Goal: Information Seeking & Learning: Learn about a topic

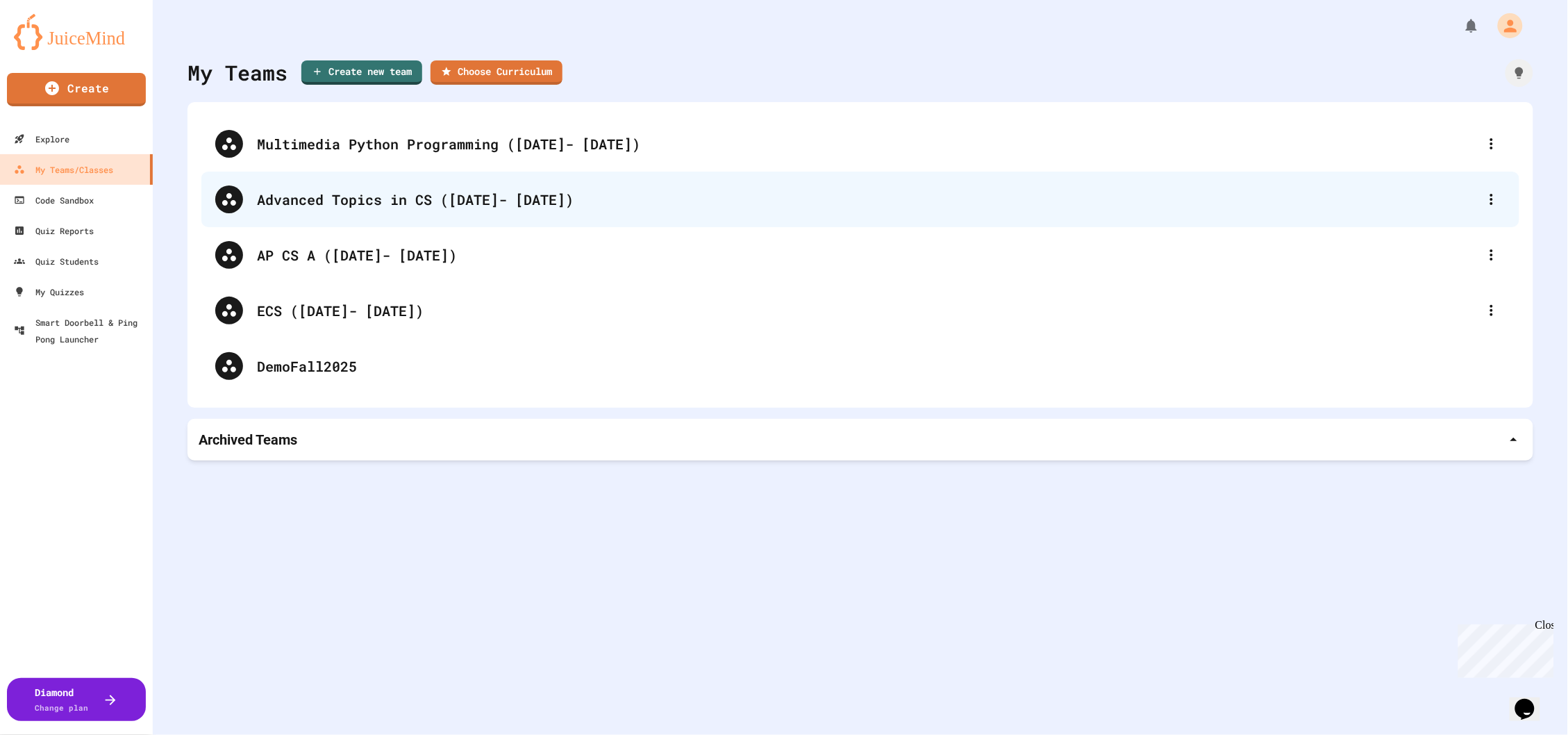
click at [351, 200] on div "Advanced Topics in CS ([DATE]- [DATE])" at bounding box center [867, 199] width 1221 height 21
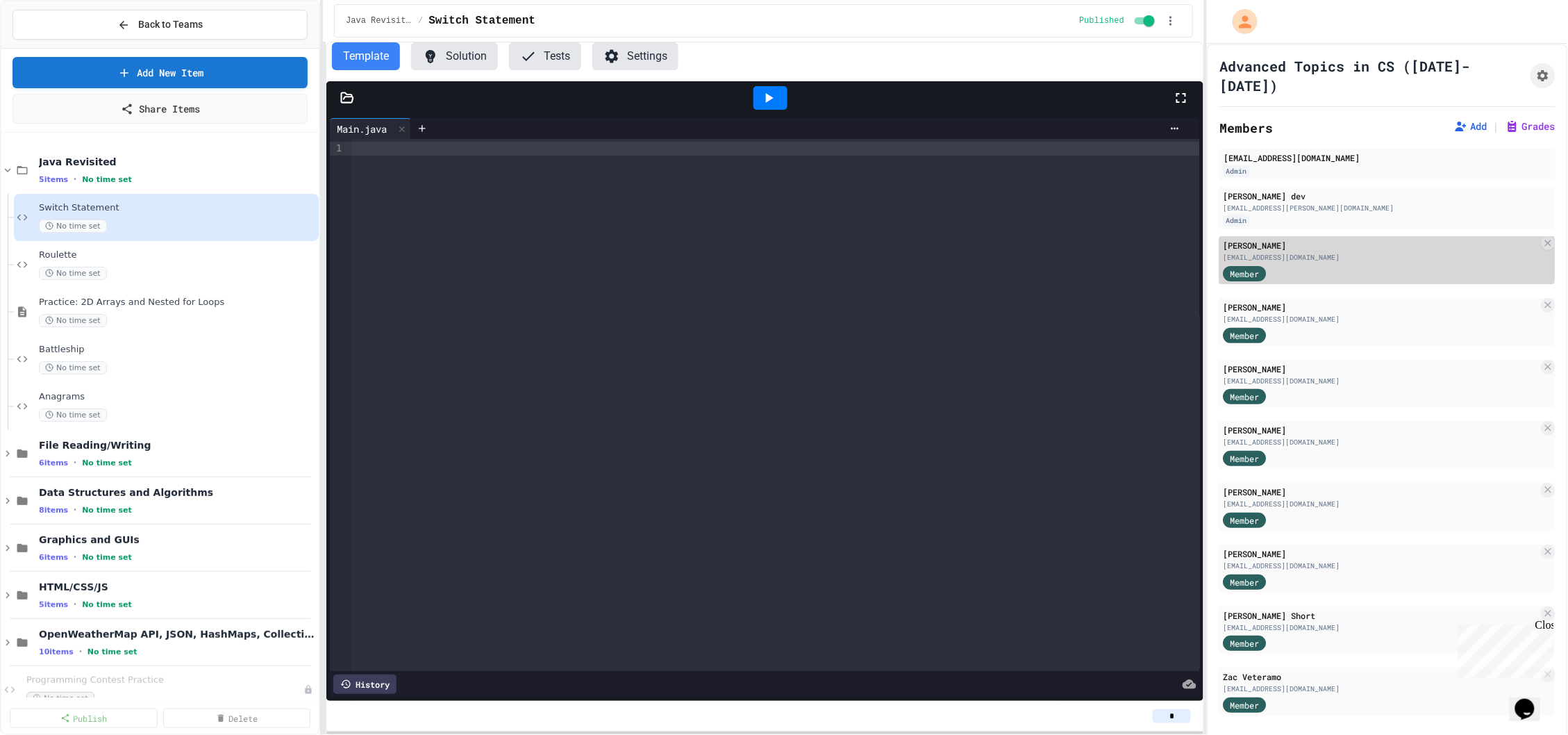
click at [1413, 248] on div "[PERSON_NAME] [EMAIL_ADDRESS][DOMAIN_NAME] Member" at bounding box center [1388, 260] width 336 height 48
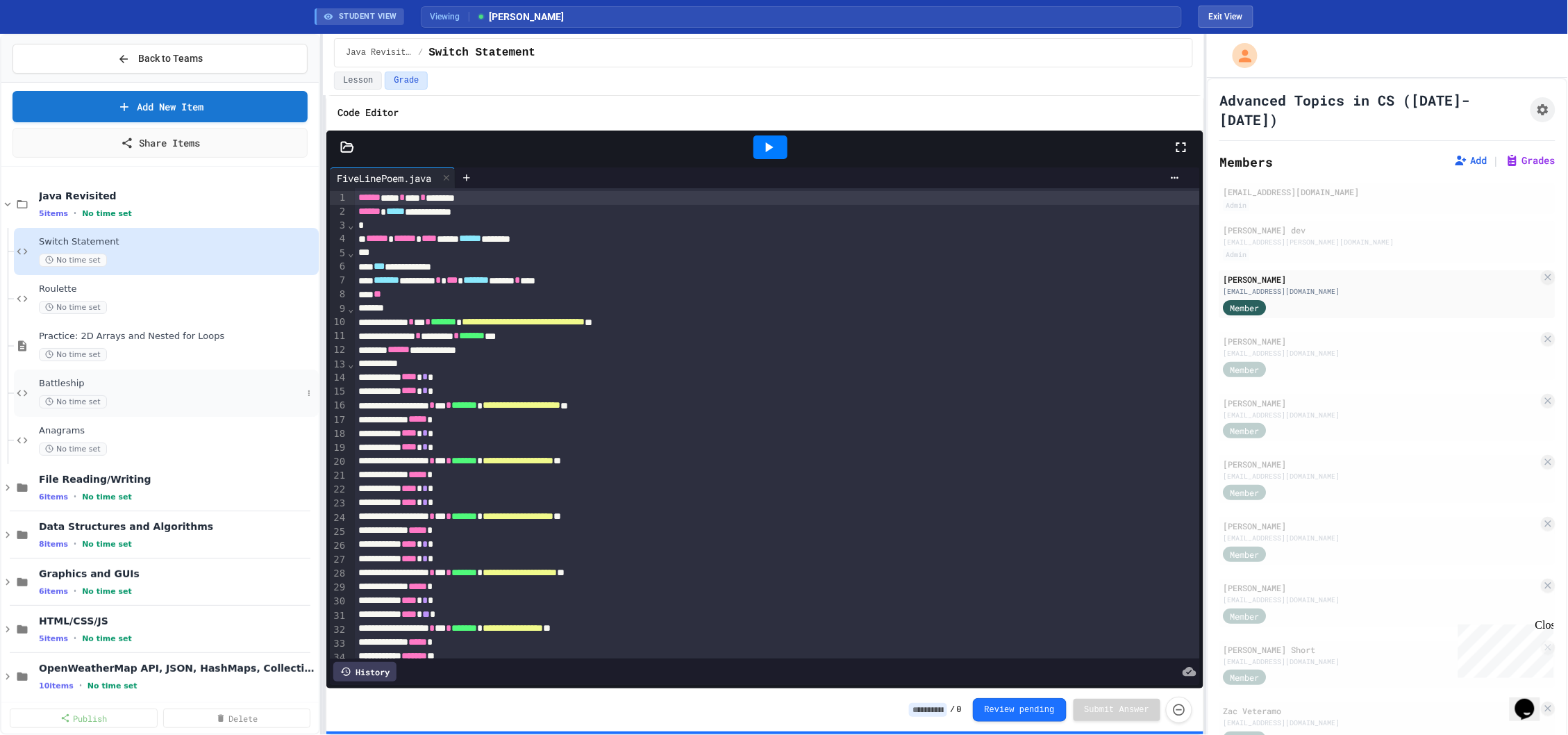
click at [125, 383] on span "Battleship" at bounding box center [170, 383] width 263 height 12
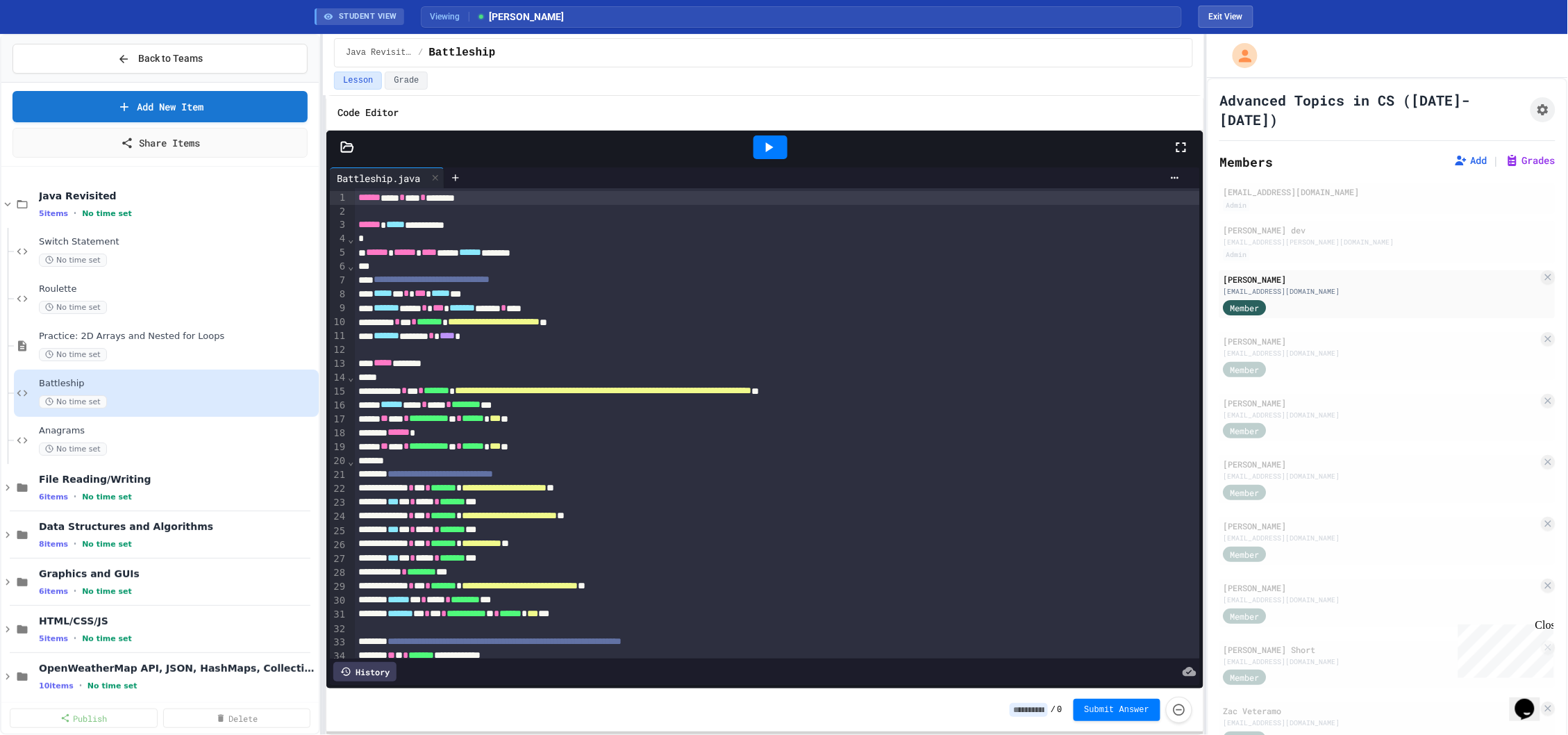
click at [759, 147] on div at bounding box center [770, 147] width 34 height 24
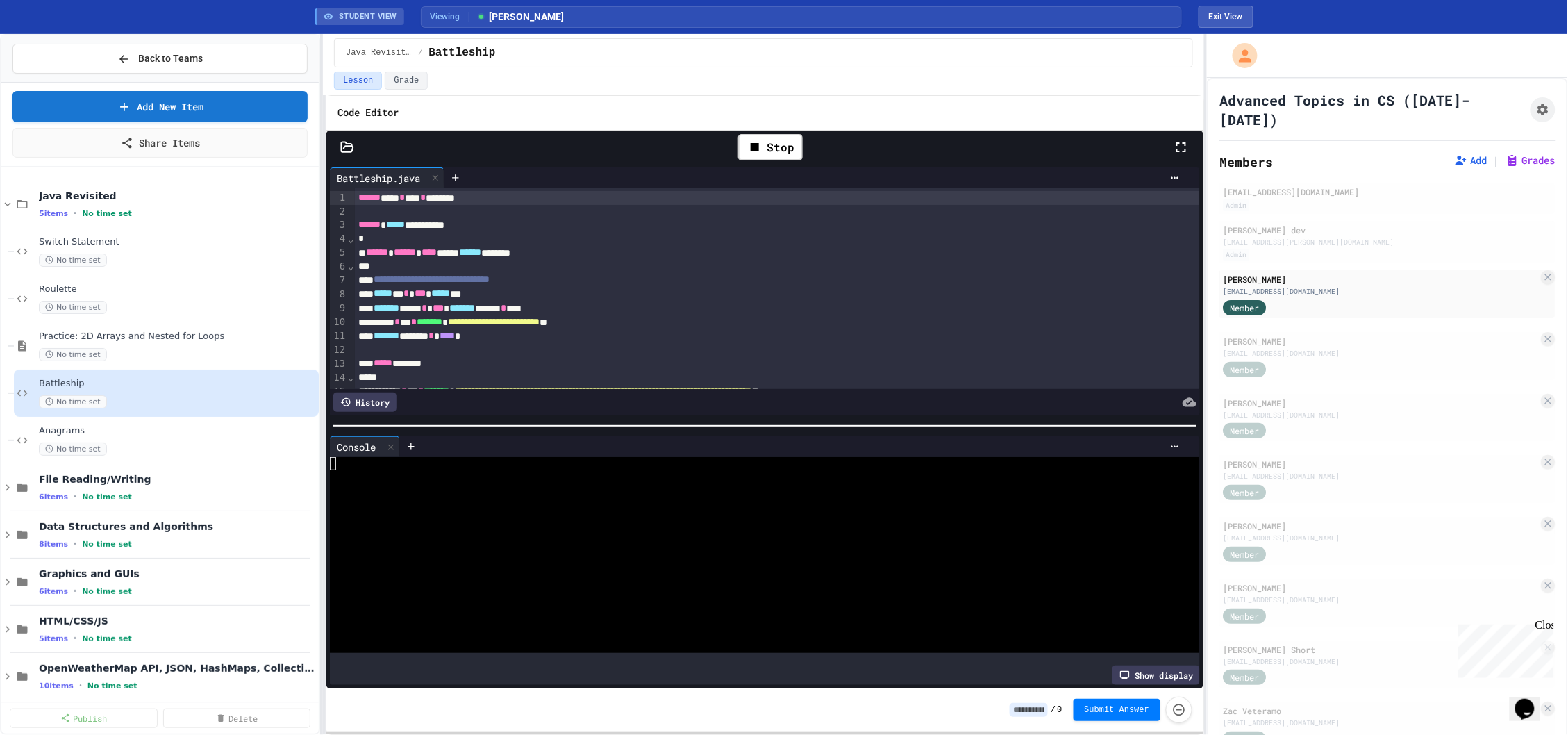
scroll to position [0, 12]
click at [533, 517] on div at bounding box center [757, 515] width 856 height 13
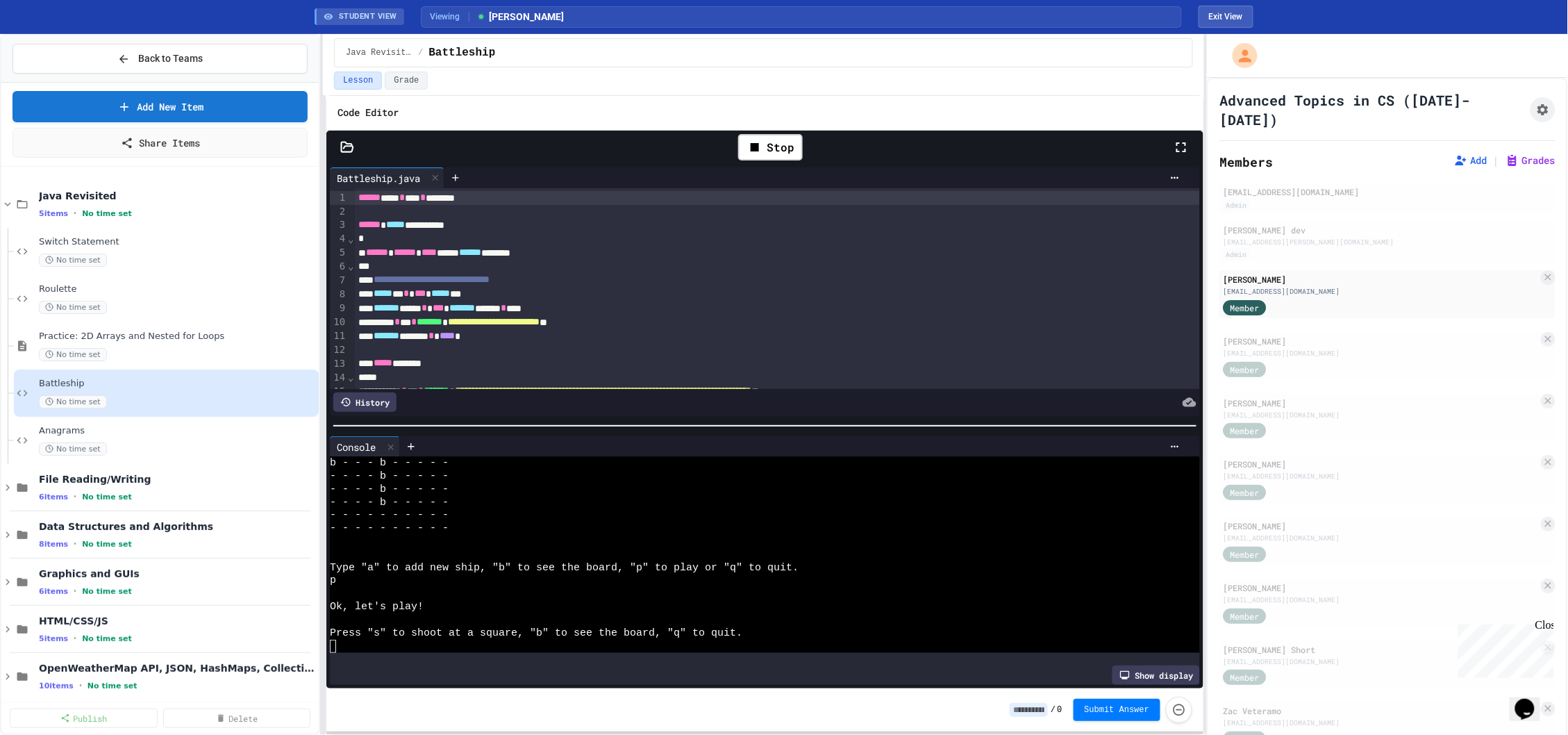
click at [514, 655] on div "WWWWWWWWWWWWWWWWWWWWWWWWWWWWWWWW b - - - b - - - - - - - - - b - - - - - - - - …" at bounding box center [764, 561] width 870 height 208
click at [514, 650] on div at bounding box center [757, 646] width 856 height 13
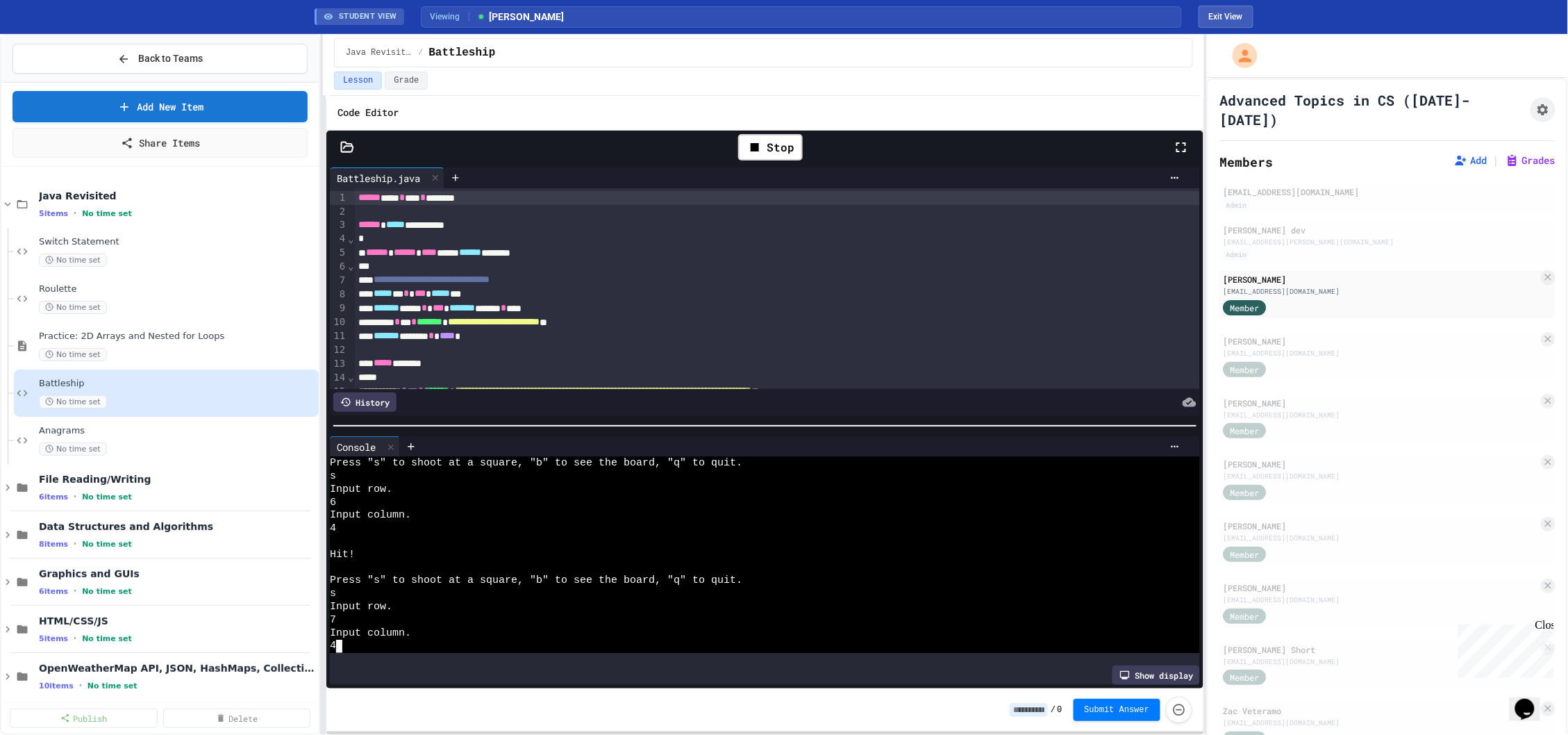
scroll to position [3661, 0]
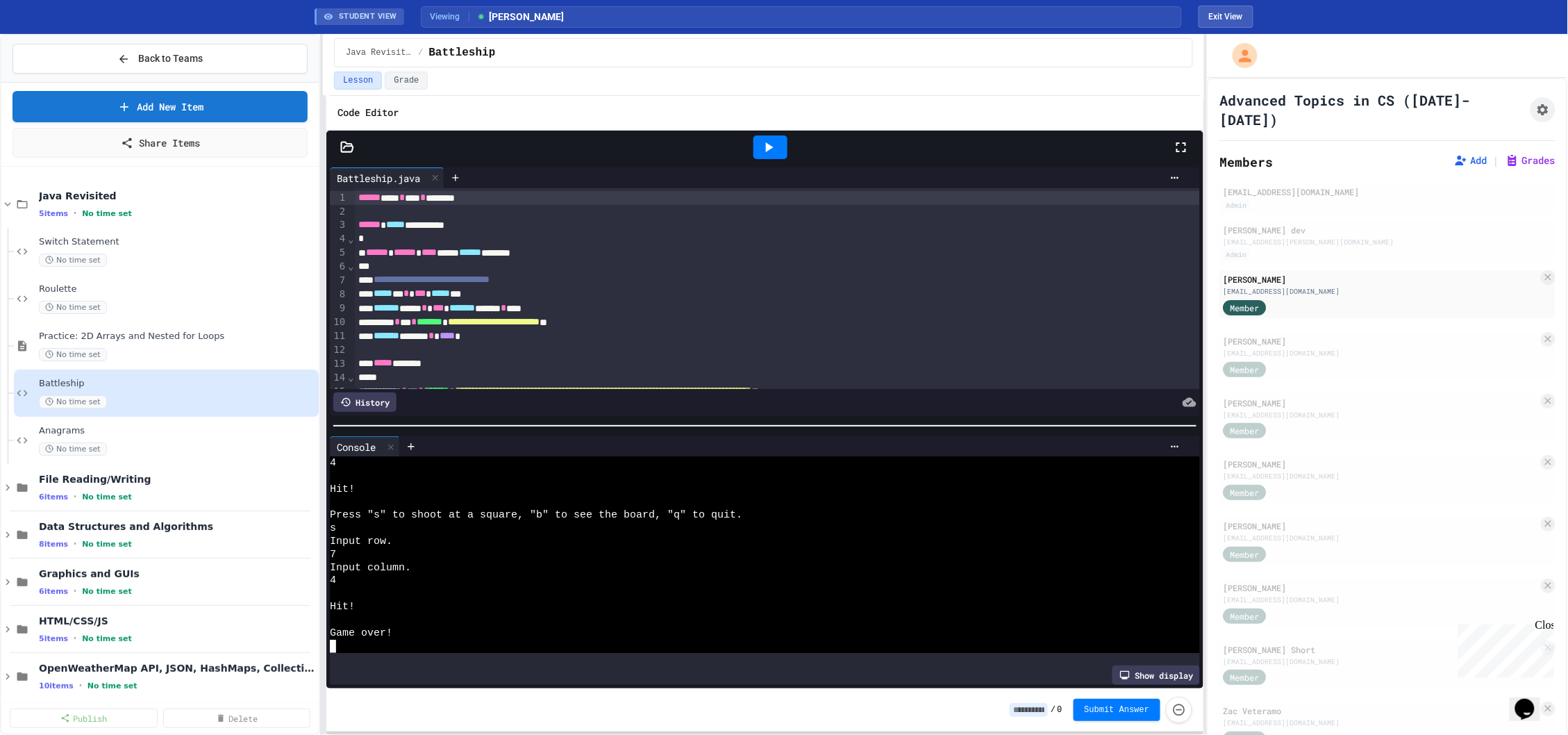
click at [771, 150] on icon at bounding box center [769, 148] width 17 height 17
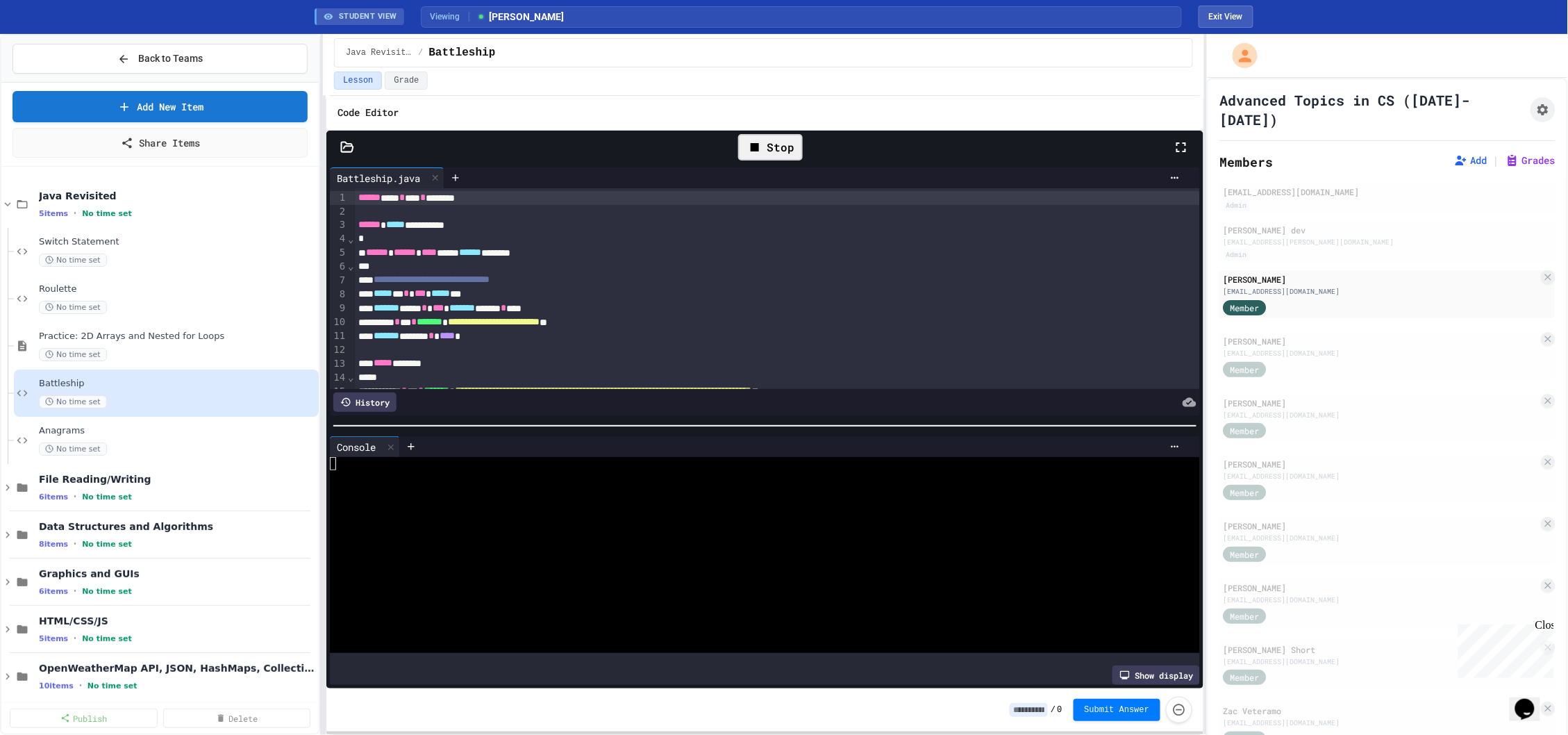
click at [784, 142] on div "Stop" at bounding box center [770, 147] width 65 height 26
click at [1293, 348] on div "[EMAIL_ADDRESS][DOMAIN_NAME]" at bounding box center [1382, 353] width 316 height 10
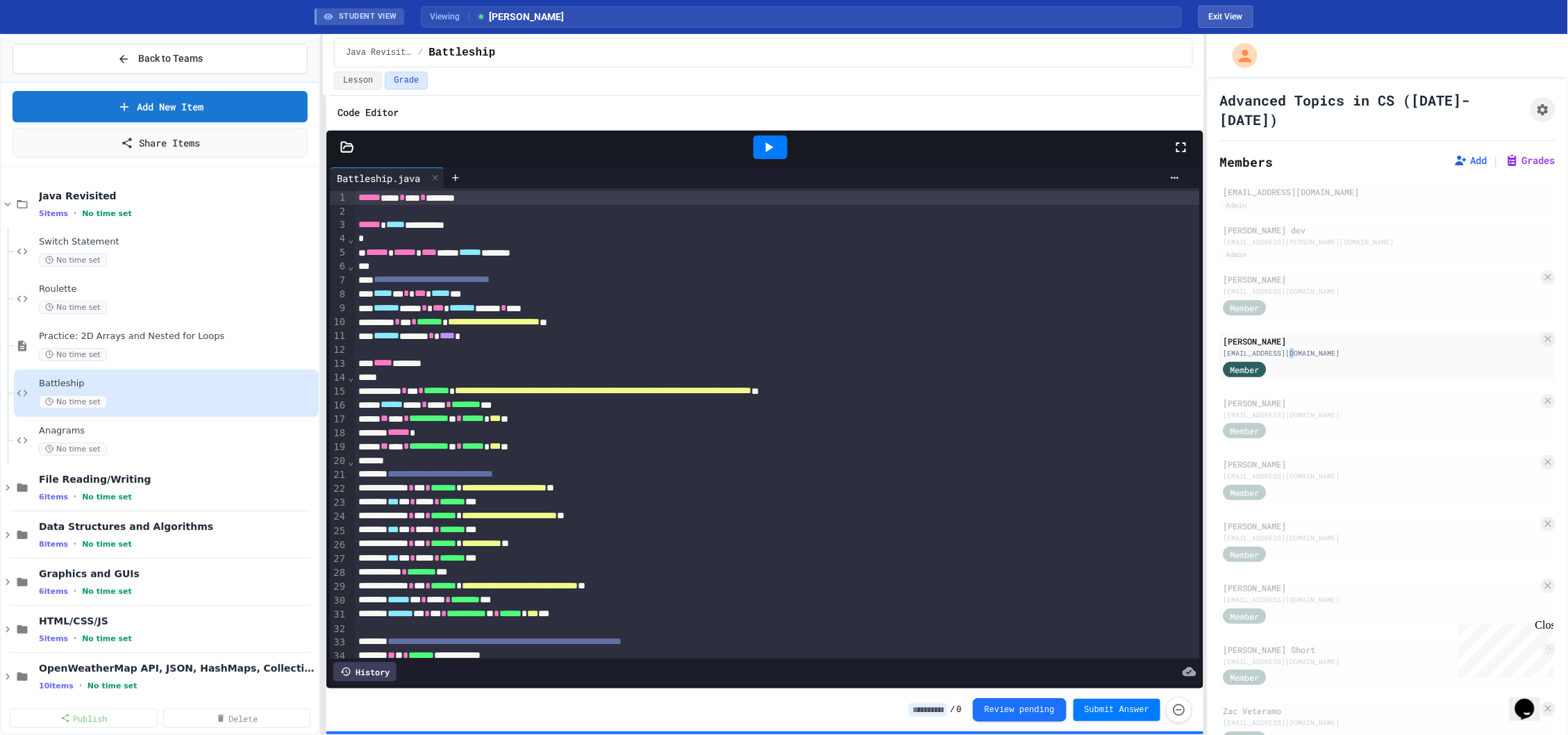
click at [775, 149] on icon at bounding box center [769, 148] width 17 height 17
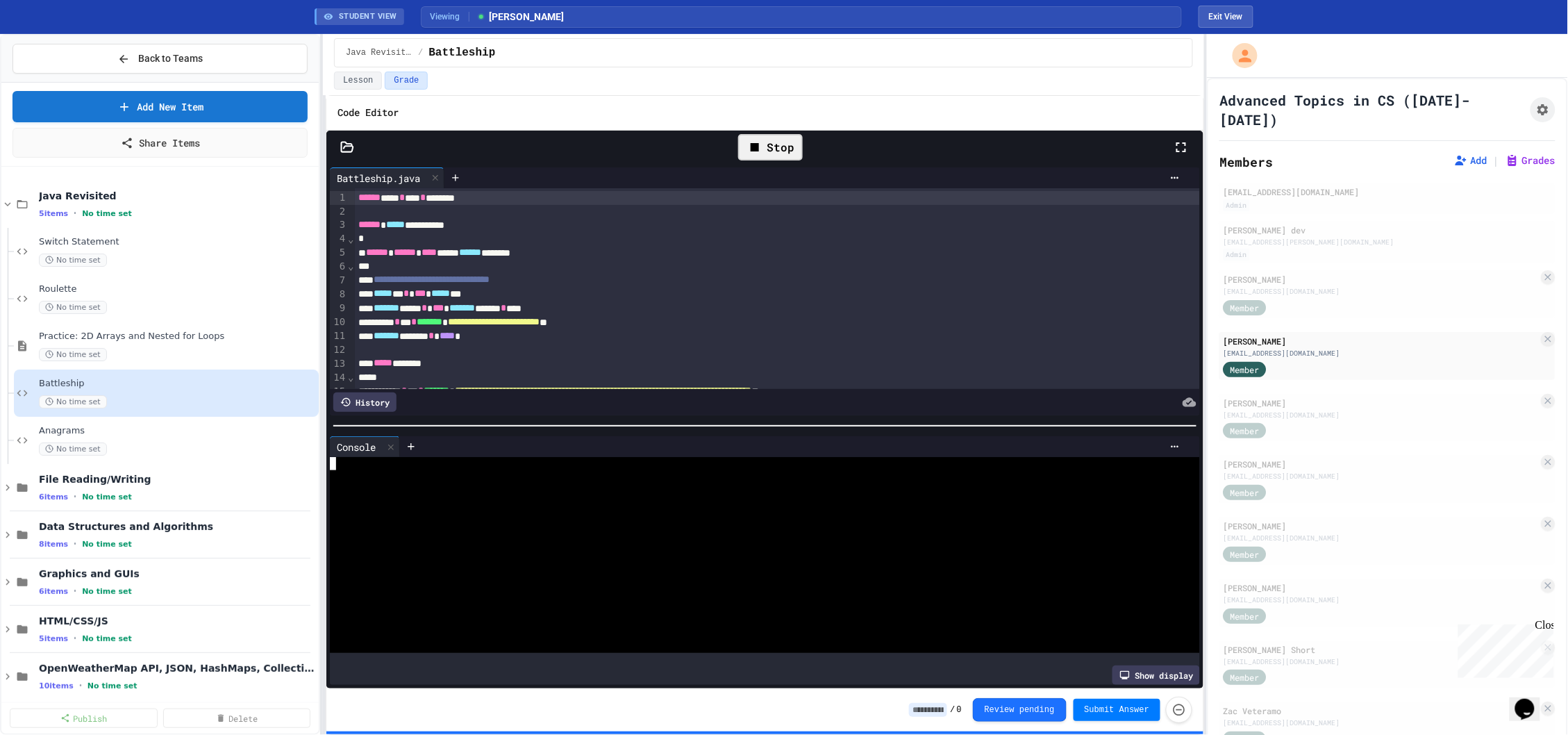
click at [679, 526] on div at bounding box center [757, 528] width 856 height 13
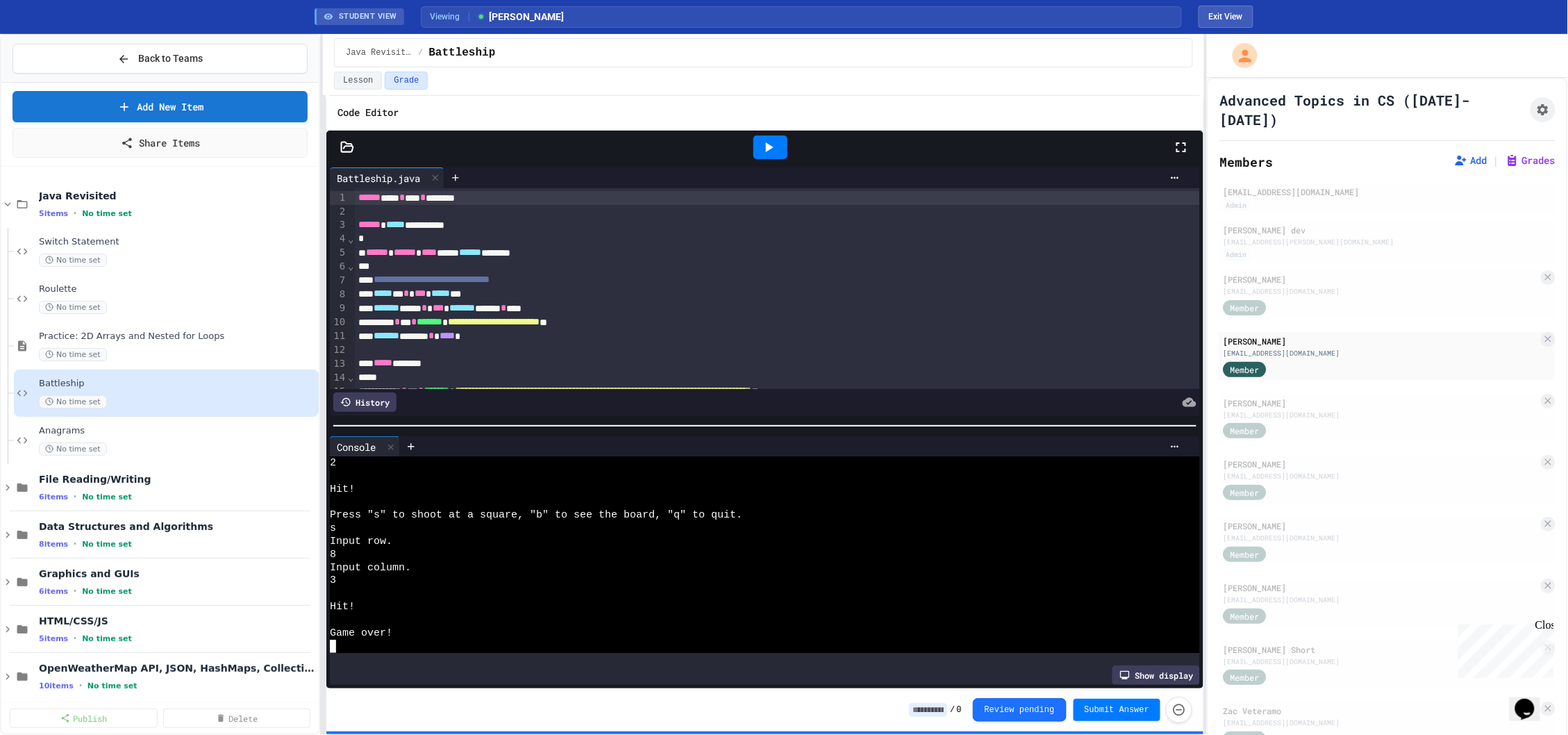
scroll to position [3635, 0]
click at [1322, 422] on div "Member" at bounding box center [1382, 430] width 316 height 17
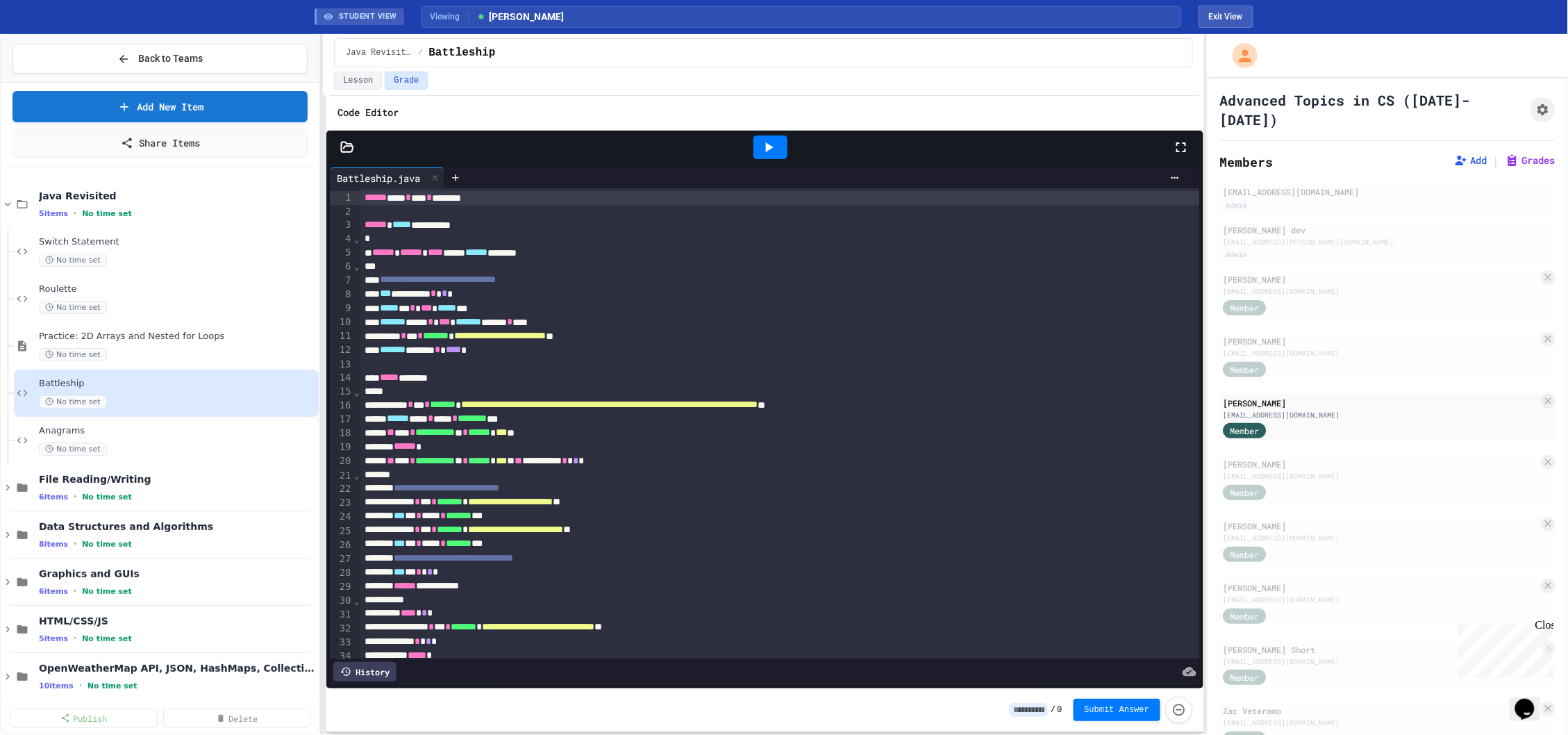
click at [772, 142] on icon at bounding box center [769, 148] width 17 height 17
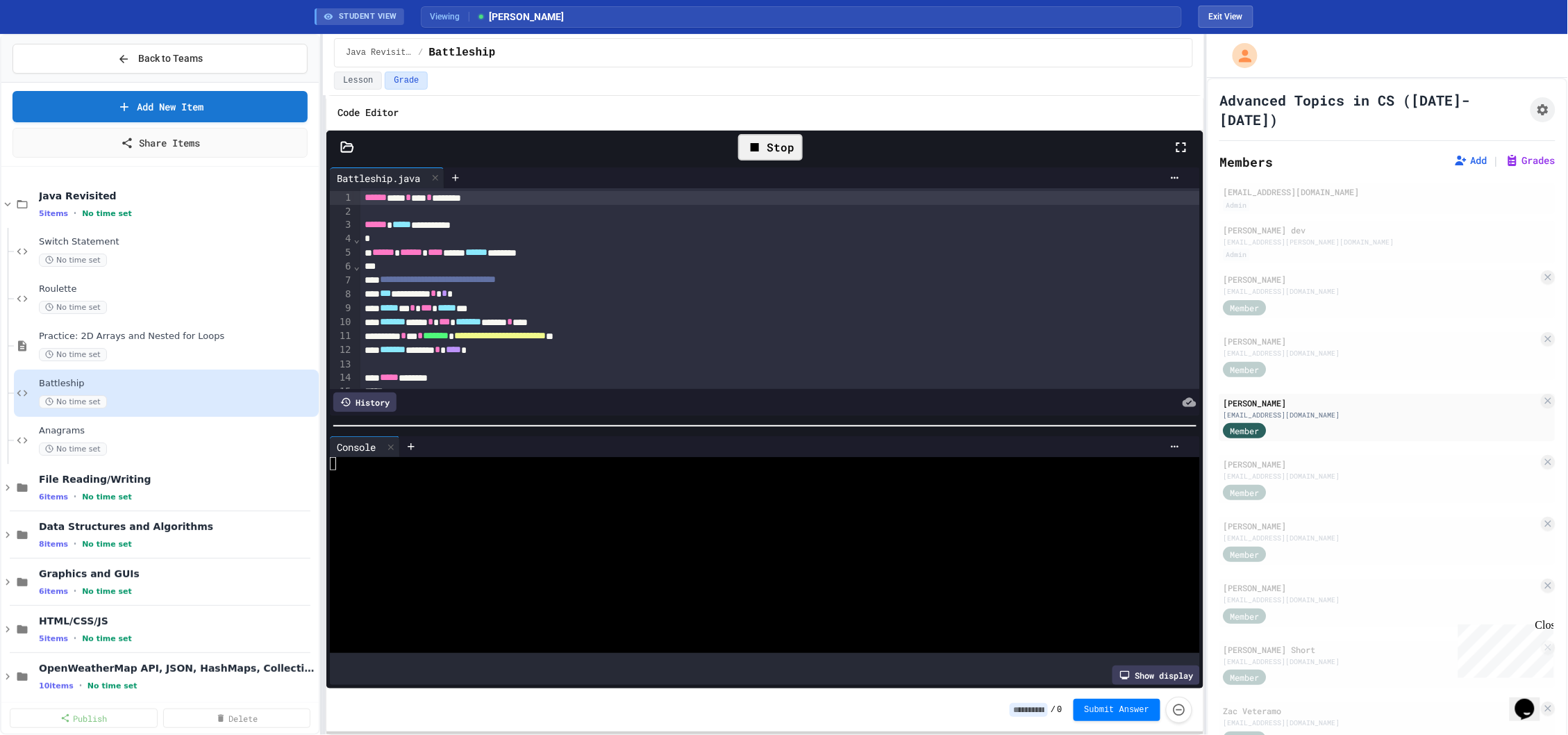
click at [740, 520] on div at bounding box center [757, 515] width 856 height 13
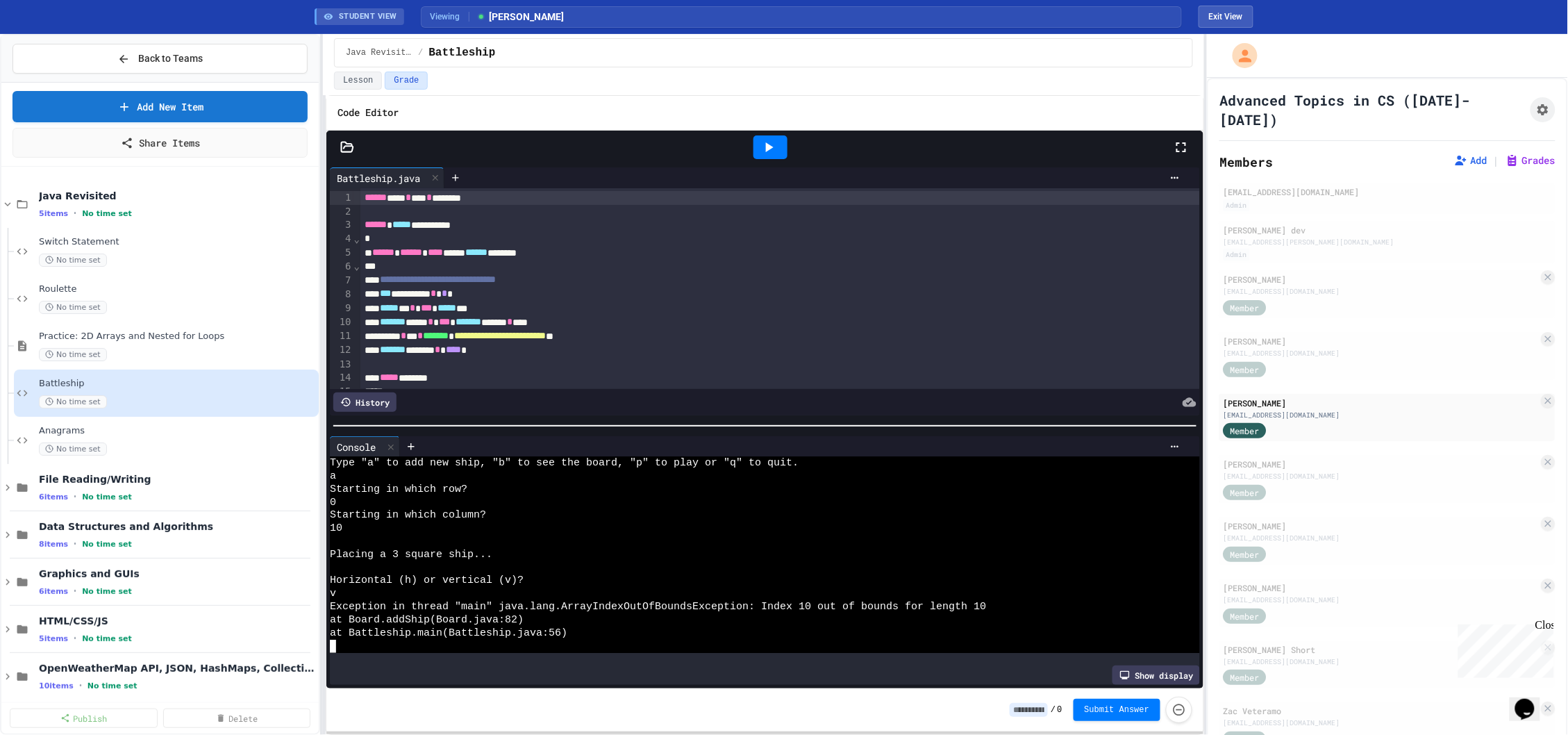
scroll to position [654, 0]
click at [1331, 344] on div "[PERSON_NAME] [EMAIL_ADDRESS][DOMAIN_NAME] Member" at bounding box center [1388, 356] width 336 height 48
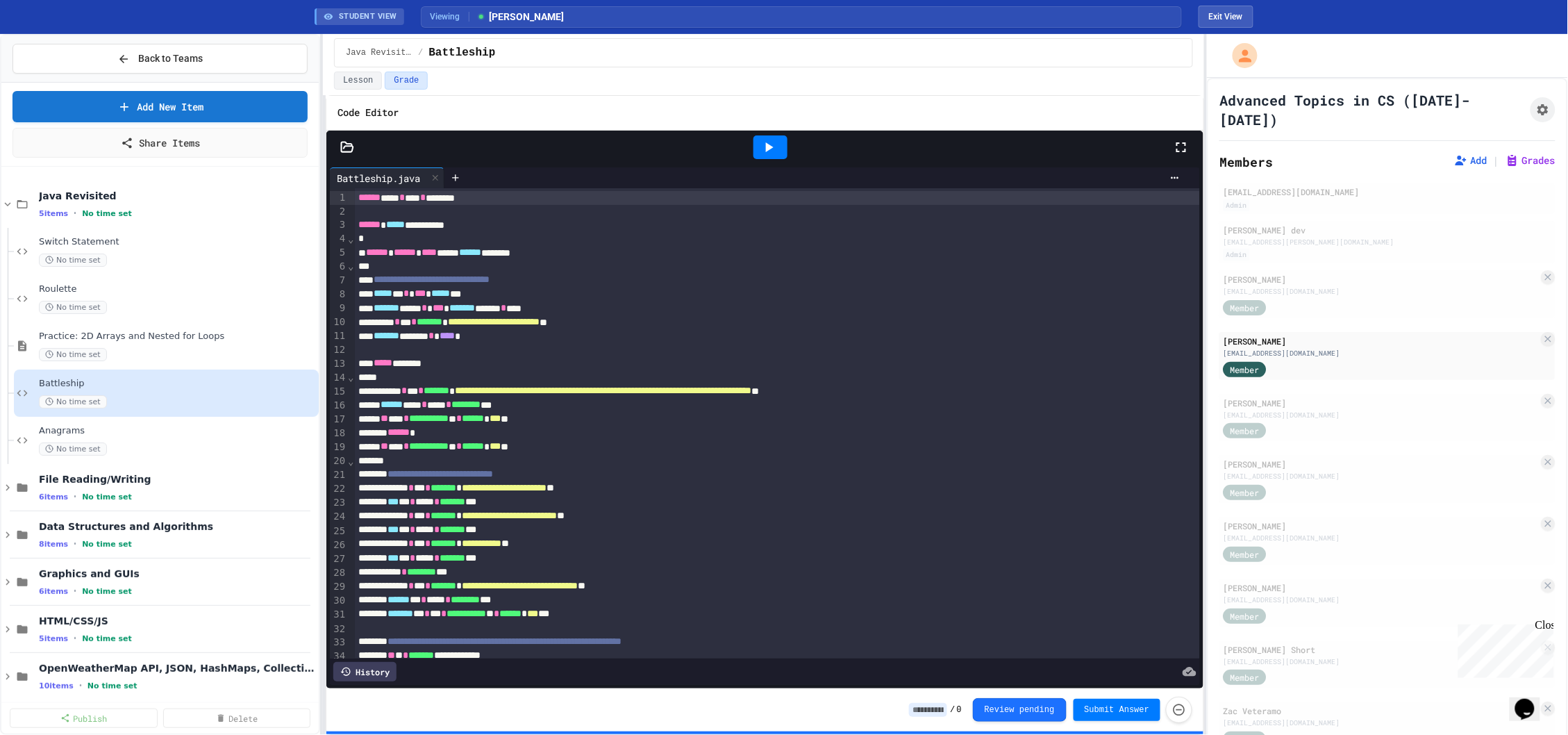
click at [785, 141] on div at bounding box center [770, 147] width 34 height 24
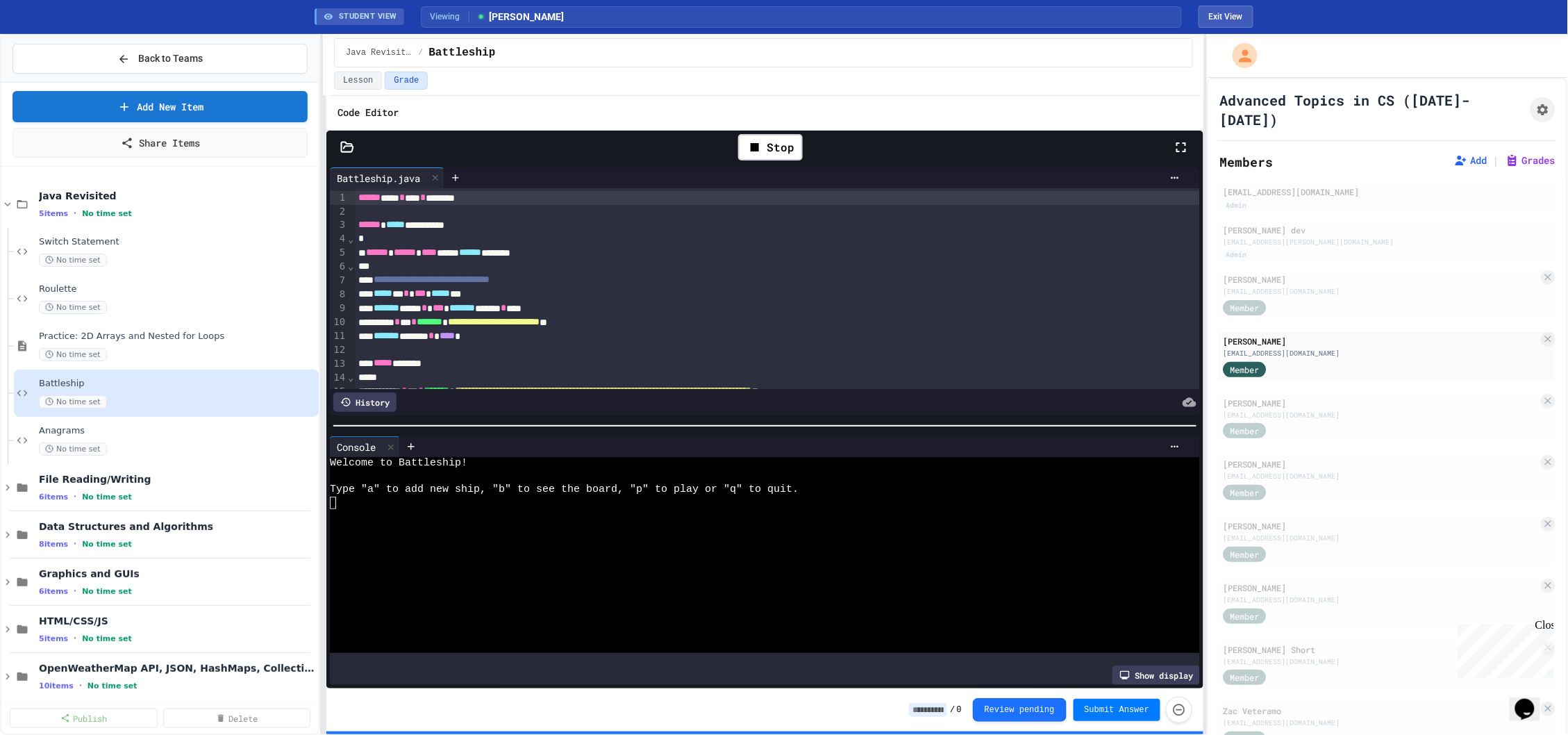
click at [777, 518] on div at bounding box center [757, 515] width 856 height 13
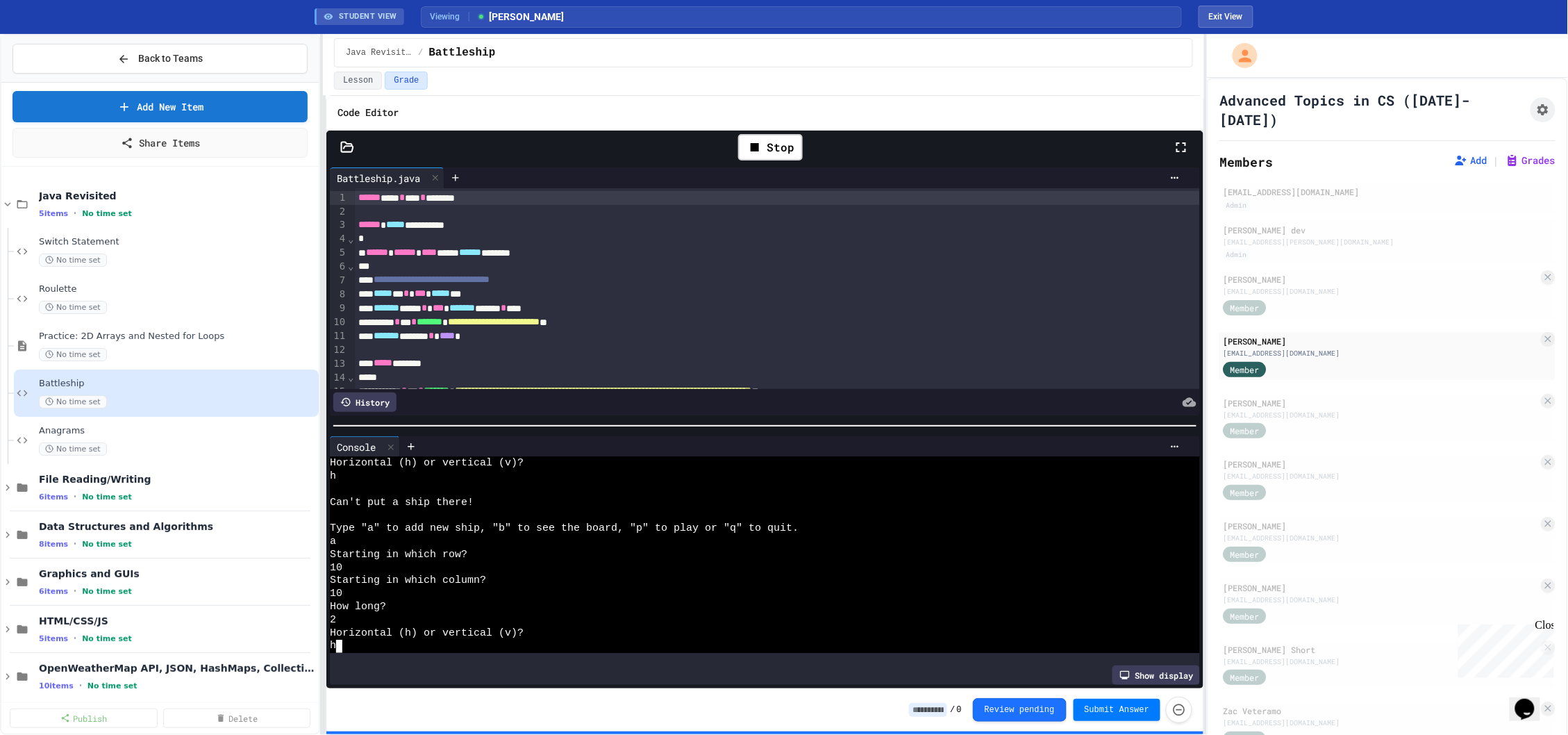
scroll to position [196, 0]
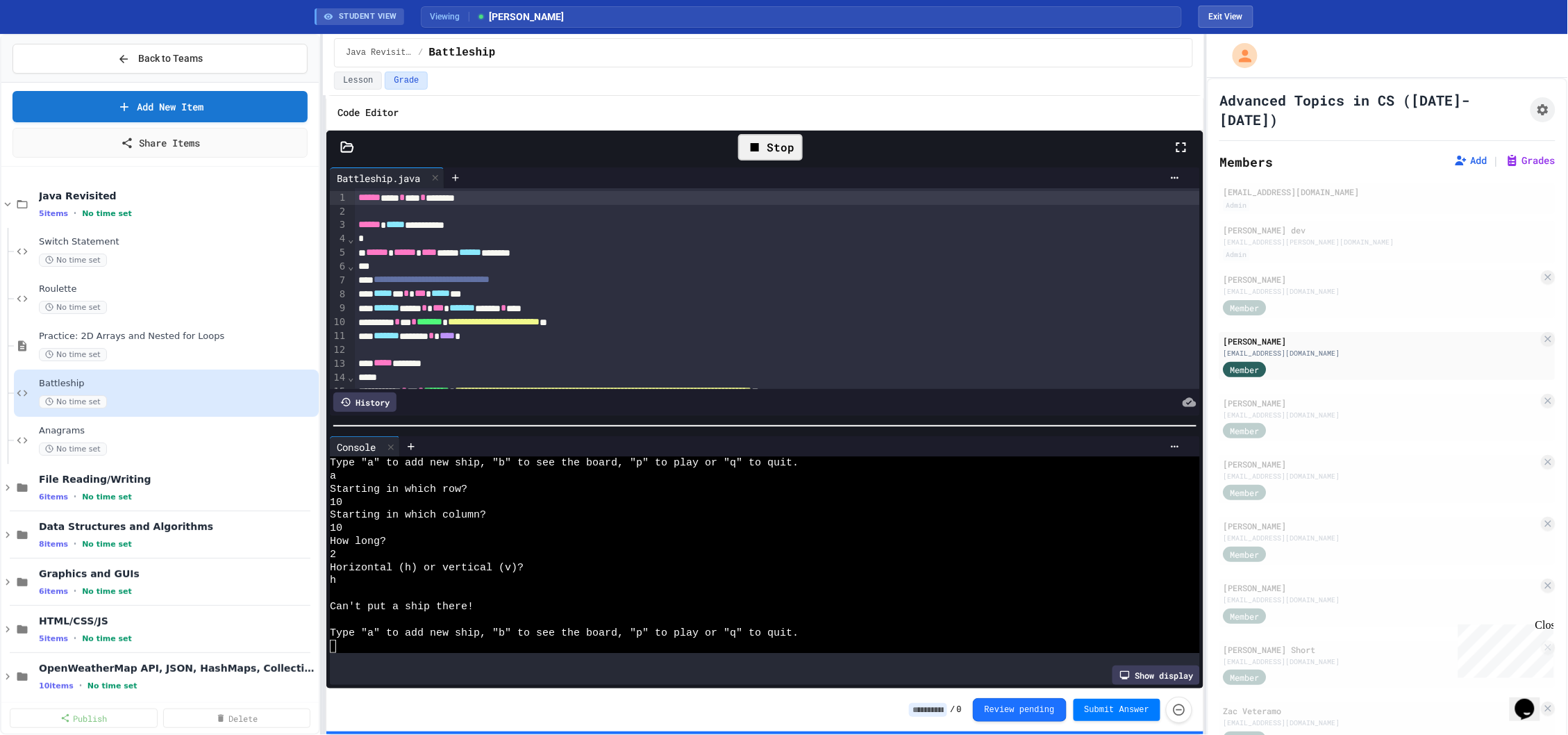
click at [750, 141] on icon at bounding box center [755, 148] width 17 height 17
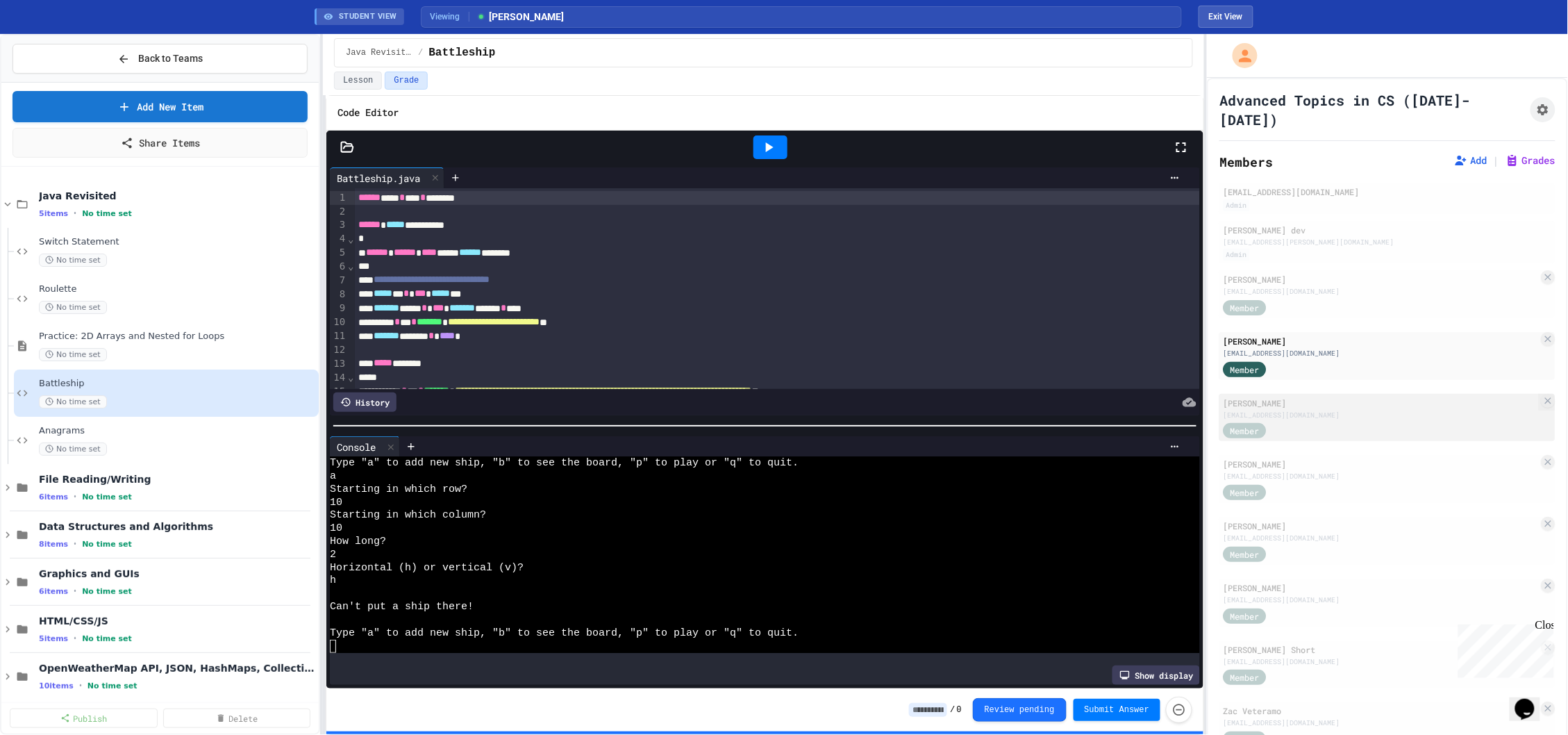
click at [1323, 422] on div "Member" at bounding box center [1382, 430] width 316 height 17
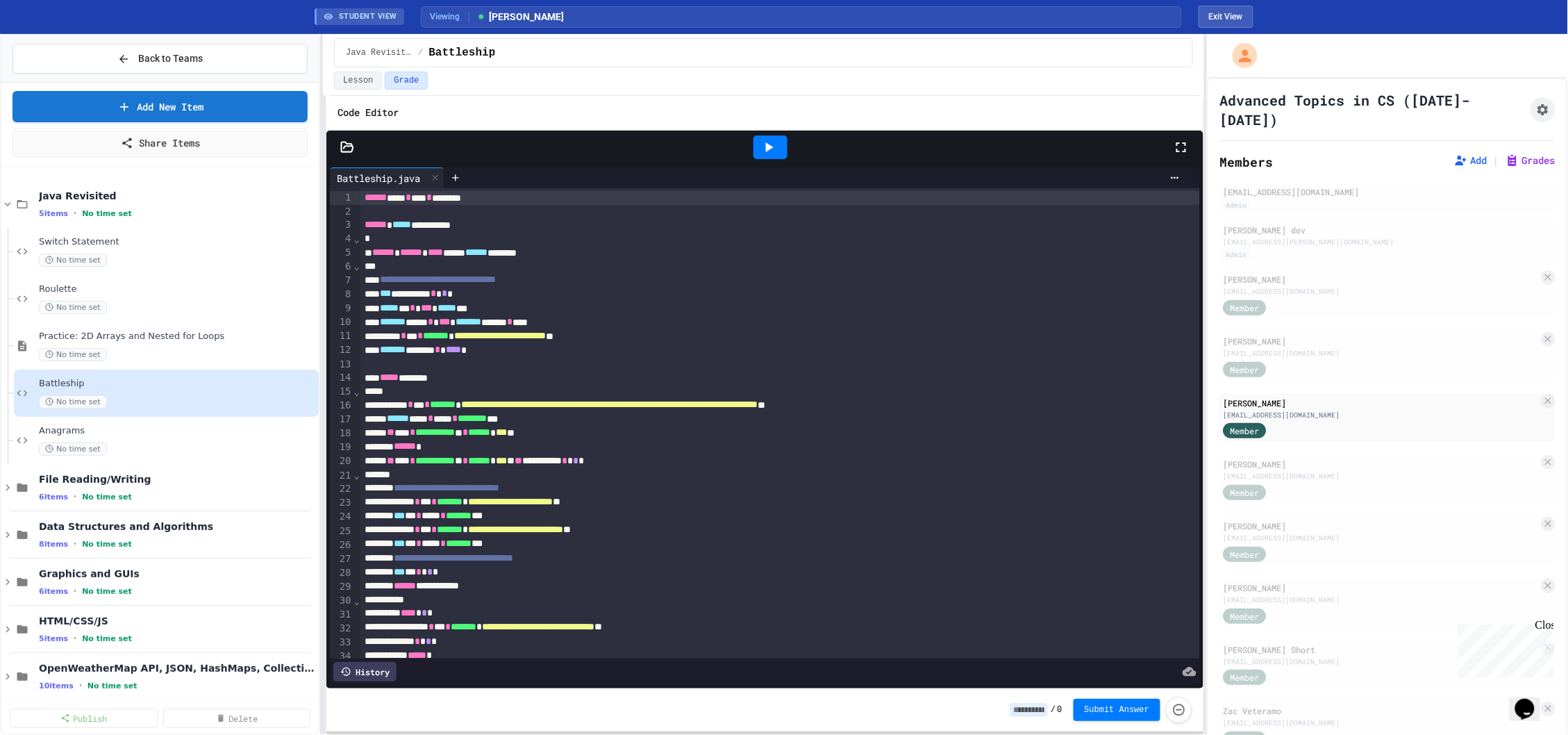
click at [791, 160] on div at bounding box center [770, 147] width 48 height 37
click at [782, 156] on div at bounding box center [770, 147] width 34 height 24
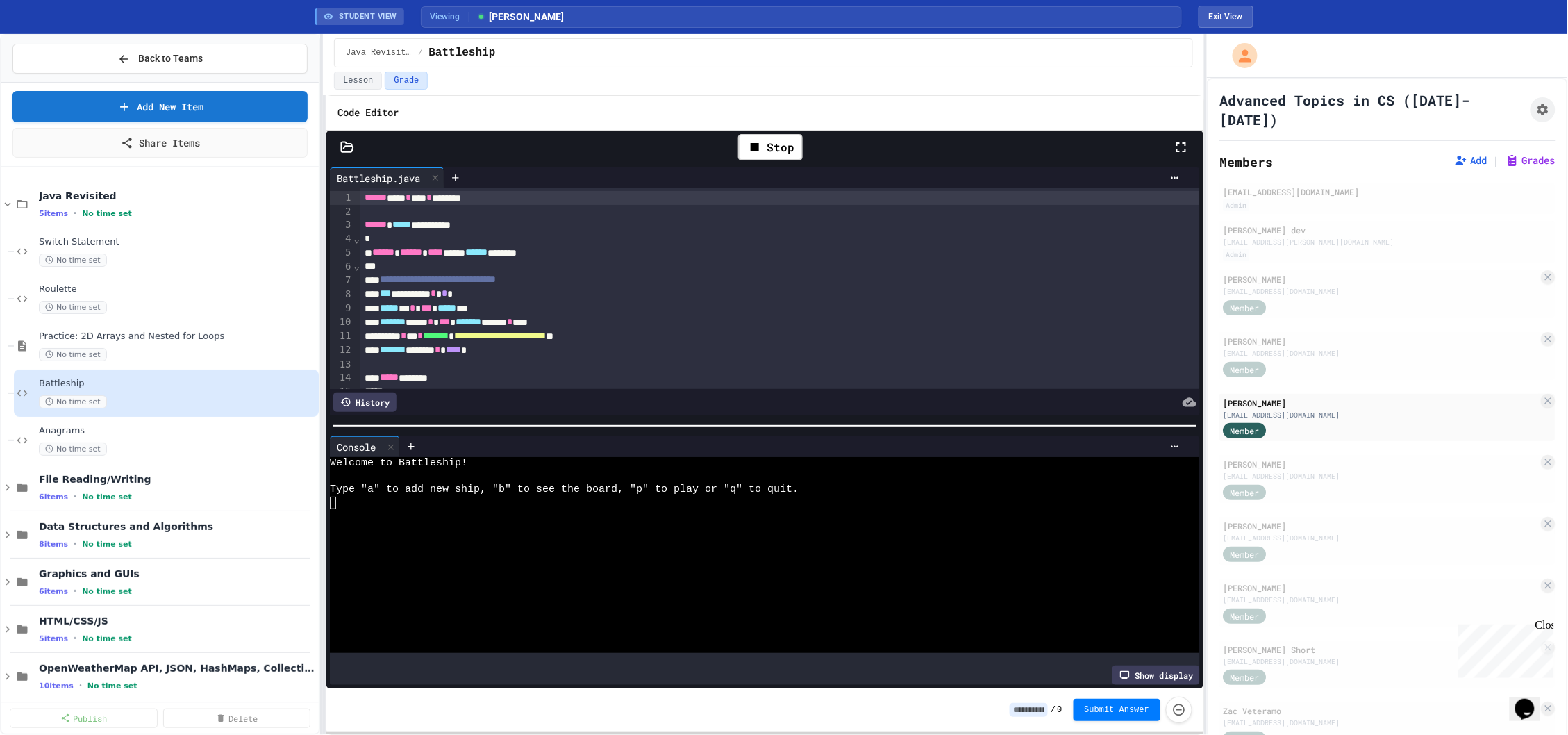
click at [694, 524] on div at bounding box center [757, 528] width 856 height 13
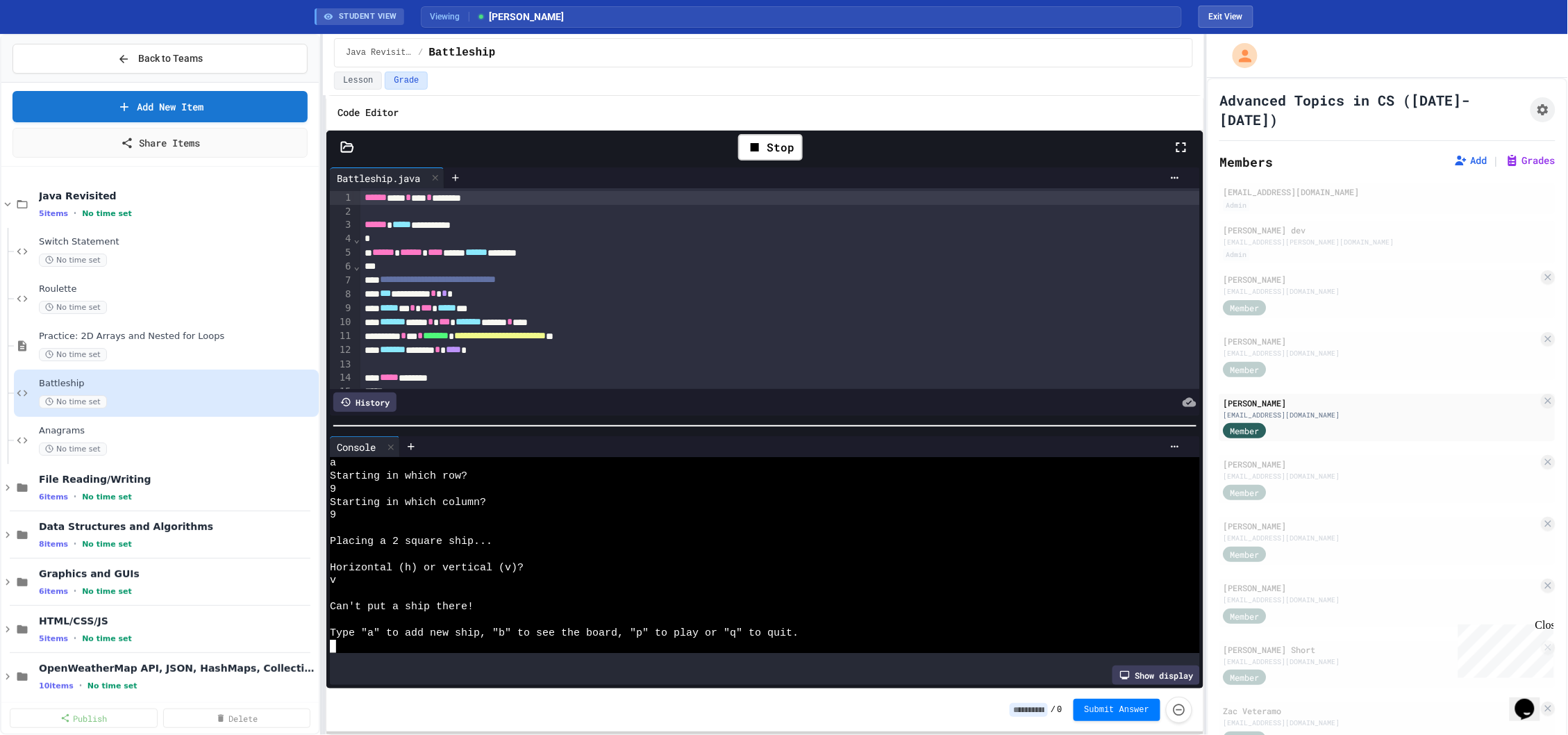
scroll to position [39, 0]
click at [577, 649] on div at bounding box center [757, 646] width 856 height 13
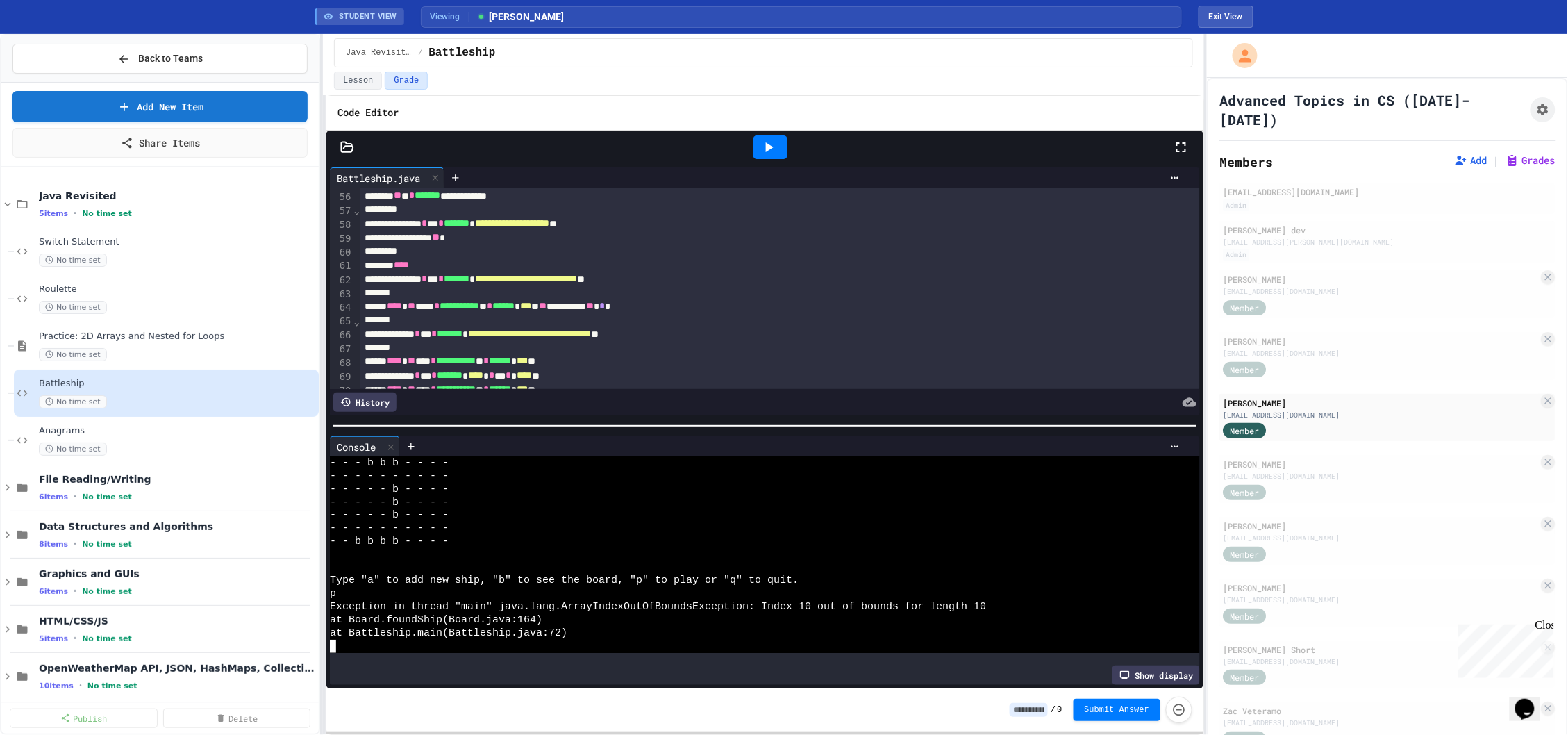
scroll to position [0, 0]
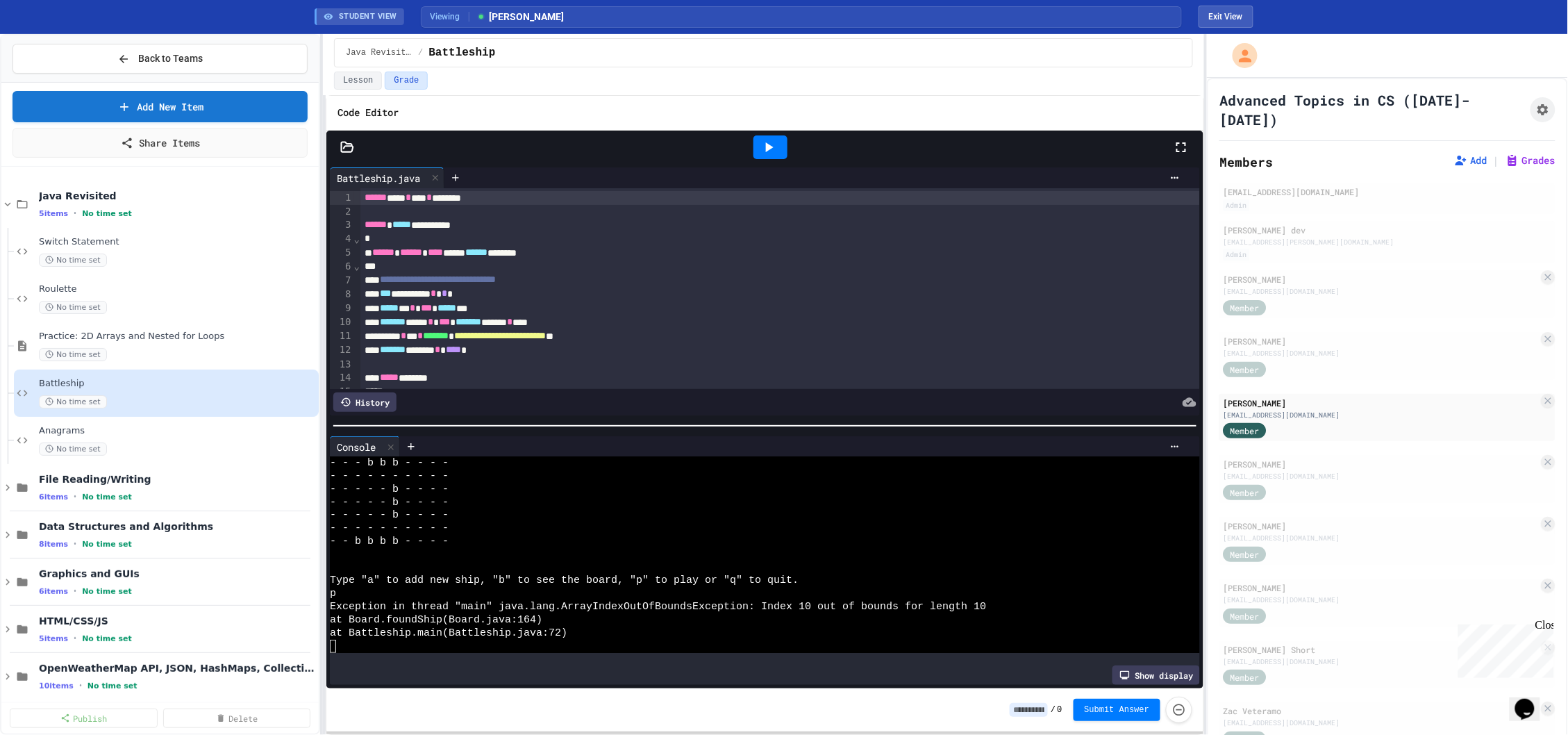
click at [779, 153] on div at bounding box center [770, 147] width 34 height 24
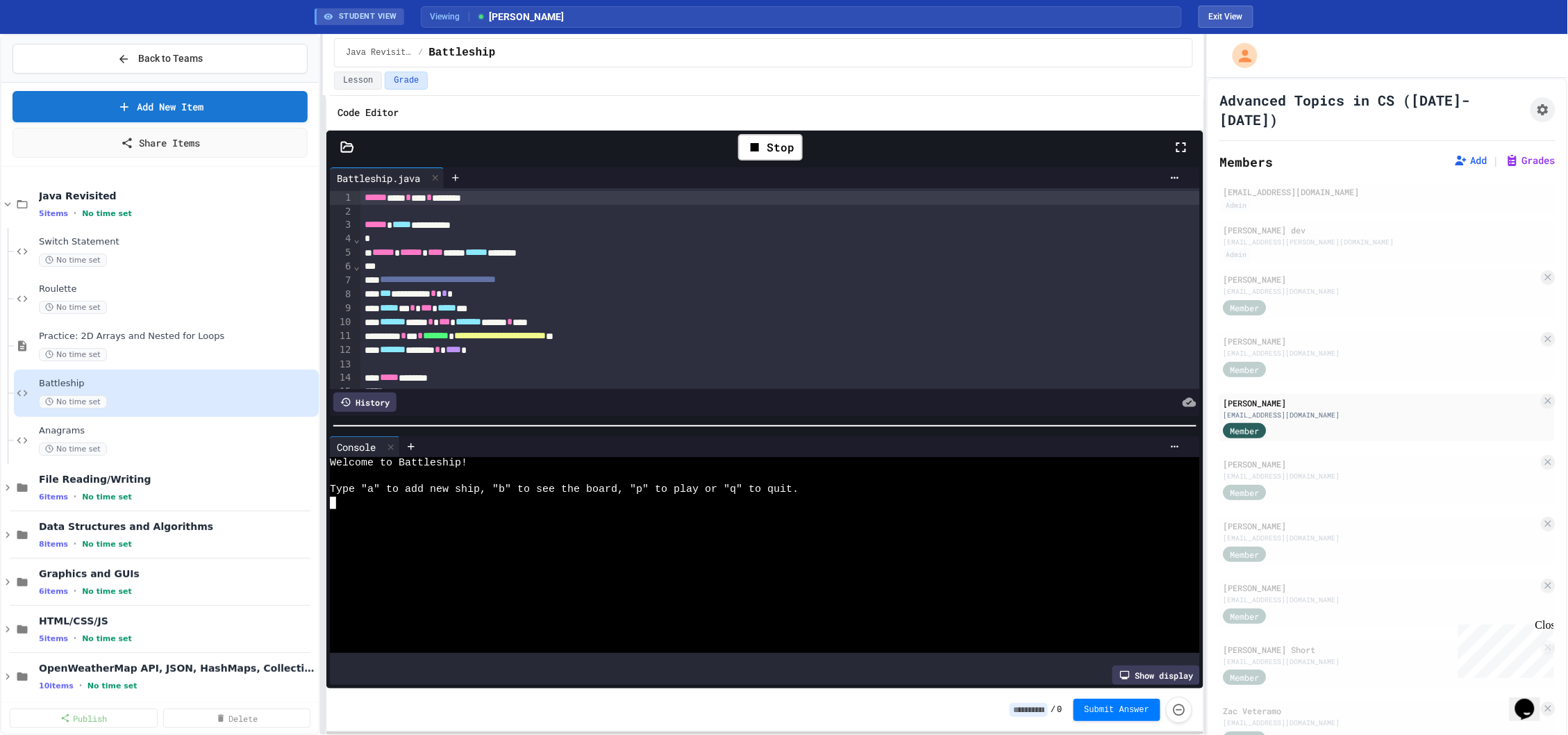
click at [647, 562] on div at bounding box center [757, 568] width 856 height 13
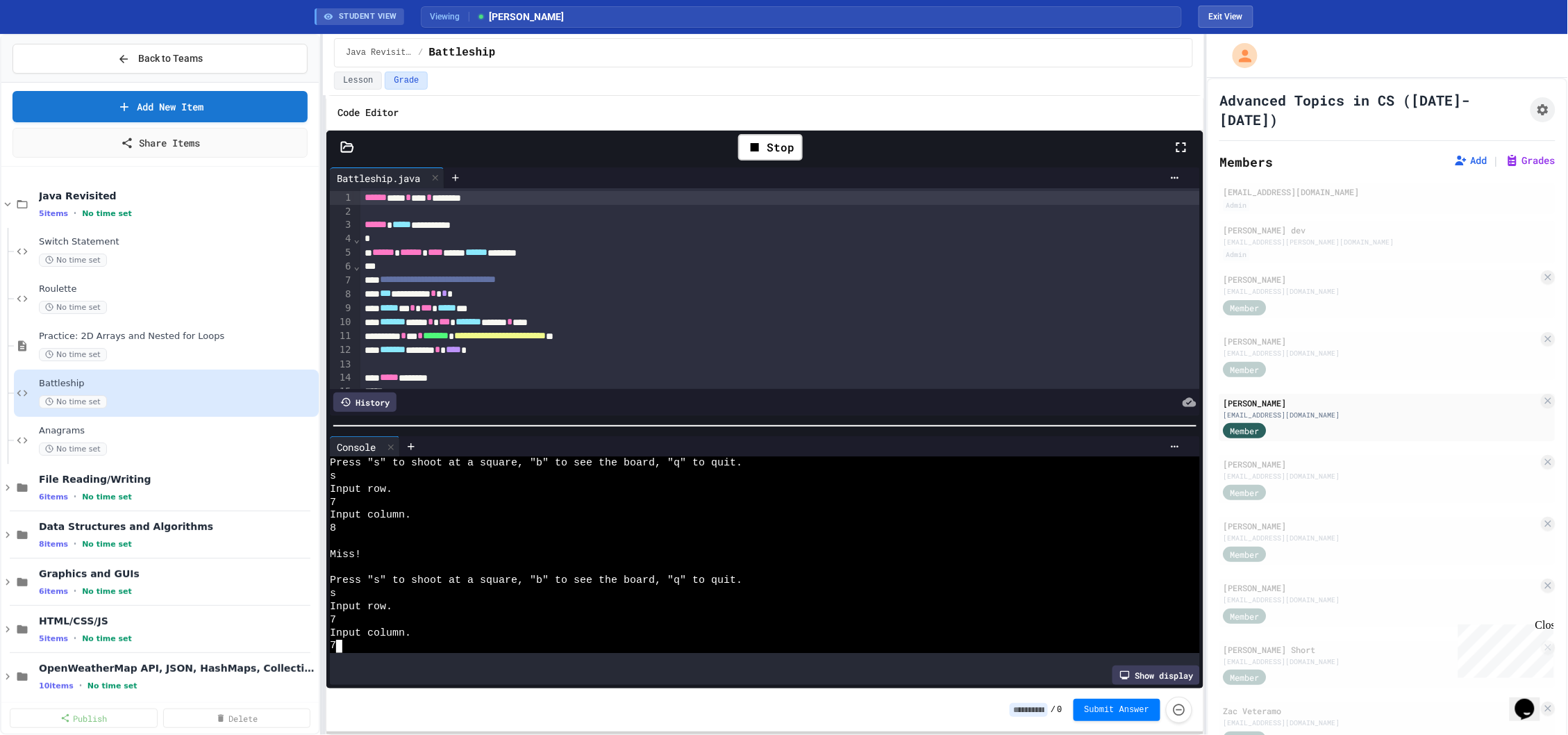
scroll to position [6381, 0]
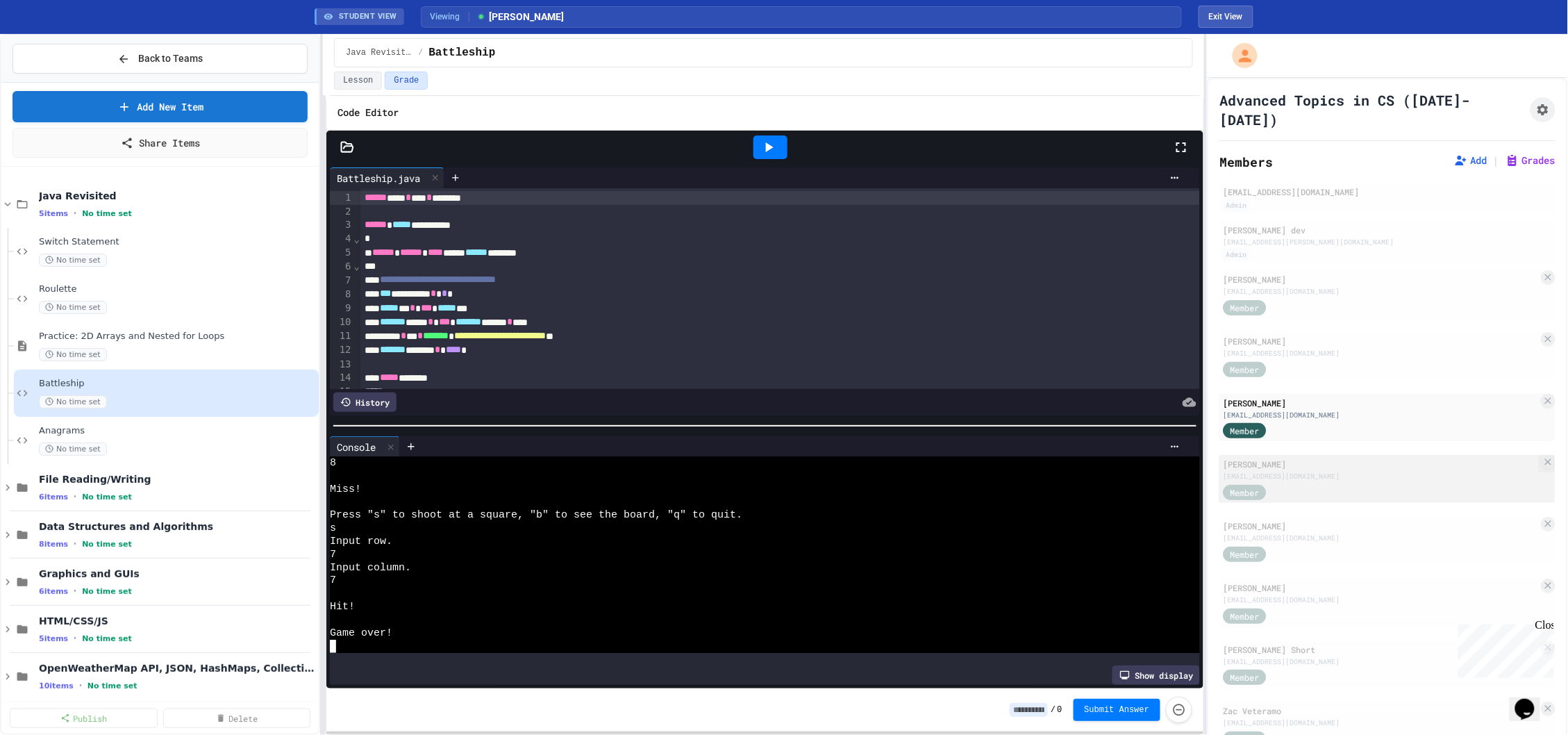
click at [1313, 471] on div "[EMAIL_ADDRESS][DOMAIN_NAME]" at bounding box center [1382, 476] width 316 height 10
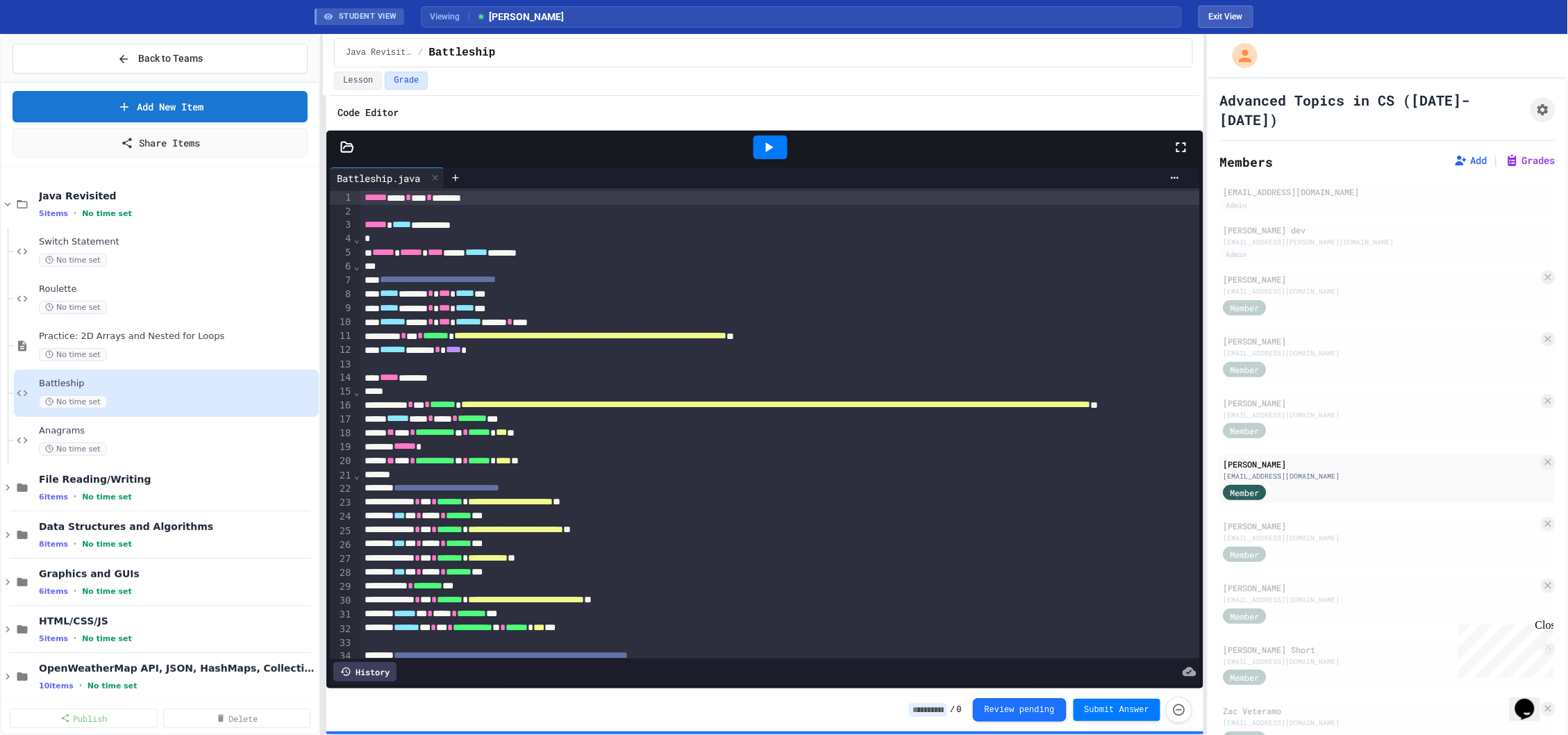
click at [761, 154] on icon at bounding box center [769, 148] width 17 height 17
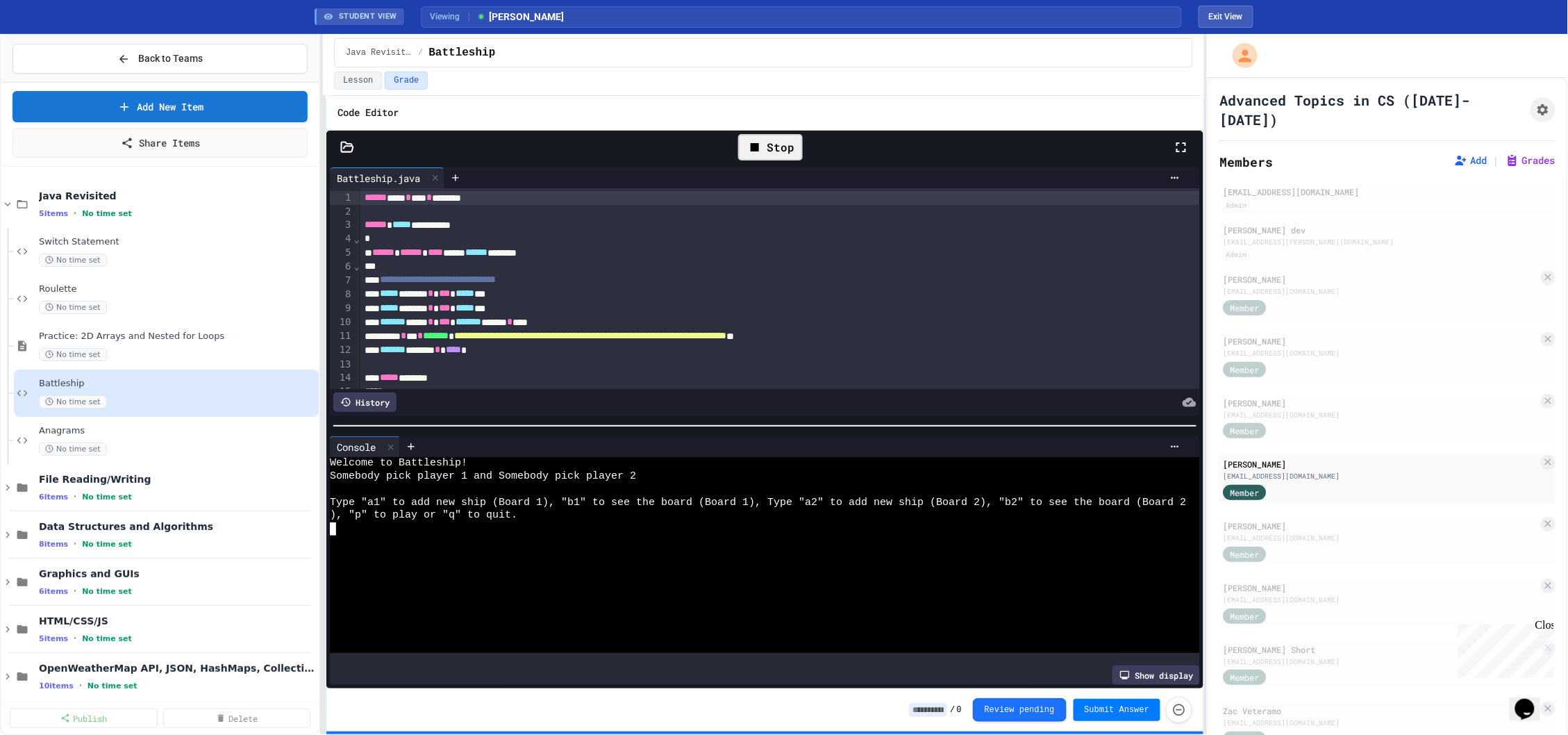
click at [725, 533] on div at bounding box center [757, 528] width 856 height 13
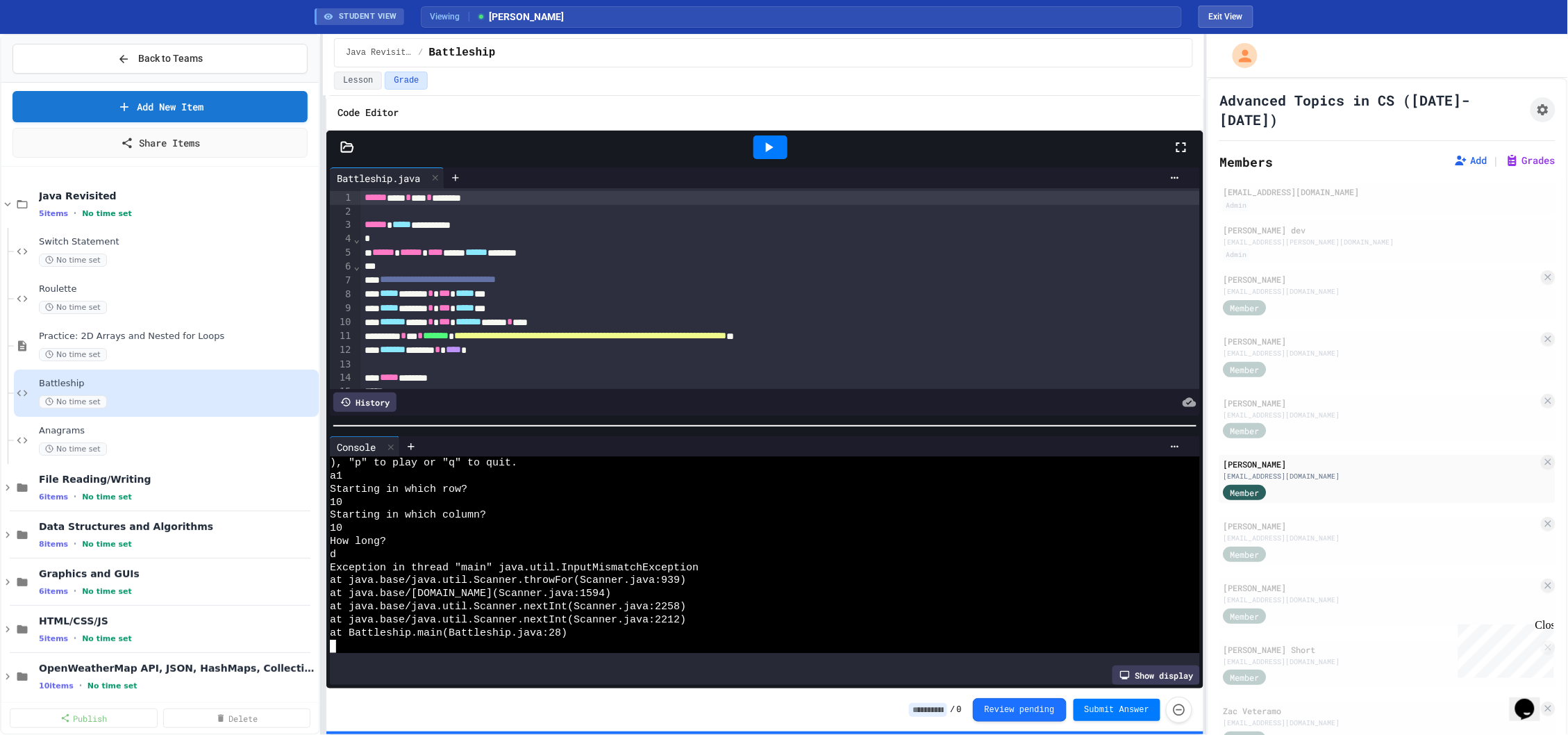
scroll to position [234, 0]
drag, startPoint x: 799, startPoint y: 156, endPoint x: 772, endPoint y: 156, distance: 27.0
click at [792, 156] on div at bounding box center [770, 147] width 805 height 37
click at [772, 156] on div at bounding box center [770, 147] width 34 height 24
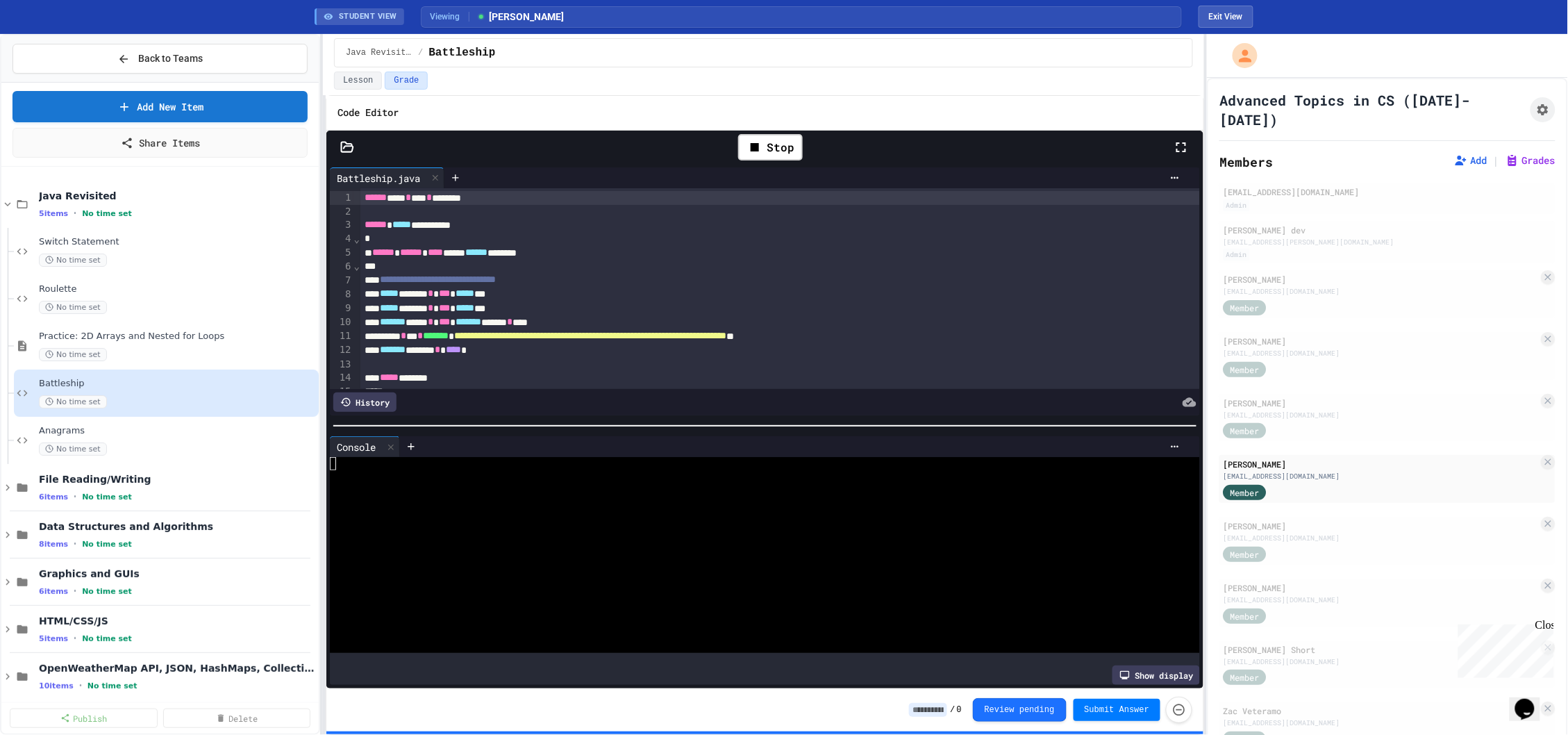
click at [716, 544] on div at bounding box center [757, 542] width 856 height 13
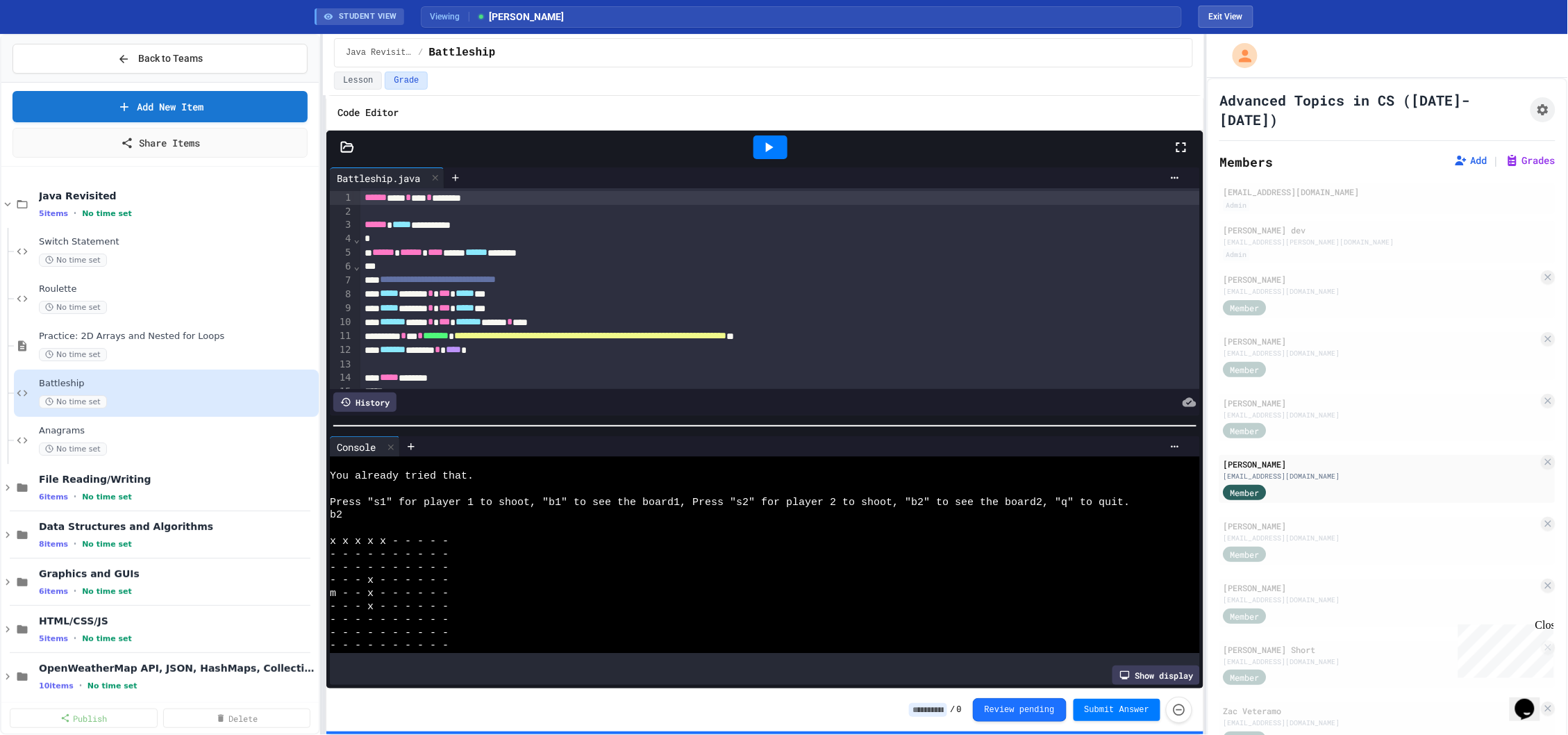
scroll to position [8576, 0]
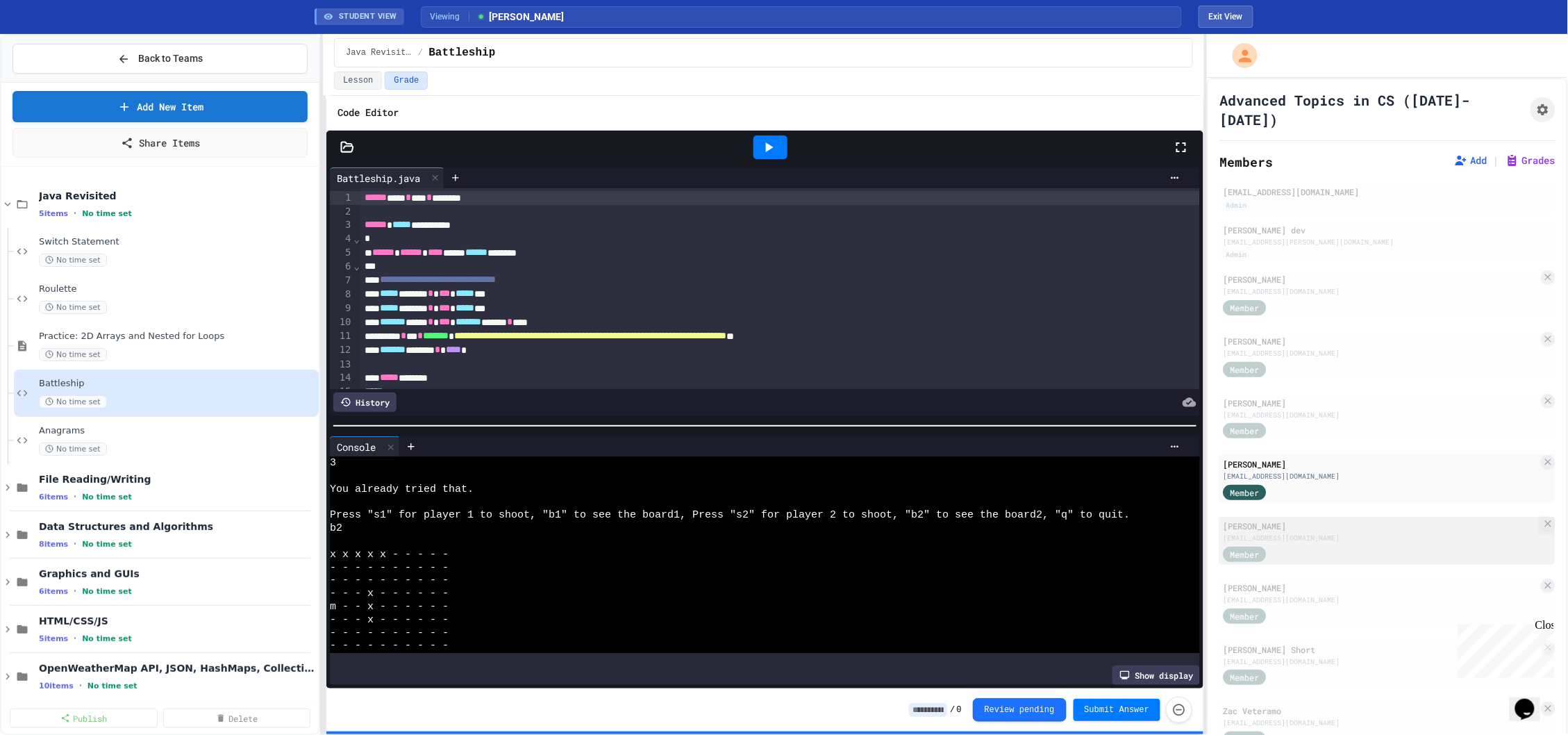
click at [1327, 520] on div "[PERSON_NAME]" at bounding box center [1382, 526] width 316 height 12
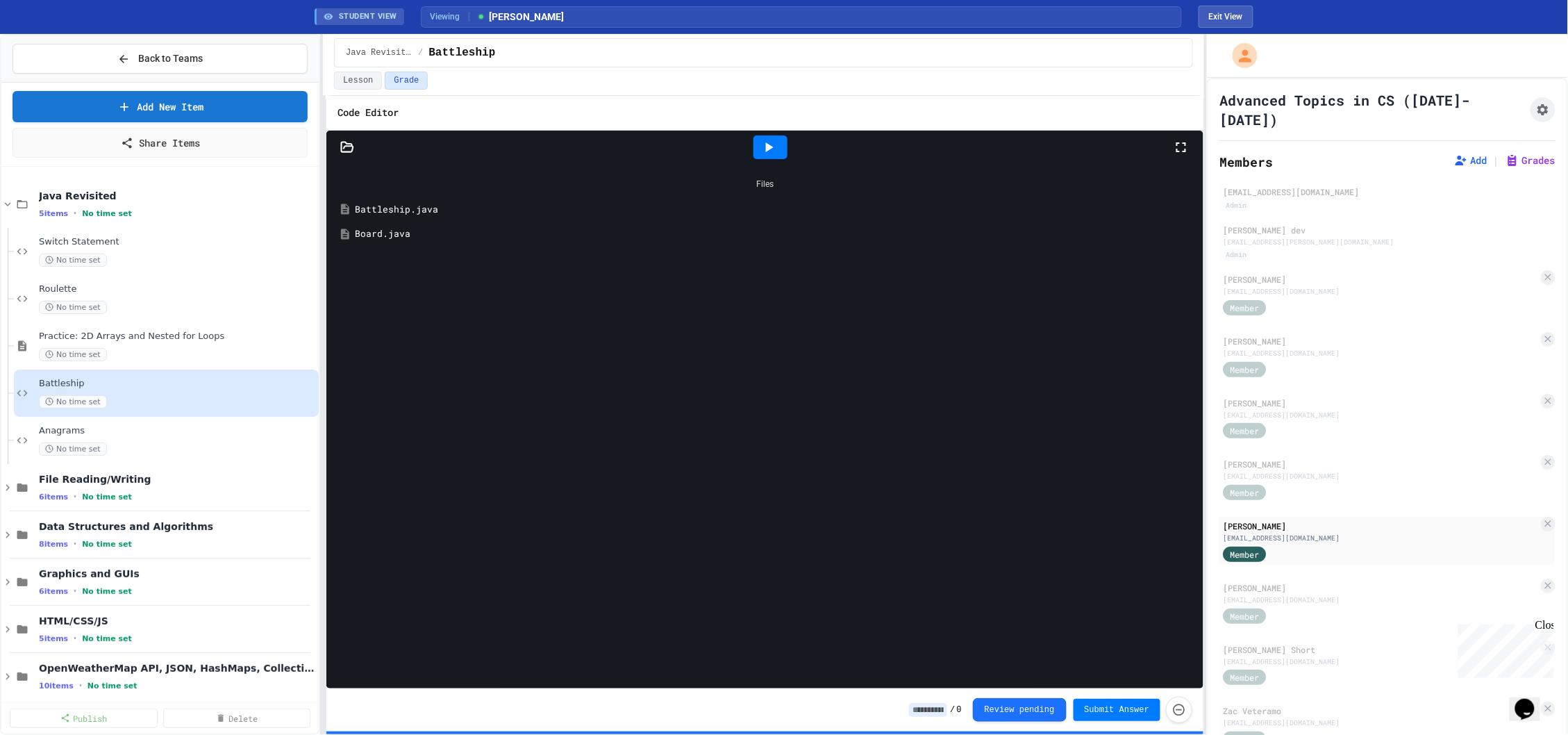
click at [764, 155] on icon at bounding box center [769, 148] width 17 height 17
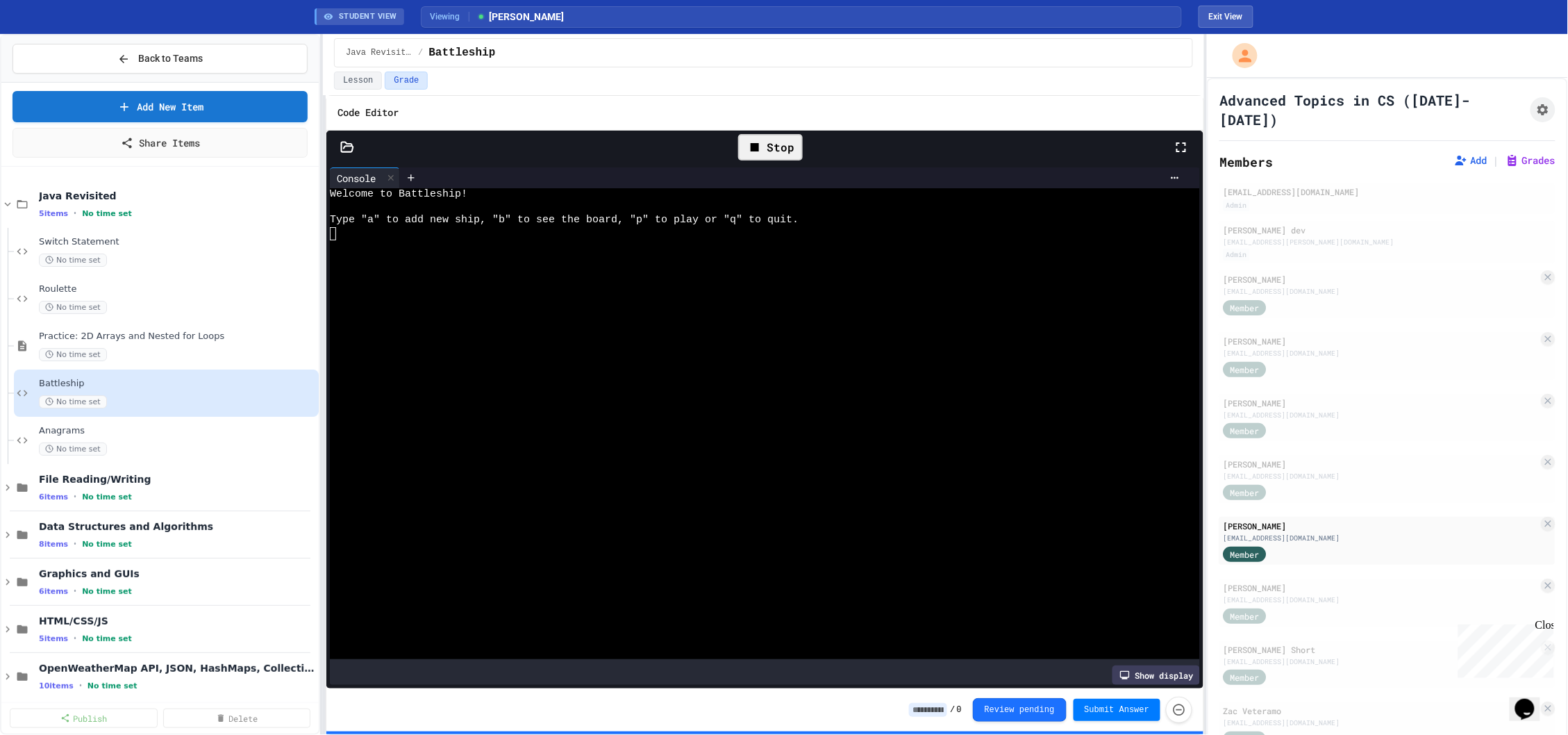
click at [764, 155] on icon at bounding box center [755, 148] width 17 height 17
click at [769, 143] on icon at bounding box center [769, 148] width 17 height 17
click at [755, 309] on div at bounding box center [757, 312] width 856 height 13
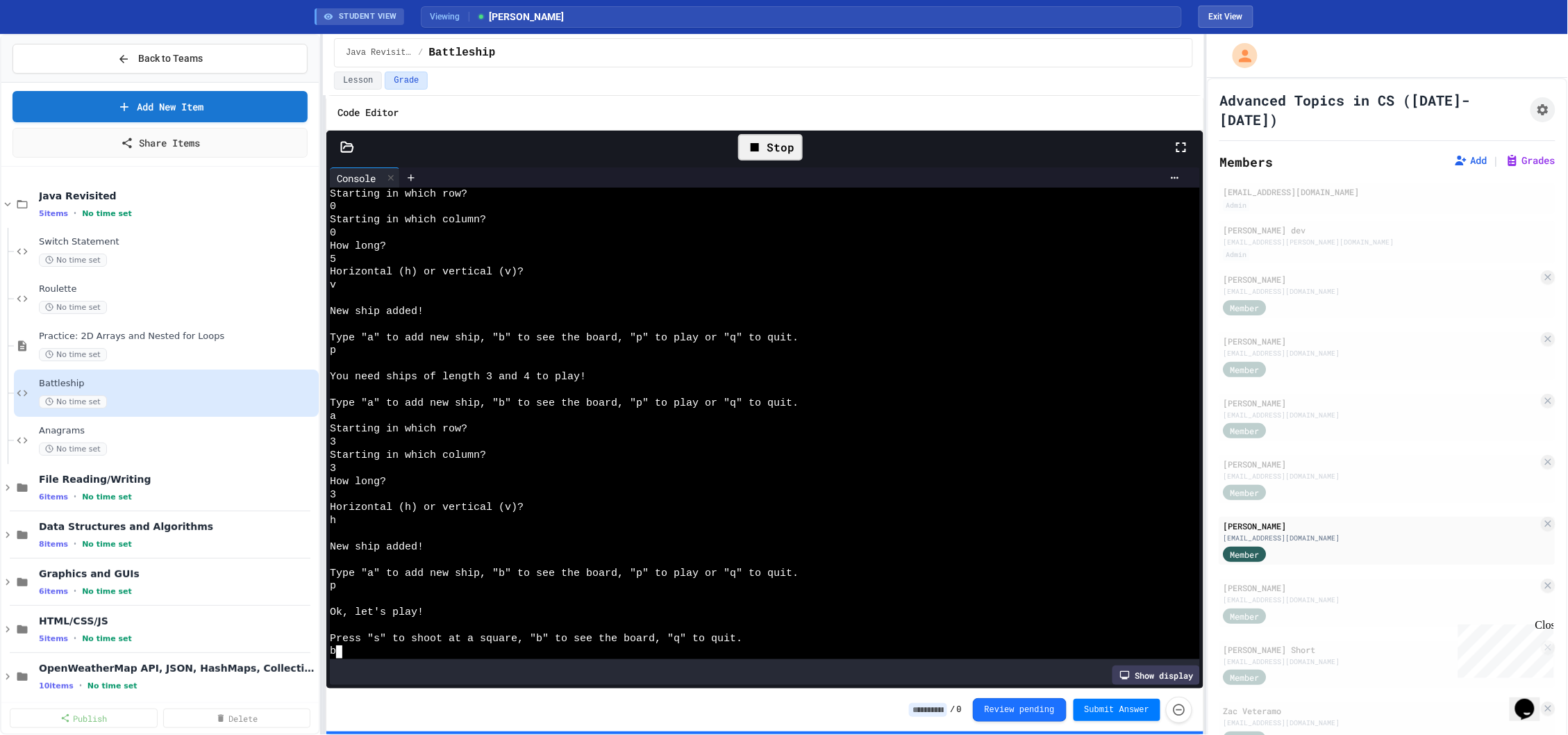
scroll to position [666, 0]
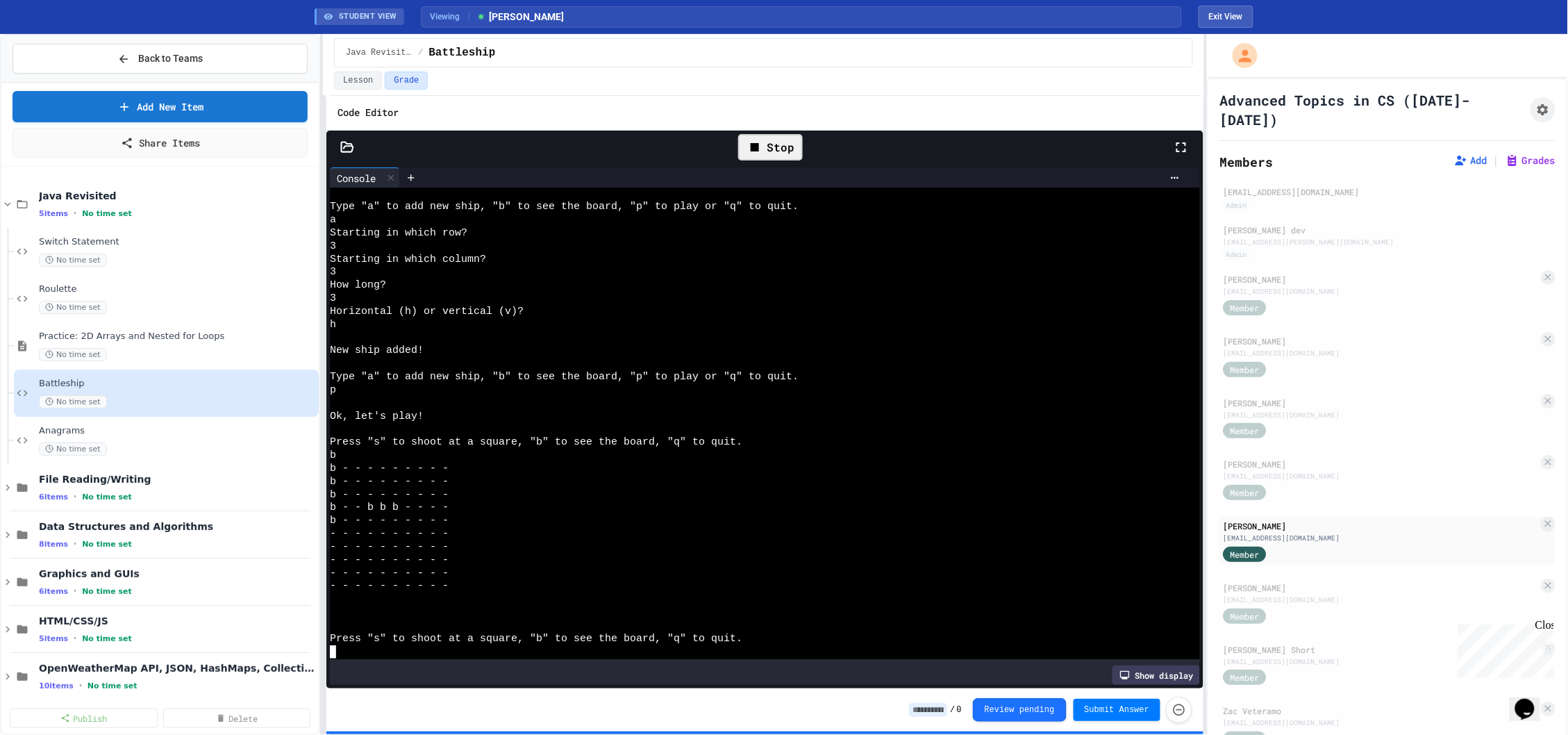
click at [540, 658] on div at bounding box center [757, 651] width 856 height 13
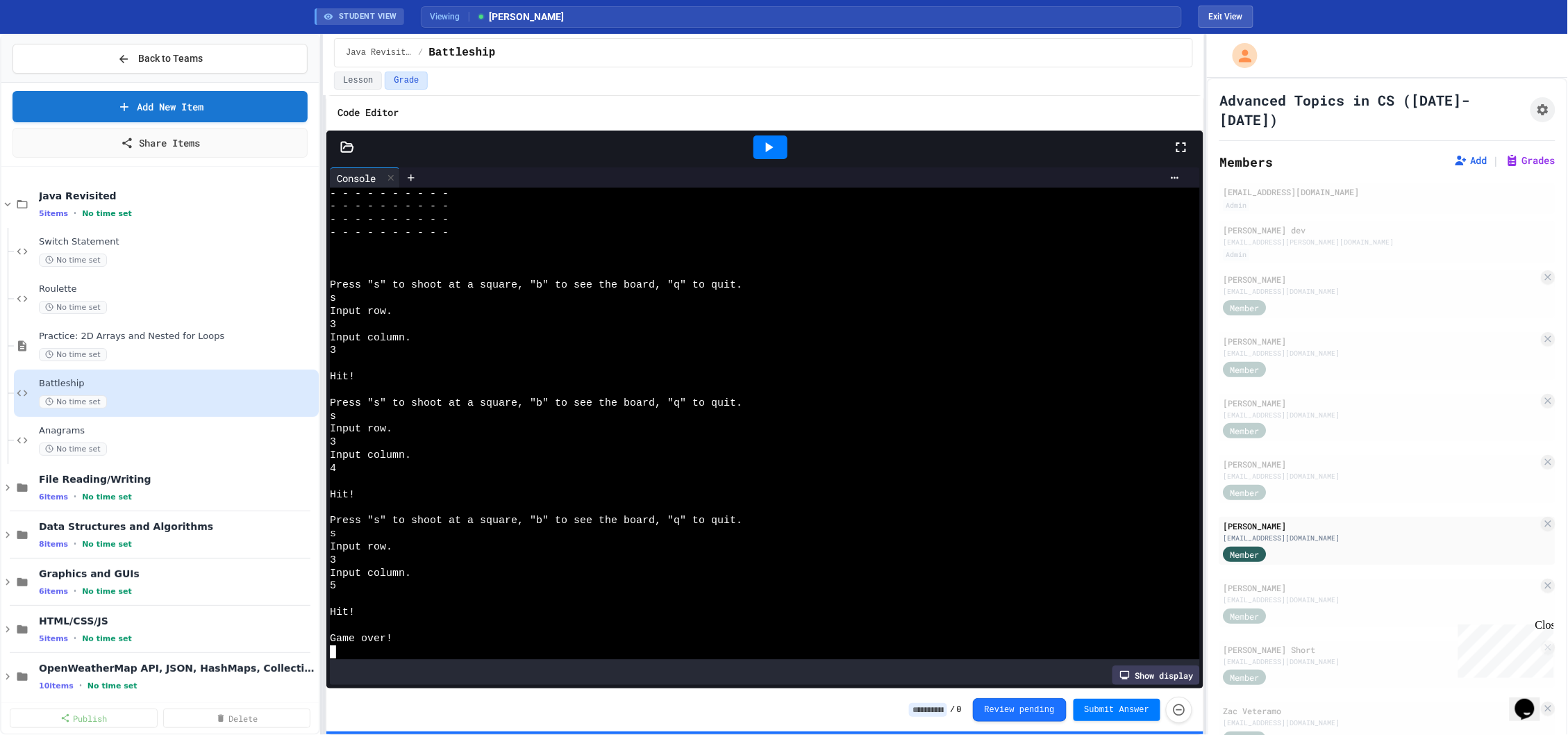
scroll to position [2354, 0]
click at [1313, 595] on div "[EMAIL_ADDRESS][DOMAIN_NAME]" at bounding box center [1382, 600] width 316 height 10
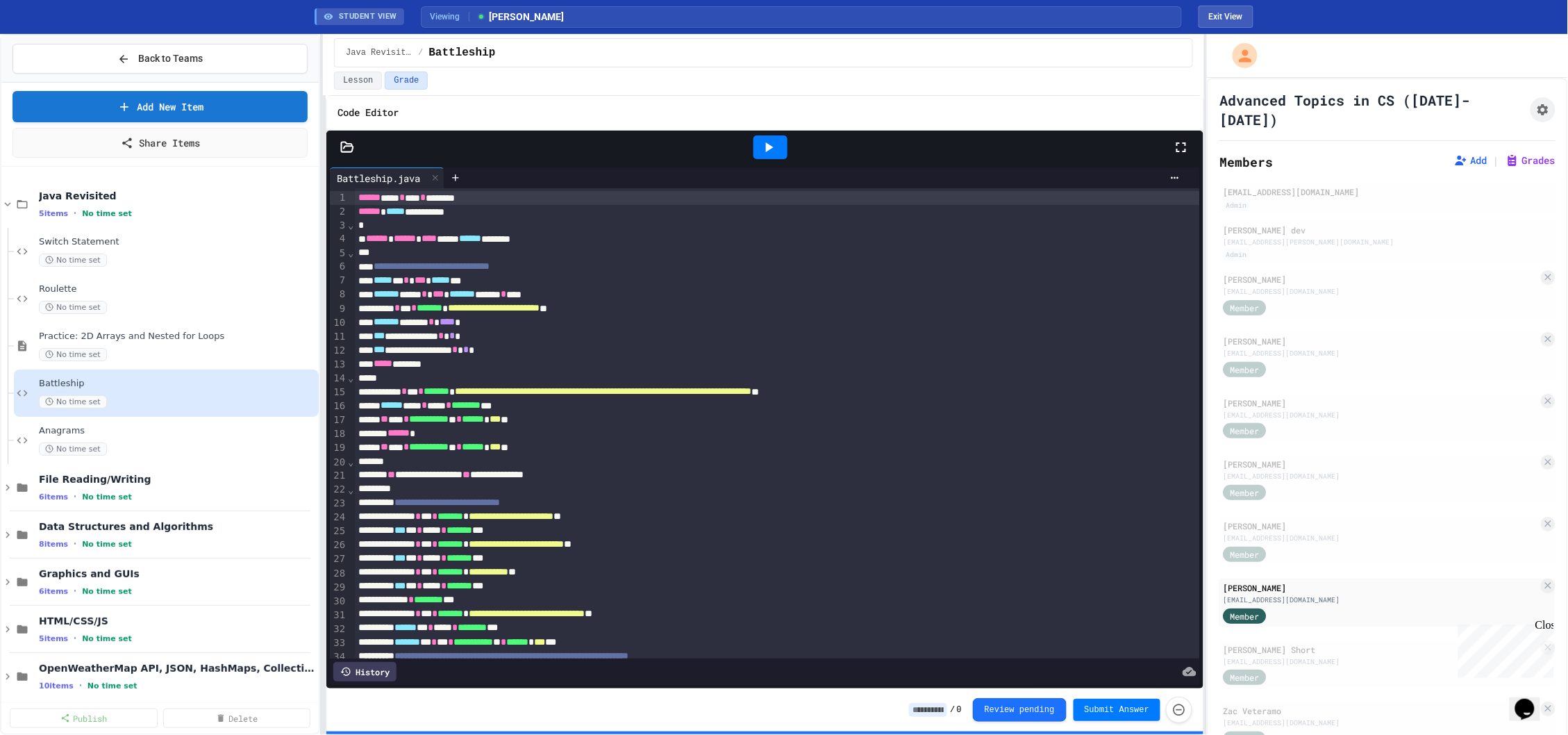
click at [774, 146] on icon at bounding box center [769, 148] width 17 height 17
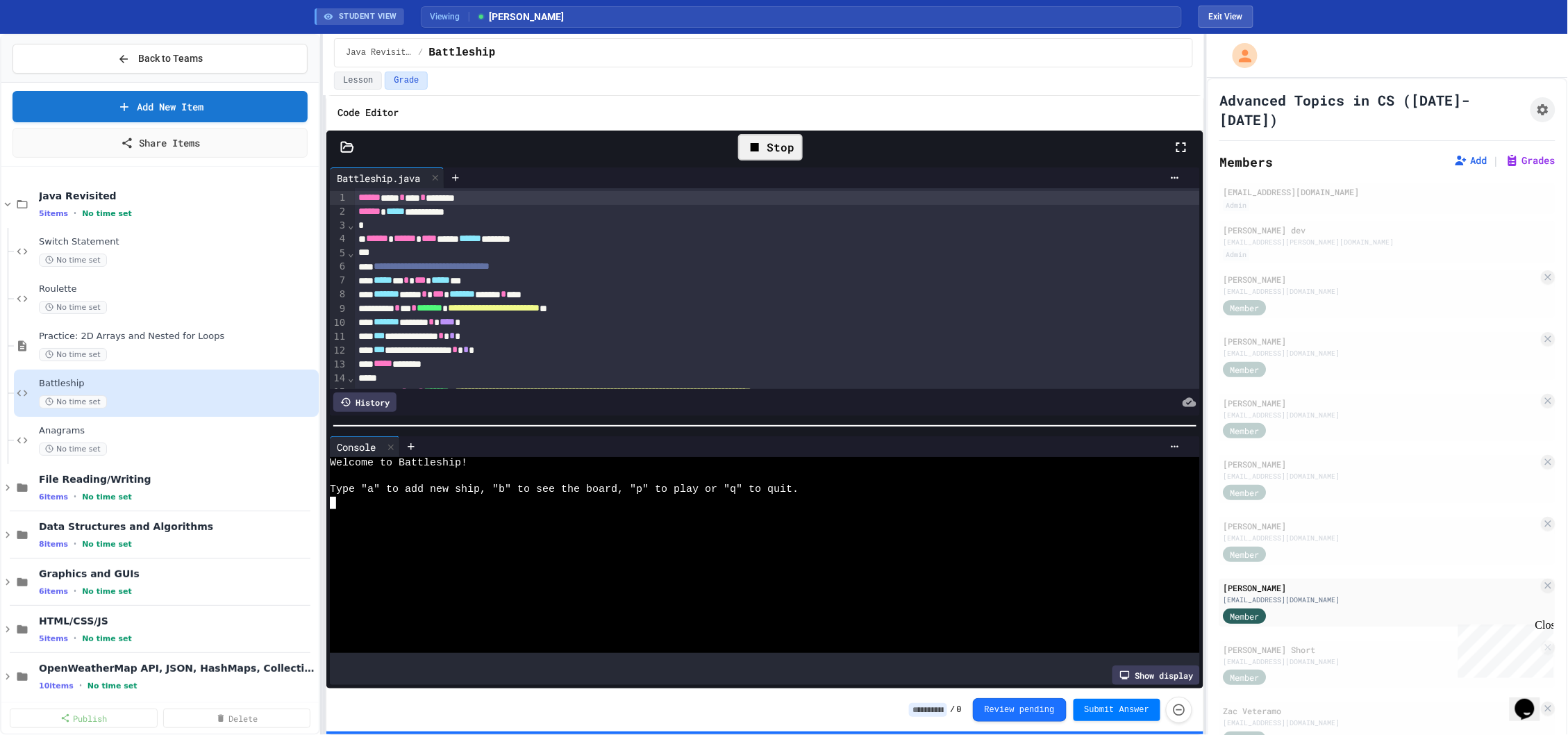
click at [651, 548] on div at bounding box center [757, 542] width 856 height 13
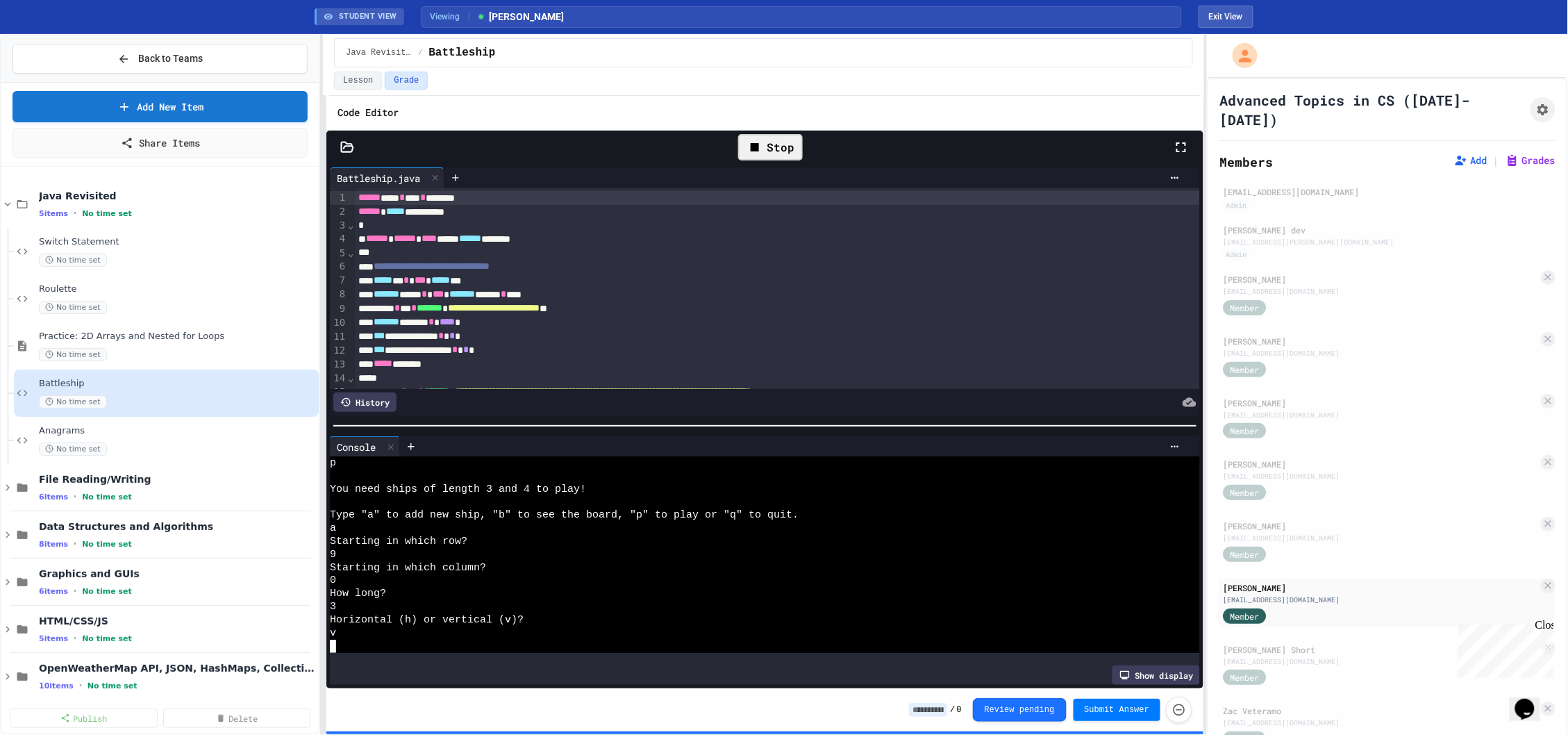
scroll to position [666, 0]
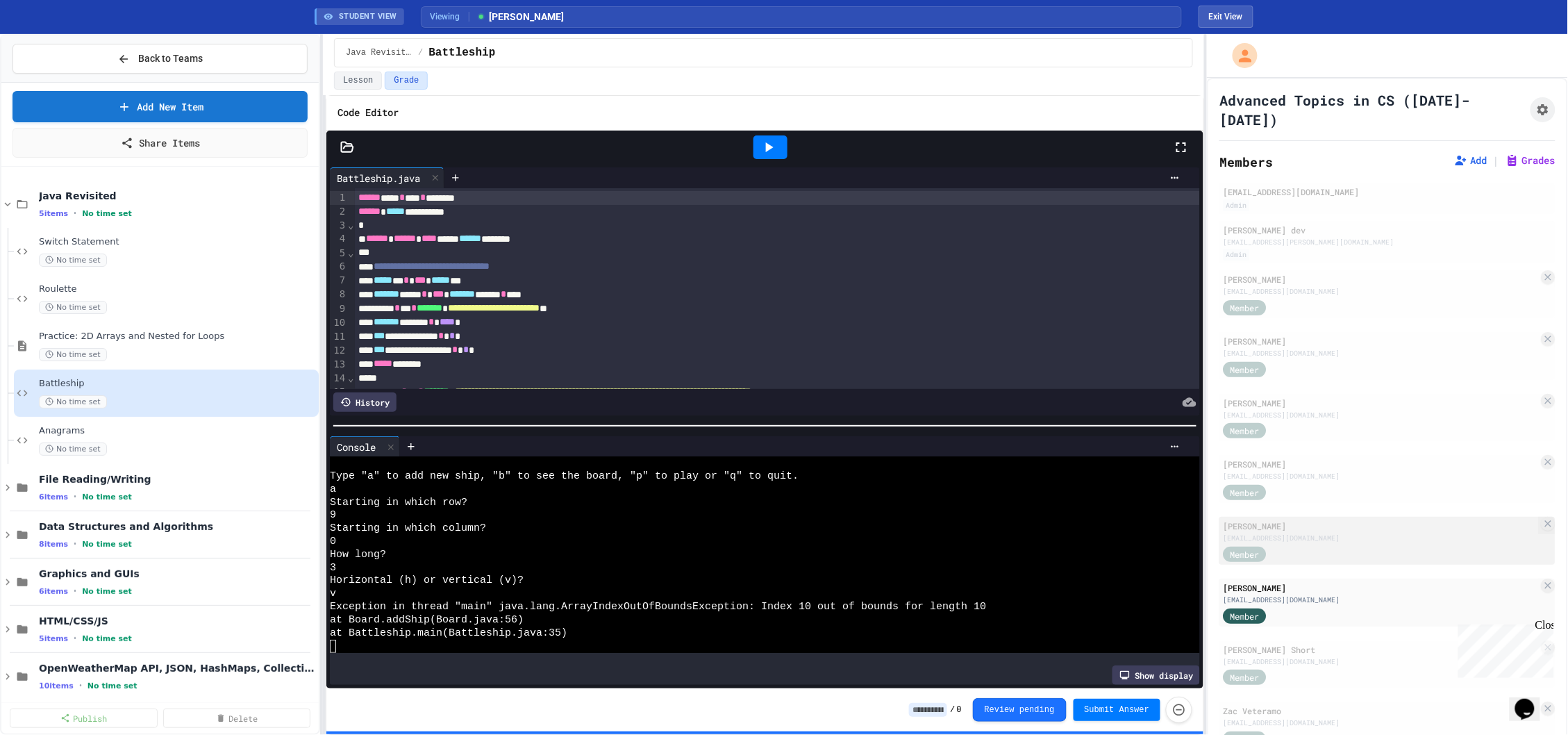
click at [1352, 545] on div "Member" at bounding box center [1382, 553] width 316 height 17
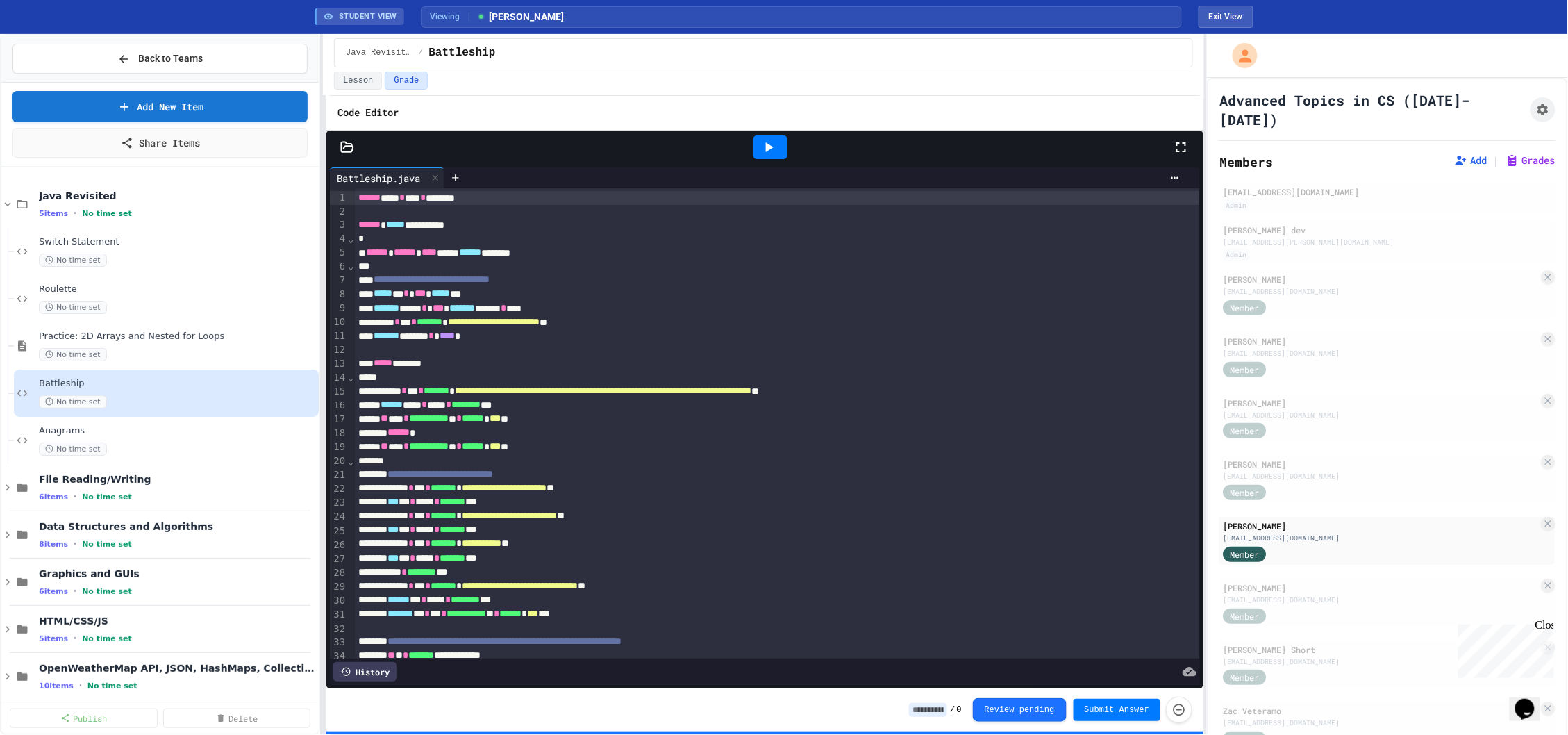
click at [761, 135] on div at bounding box center [770, 147] width 34 height 24
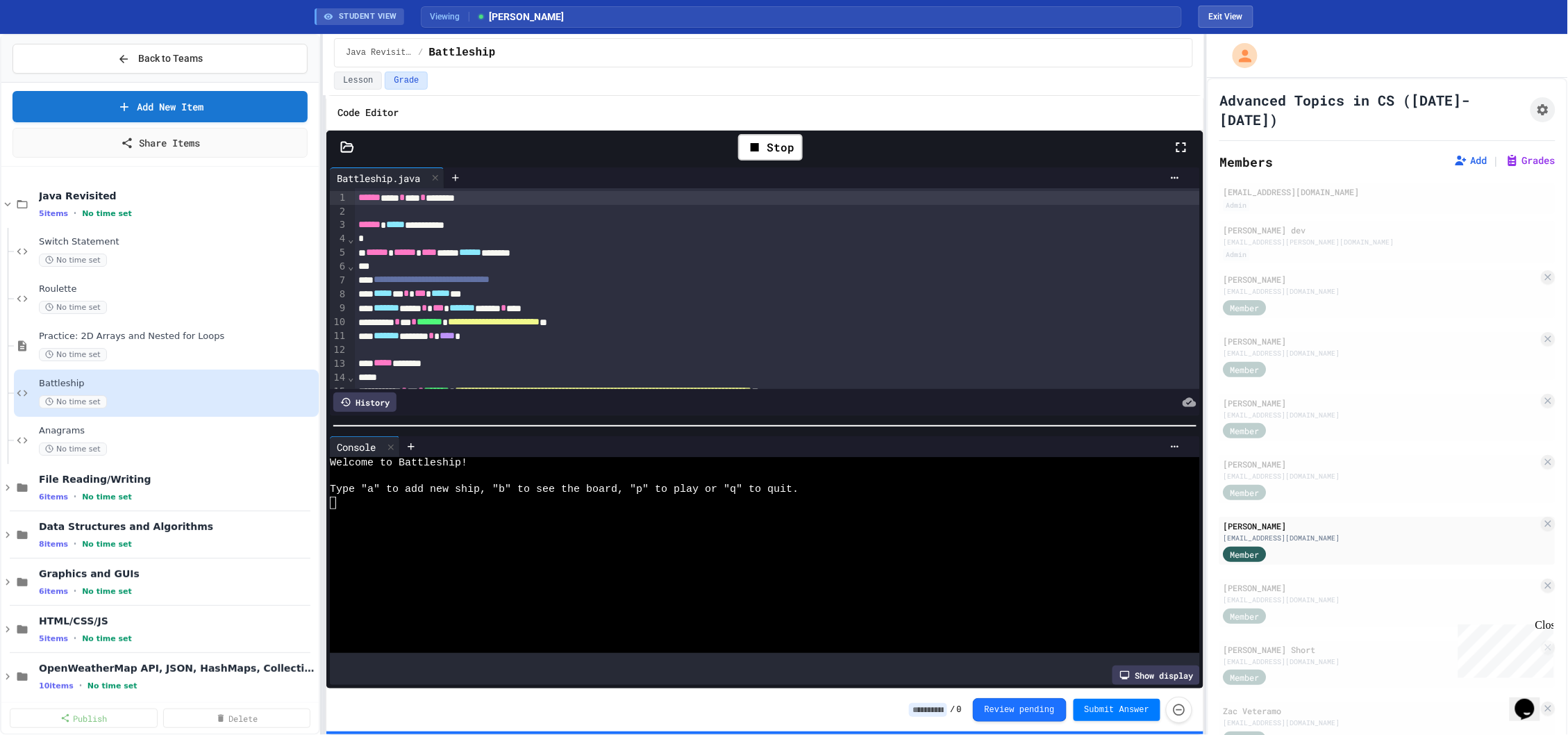
click at [765, 511] on div at bounding box center [757, 515] width 856 height 13
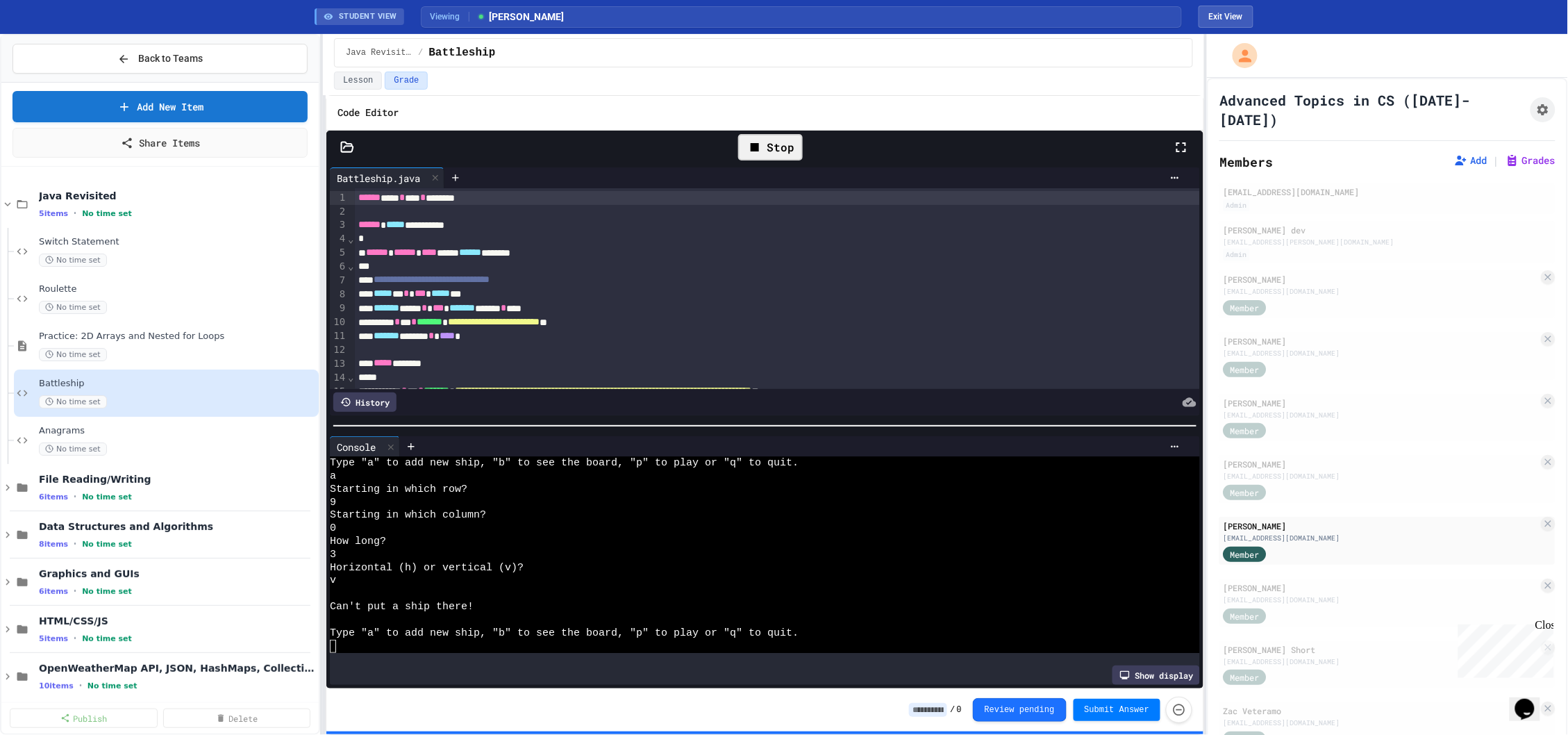
click at [800, 149] on div "Stop" at bounding box center [770, 147] width 65 height 26
click at [1330, 471] on div "[EMAIL_ADDRESS][DOMAIN_NAME]" at bounding box center [1382, 476] width 316 height 10
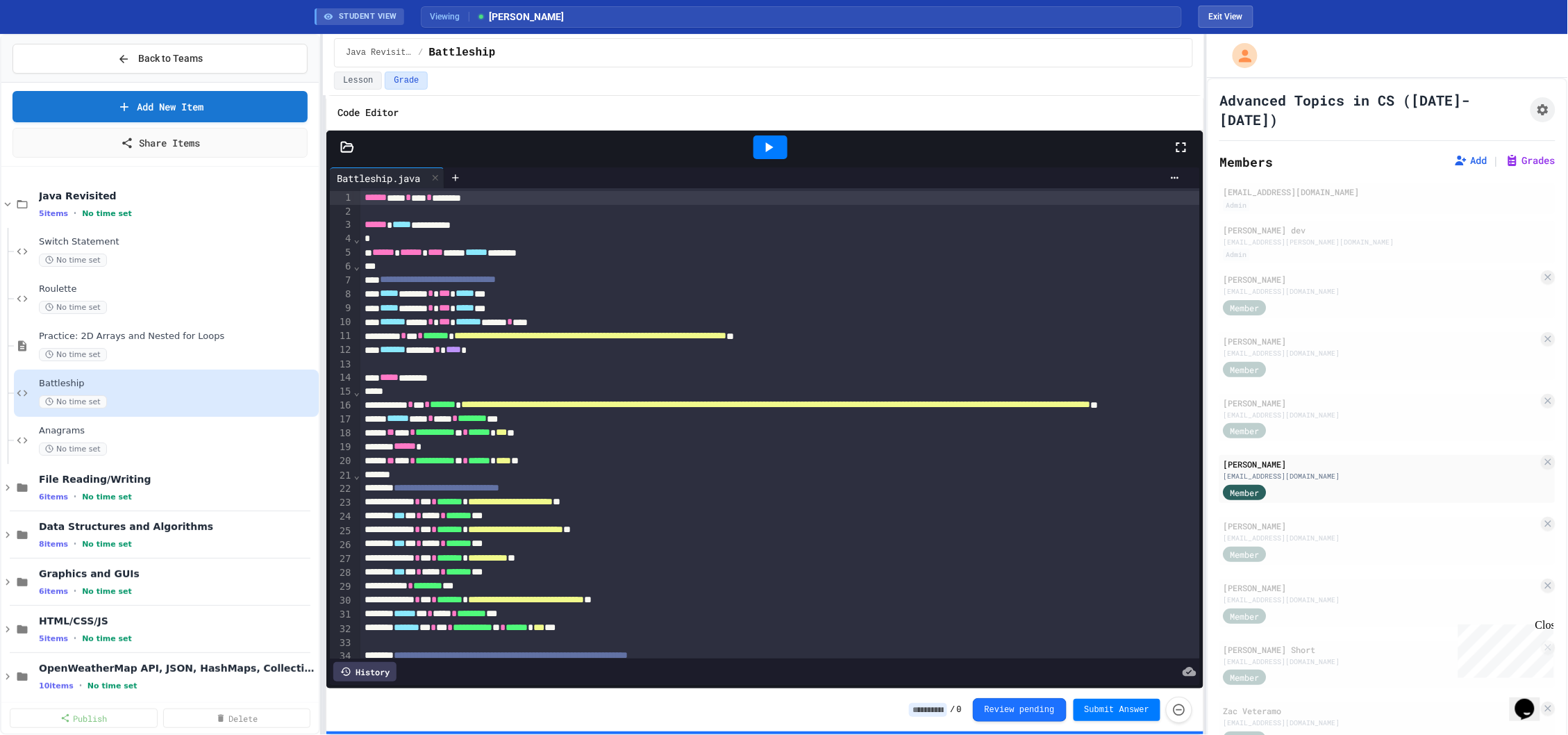
click at [760, 139] on div at bounding box center [770, 147] width 34 height 24
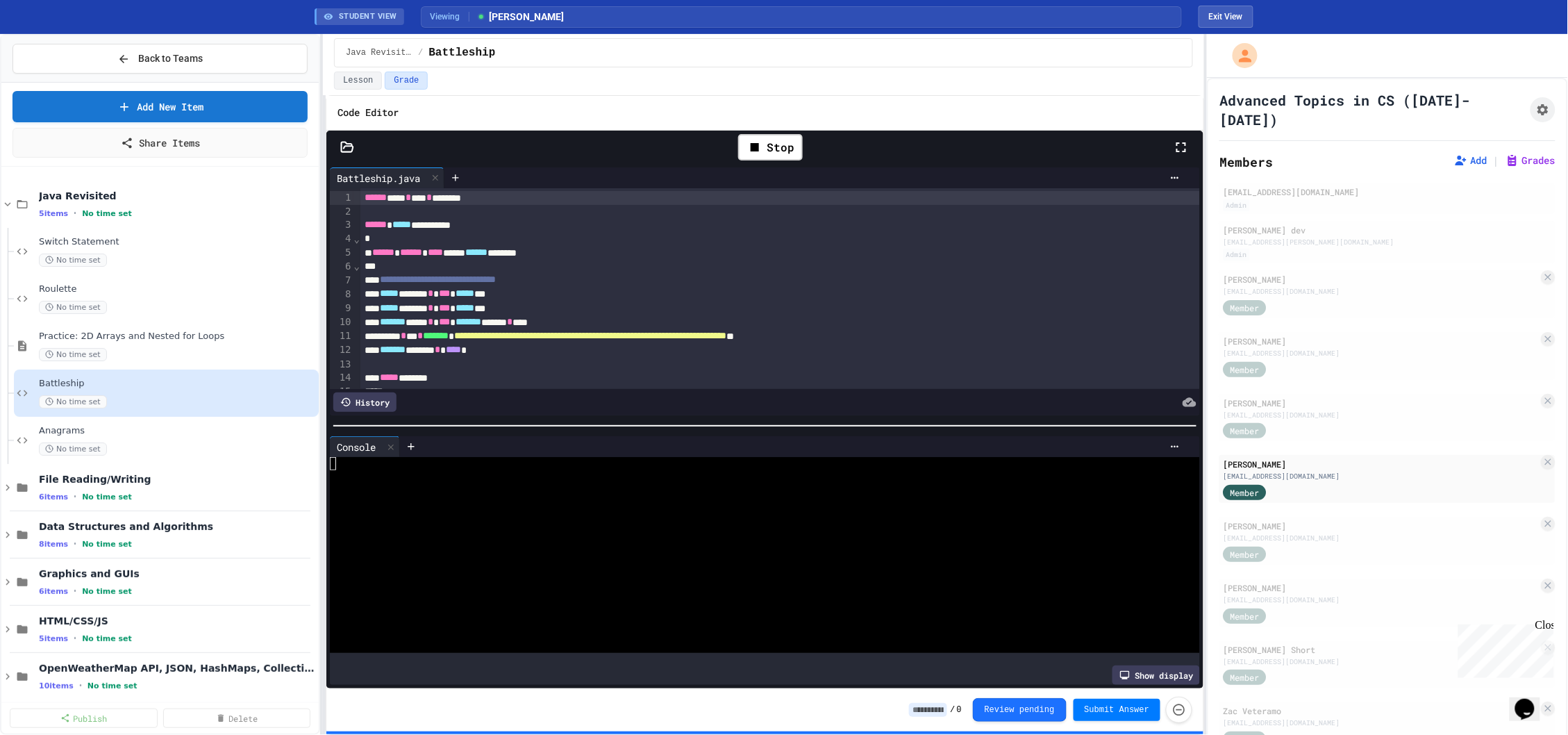
click at [582, 528] on div at bounding box center [757, 528] width 856 height 13
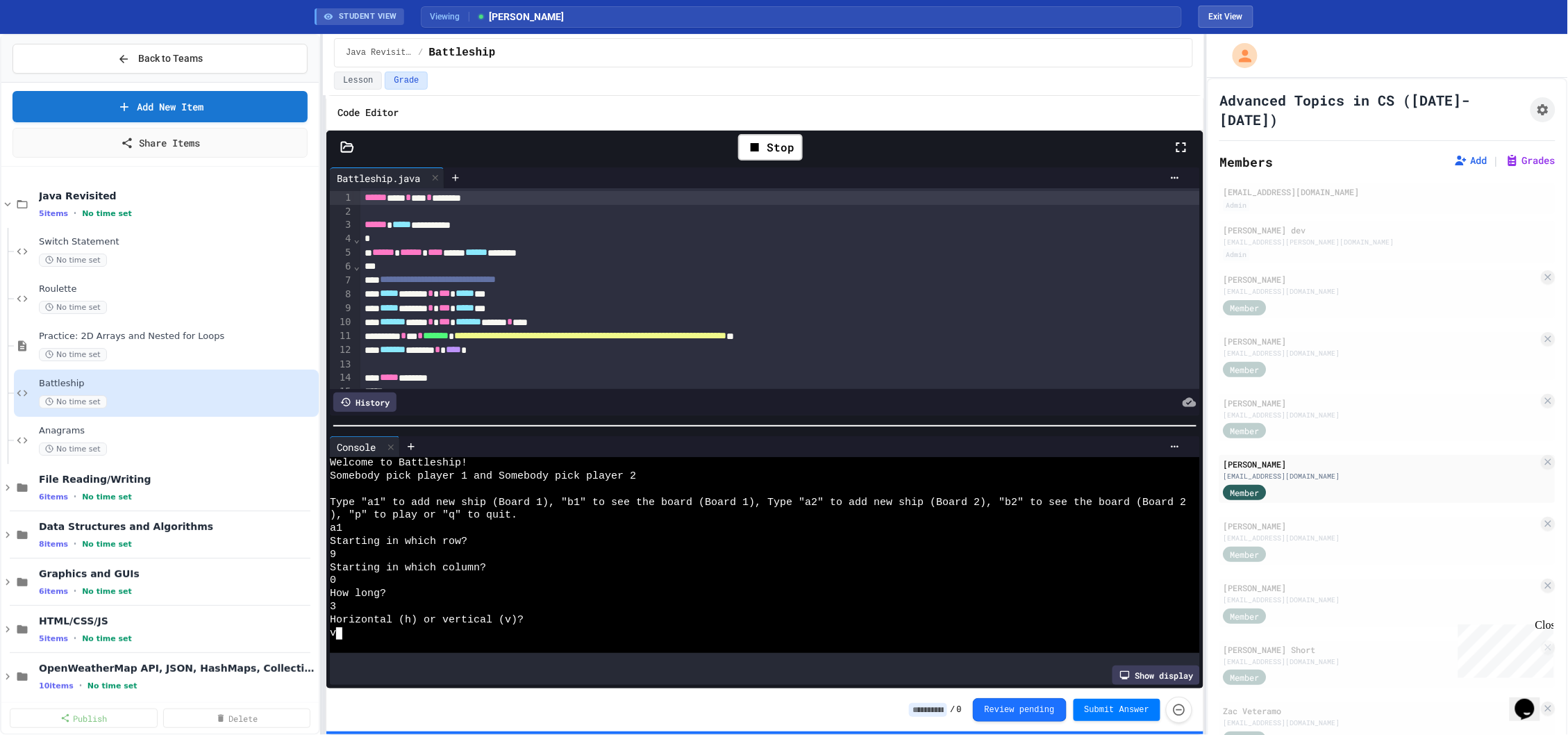
scroll to position [65, 0]
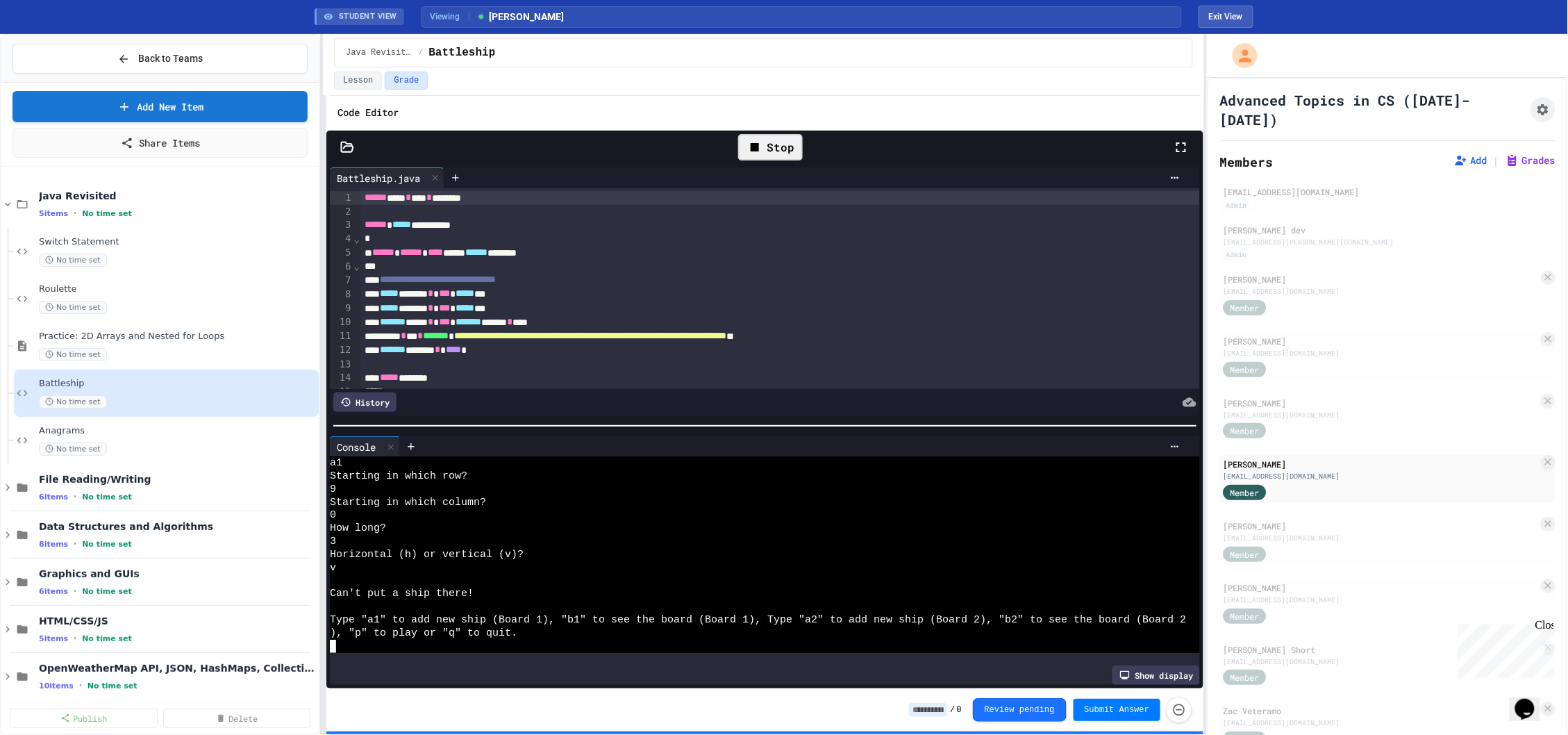
click at [781, 160] on div "Stop" at bounding box center [770, 147] width 65 height 26
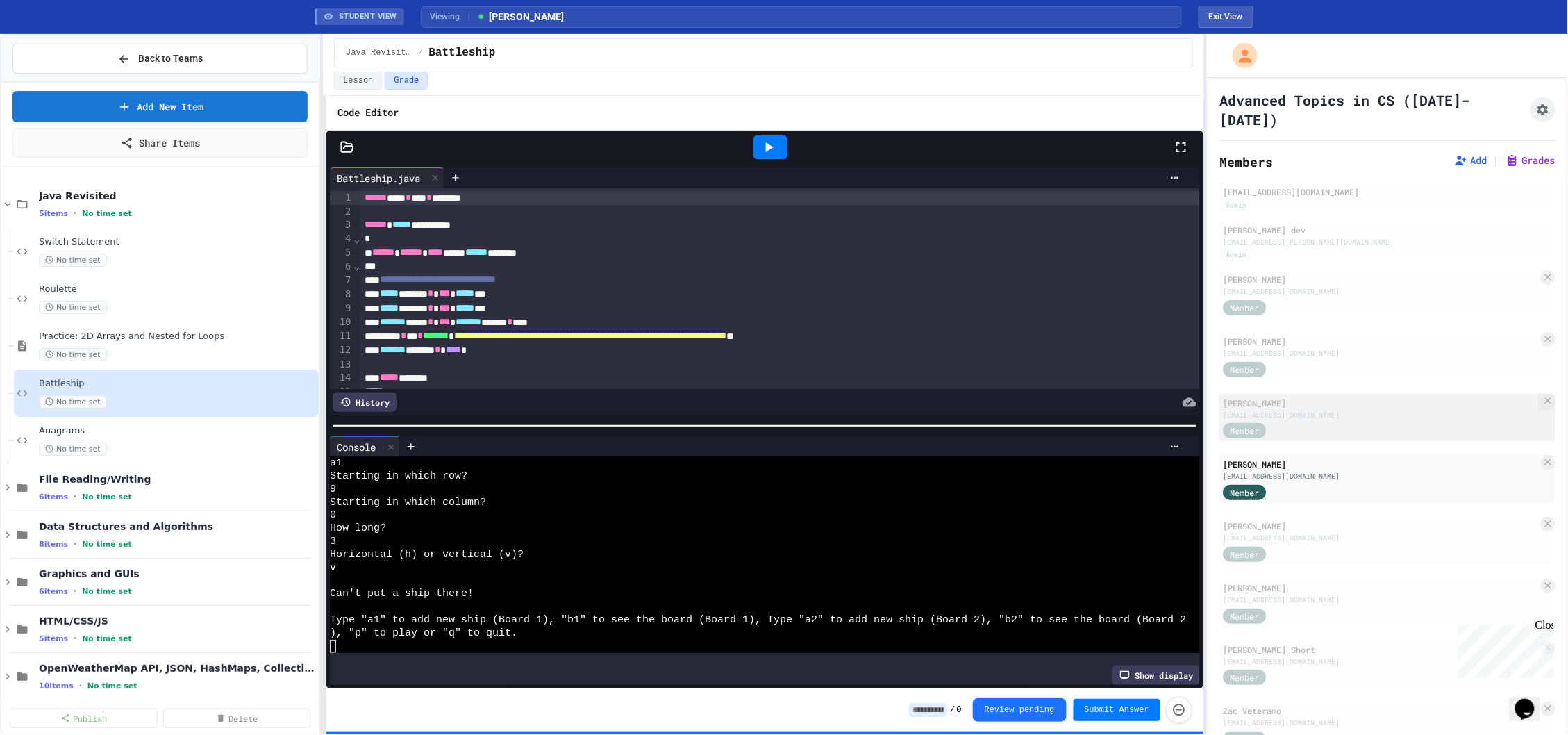
click at [1302, 410] on div "[EMAIL_ADDRESS][DOMAIN_NAME]" at bounding box center [1382, 415] width 316 height 10
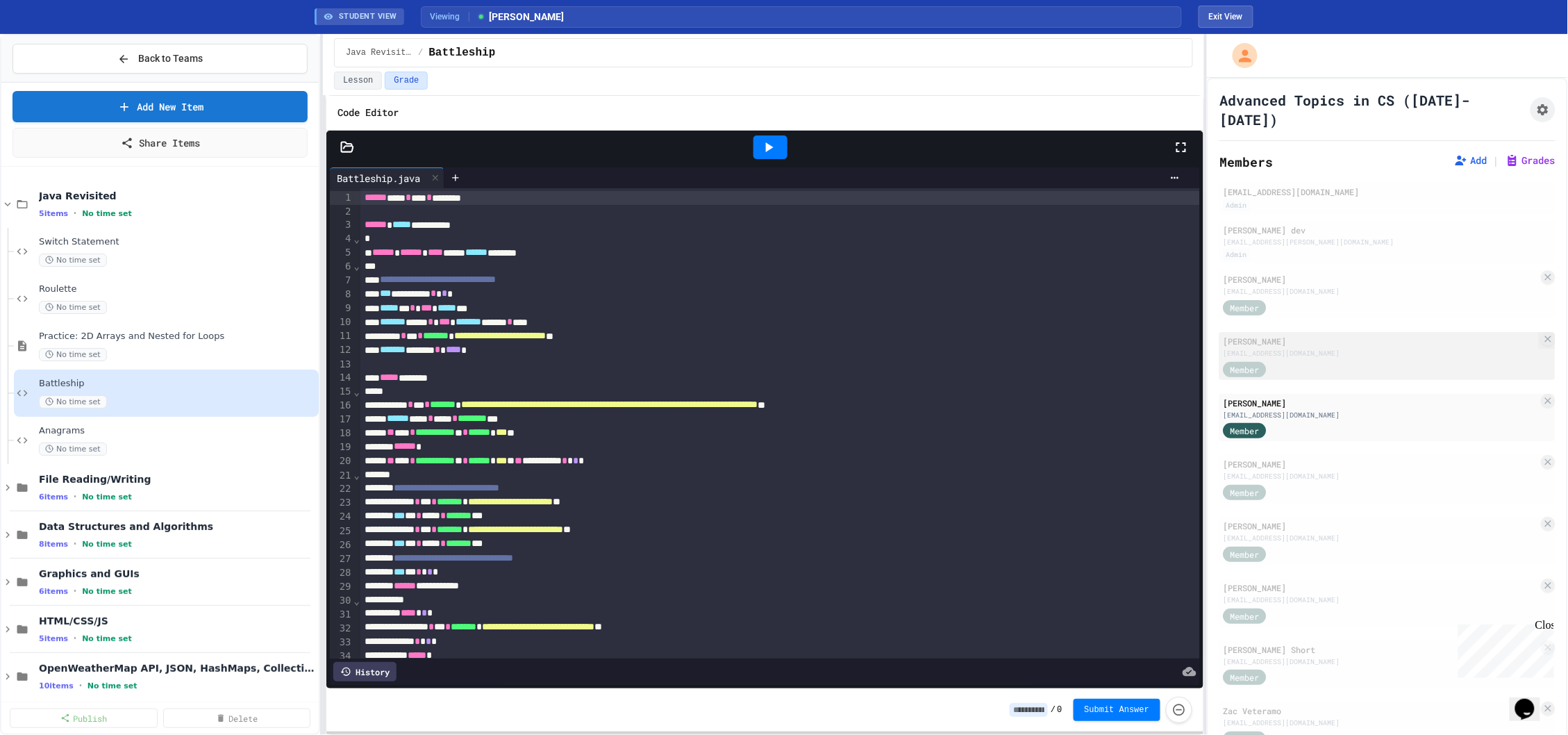
click at [1296, 360] on div "Member" at bounding box center [1382, 368] width 316 height 17
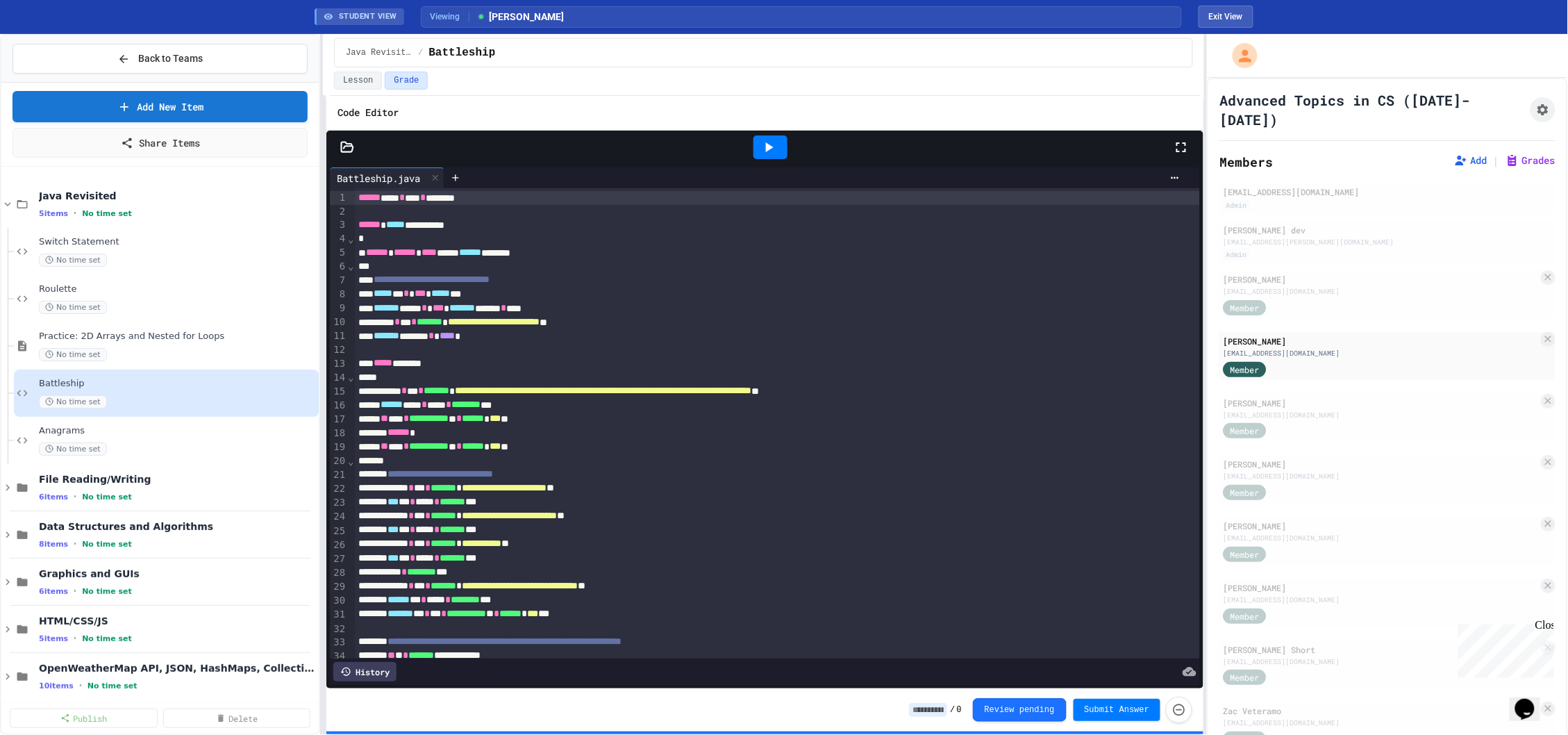
click at [781, 149] on div at bounding box center [770, 147] width 34 height 24
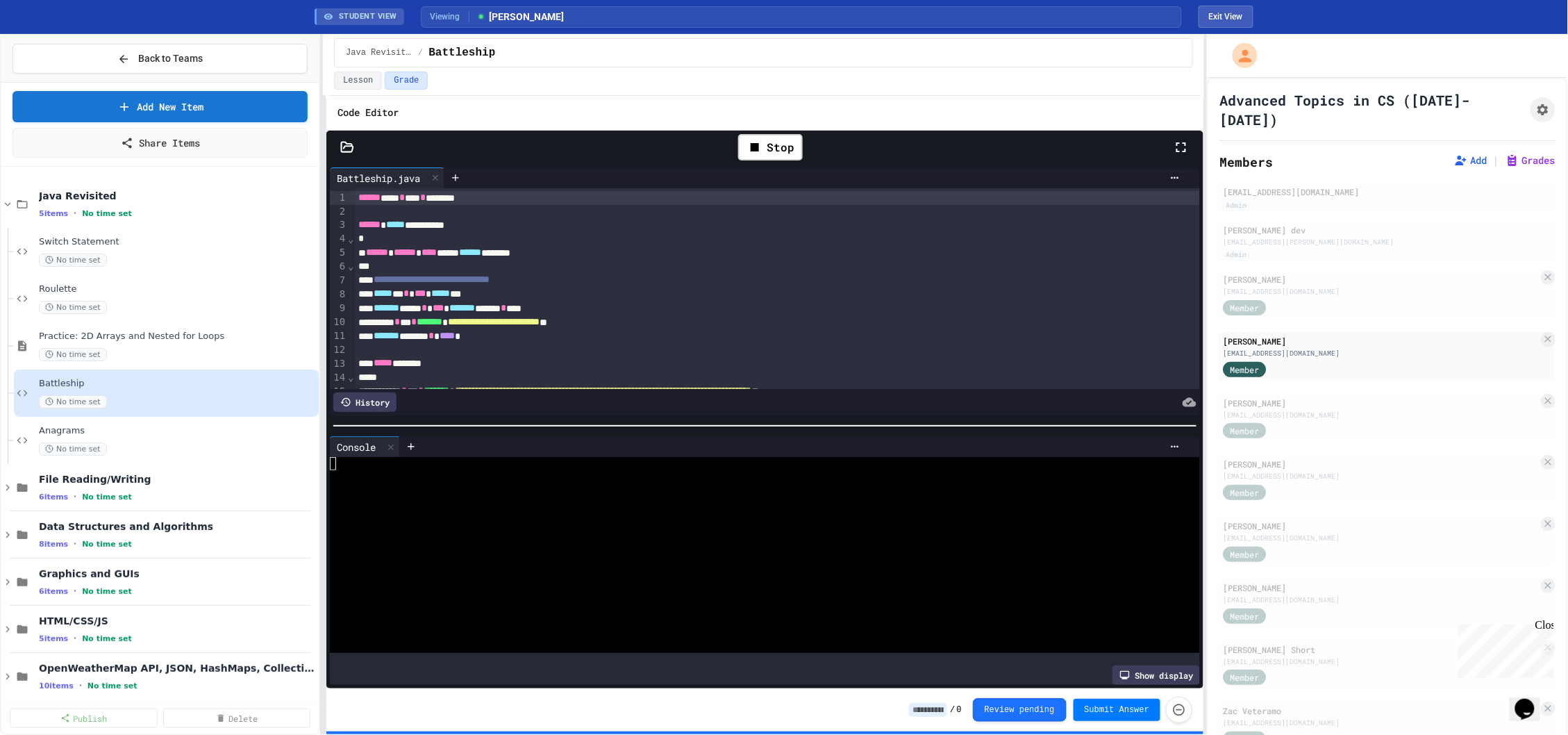
click at [725, 524] on div at bounding box center [757, 528] width 856 height 13
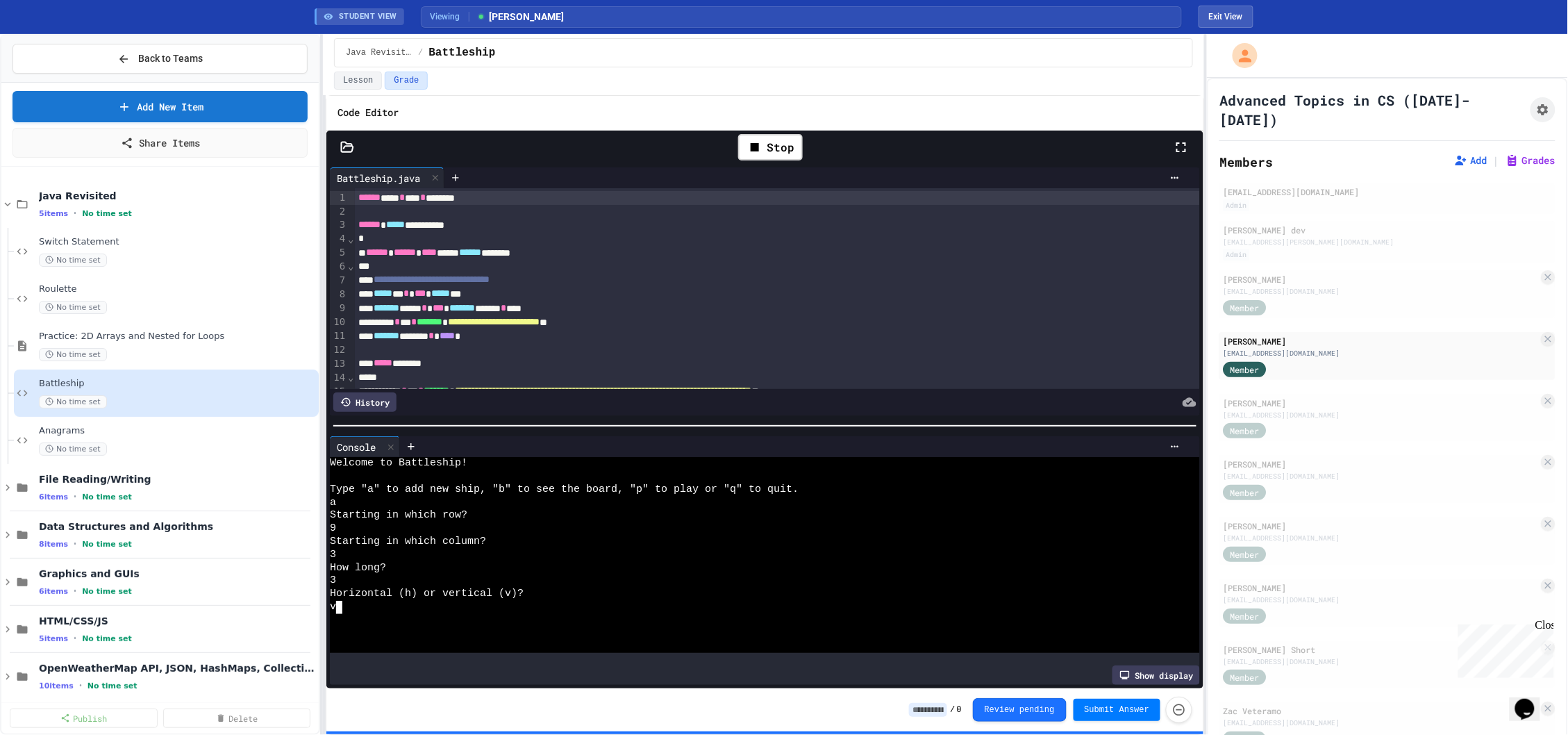
scroll to position [26, 0]
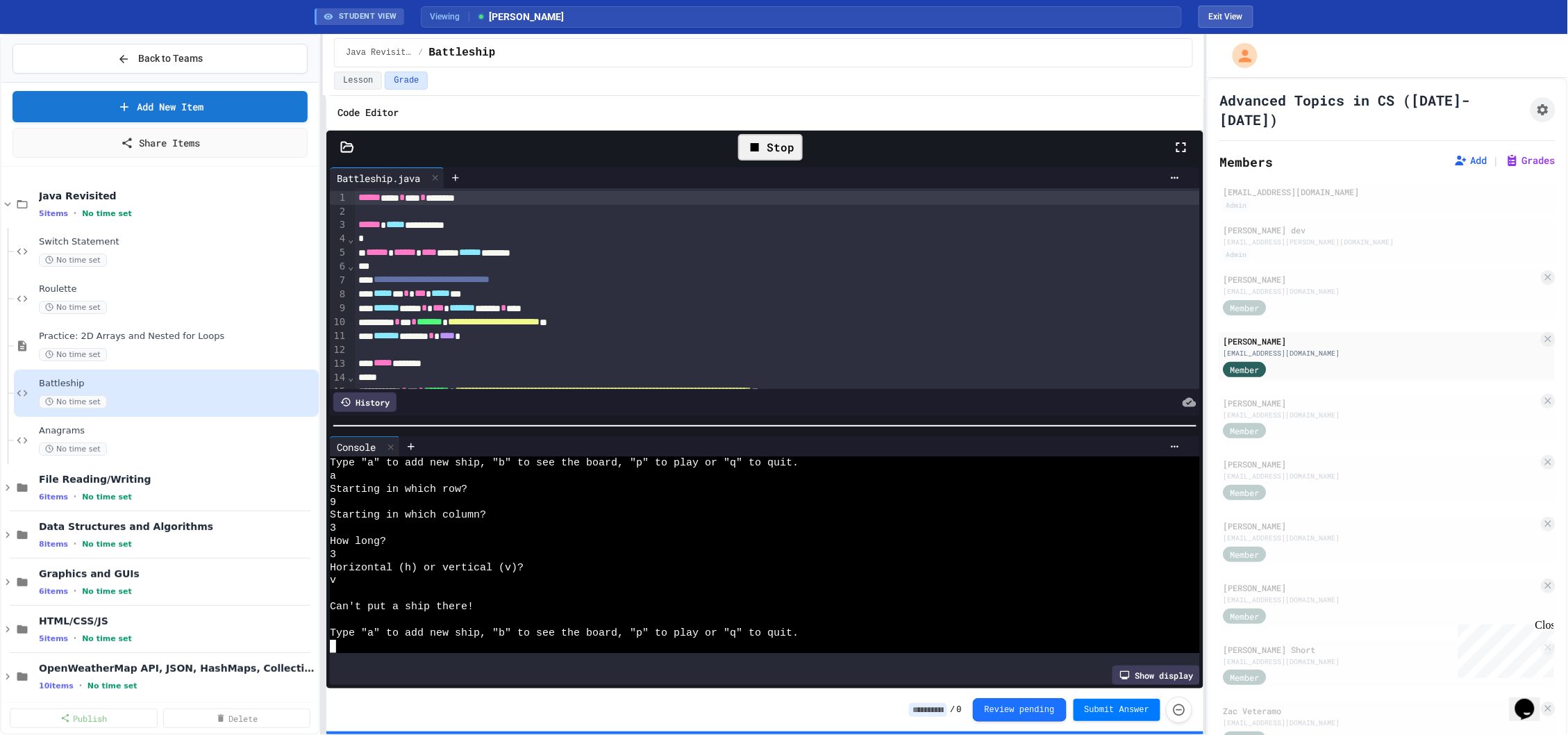
click at [772, 145] on div "Stop" at bounding box center [770, 147] width 65 height 26
click at [1330, 298] on div "Member" at bounding box center [1382, 306] width 316 height 17
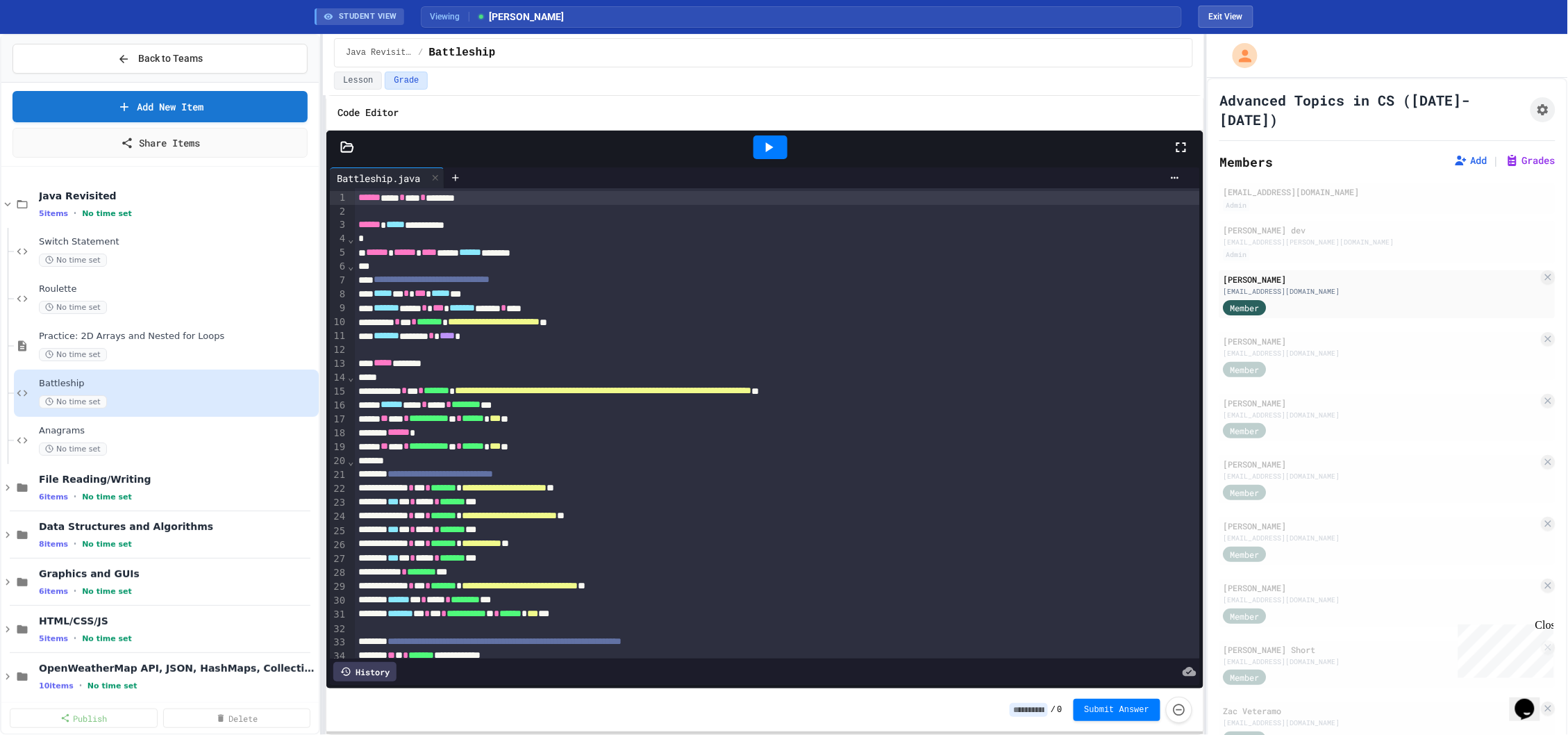
click at [753, 148] on div at bounding box center [770, 147] width 34 height 24
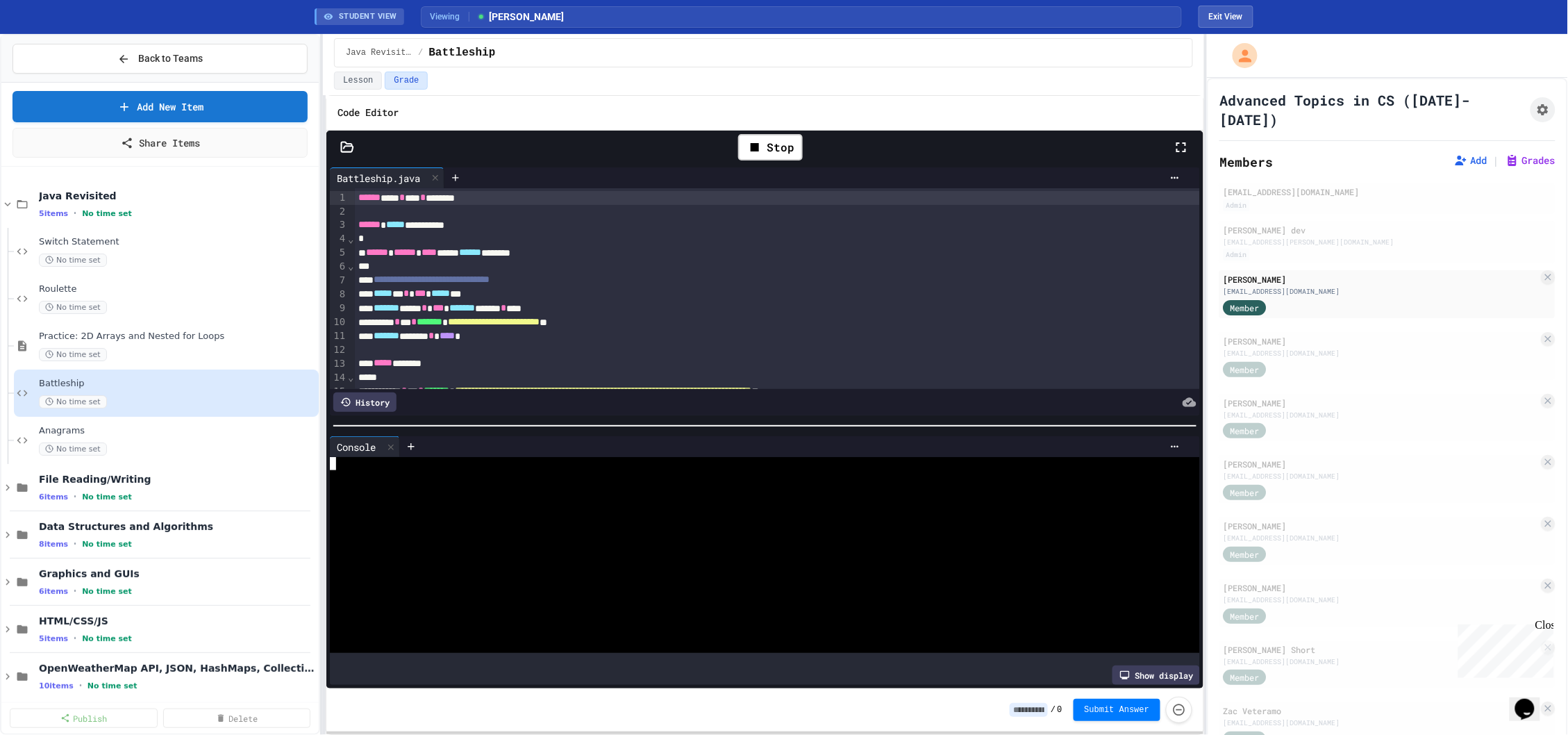
click at [645, 521] on div at bounding box center [757, 515] width 856 height 13
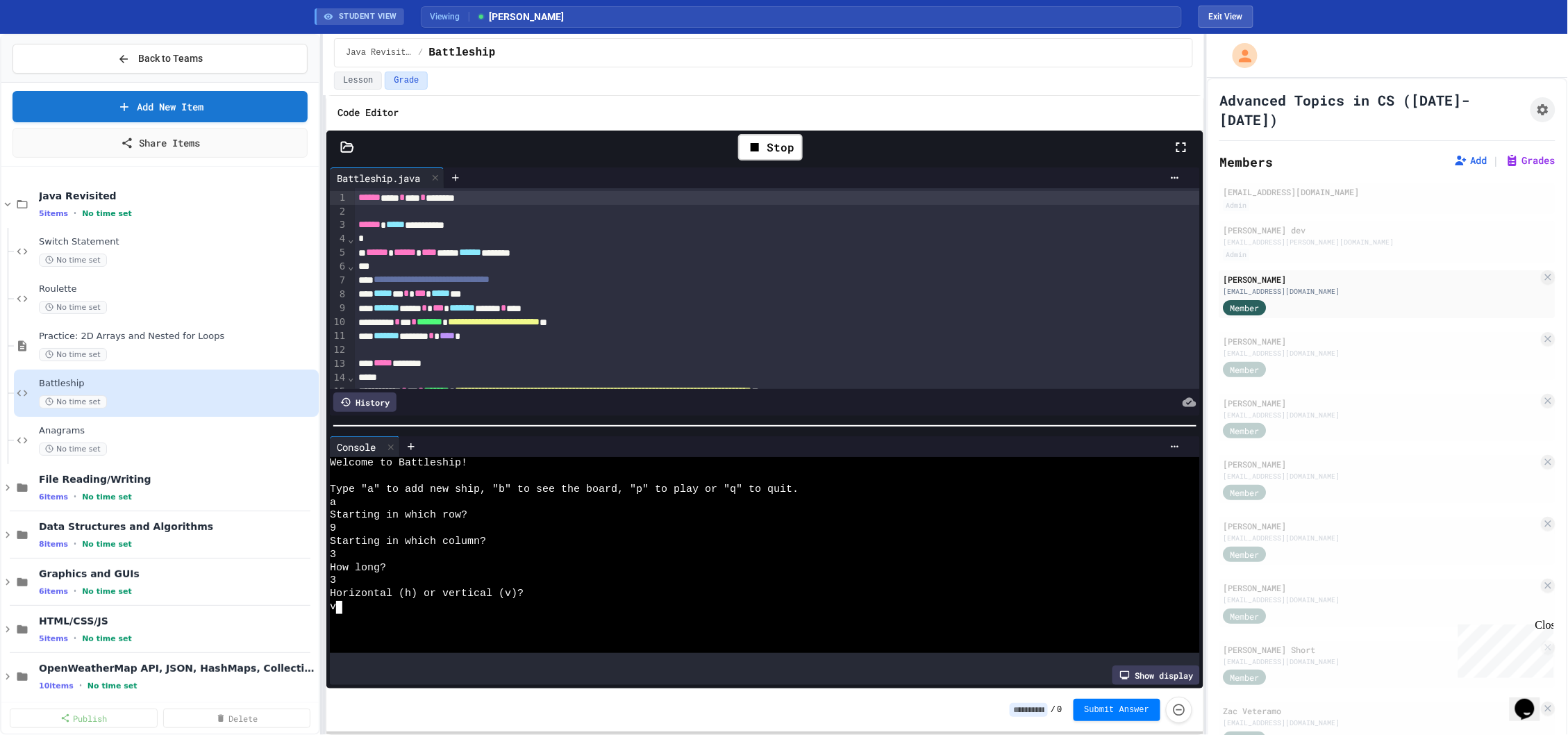
scroll to position [26, 0]
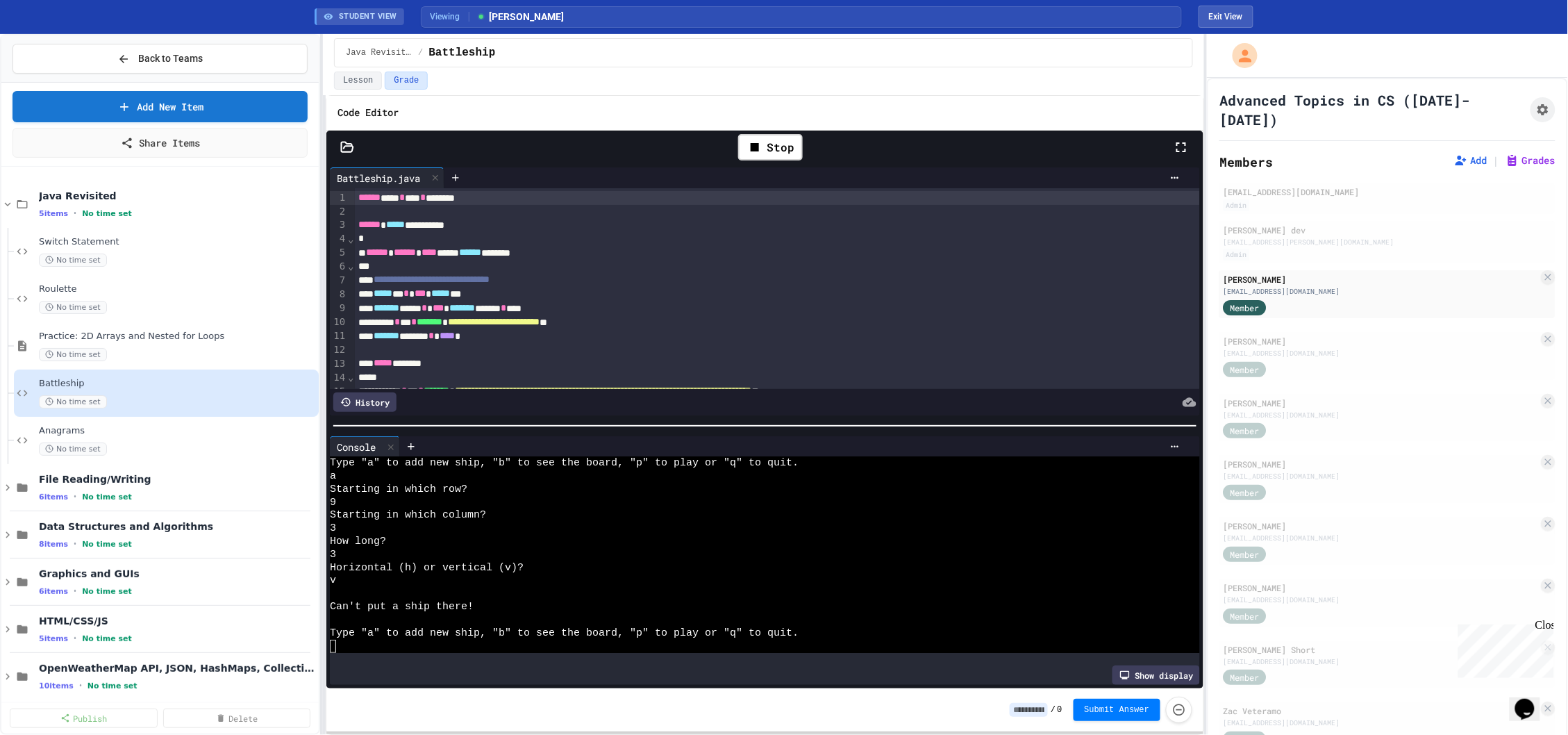
click at [744, 166] on div "Stop" at bounding box center [770, 147] width 78 height 40
click at [752, 154] on icon at bounding box center [755, 148] width 17 height 17
click at [1362, 595] on div "[EMAIL_ADDRESS][DOMAIN_NAME]" at bounding box center [1382, 600] width 316 height 10
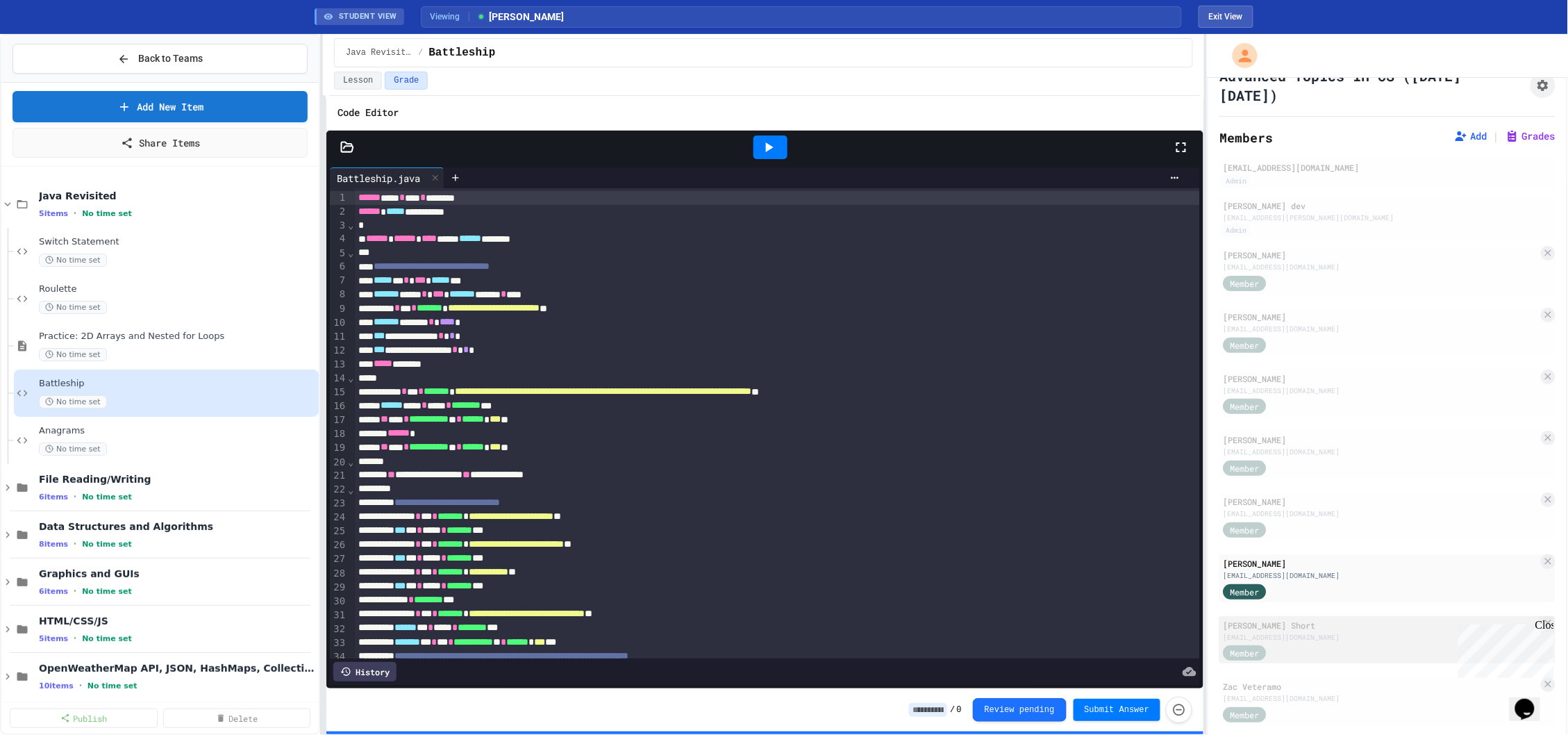
scroll to position [32, 0]
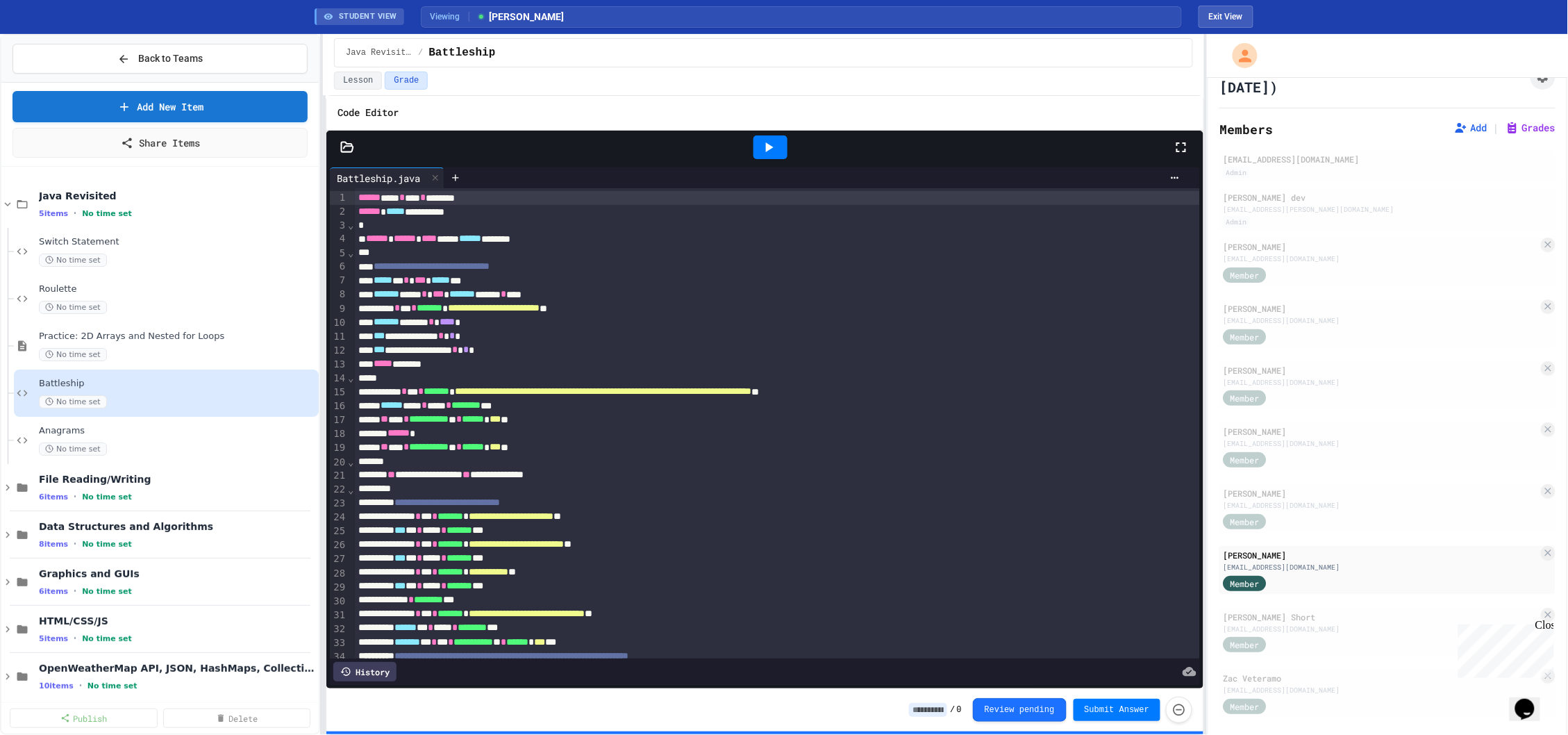
click at [772, 146] on icon at bounding box center [770, 147] width 8 height 10
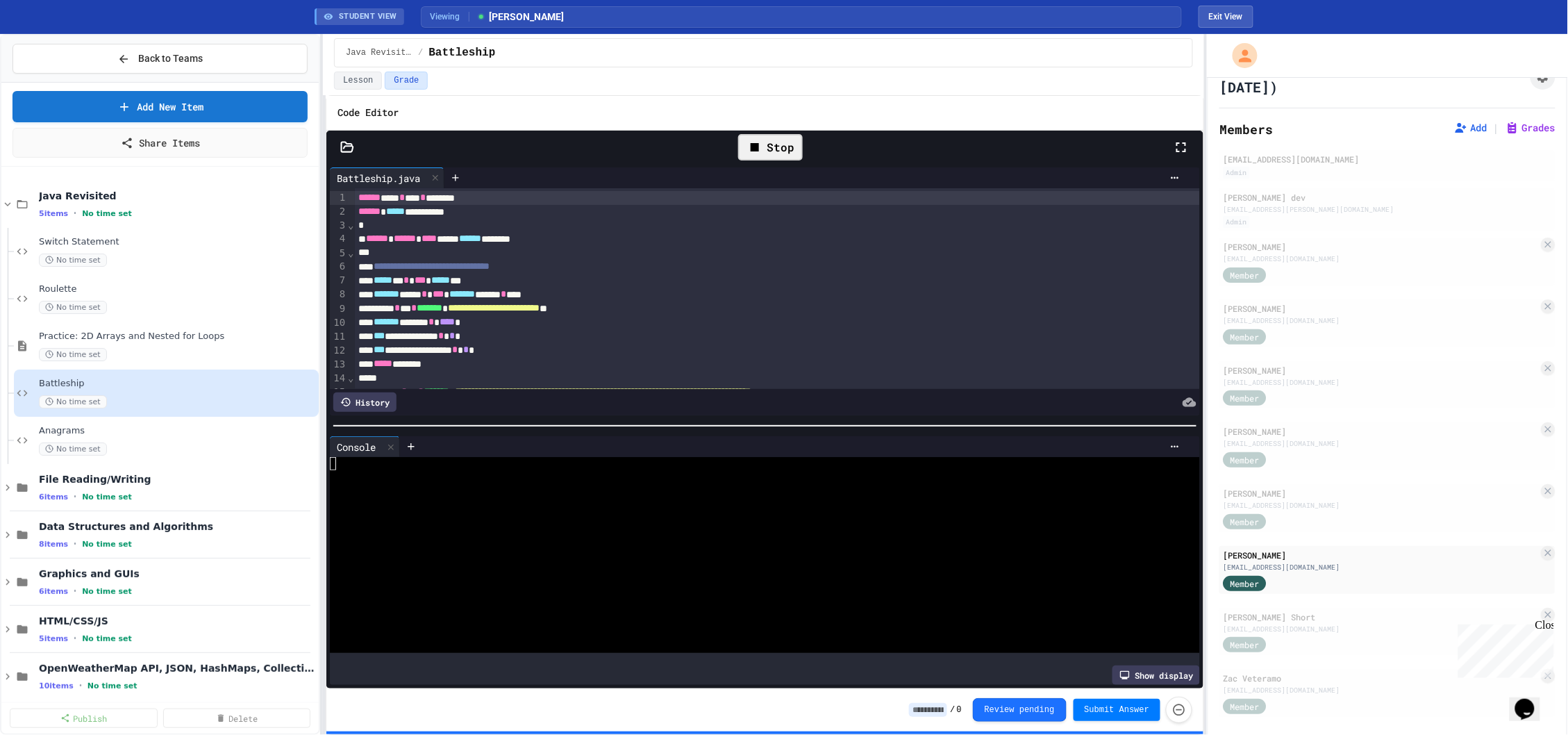
click at [664, 532] on div at bounding box center [757, 528] width 856 height 13
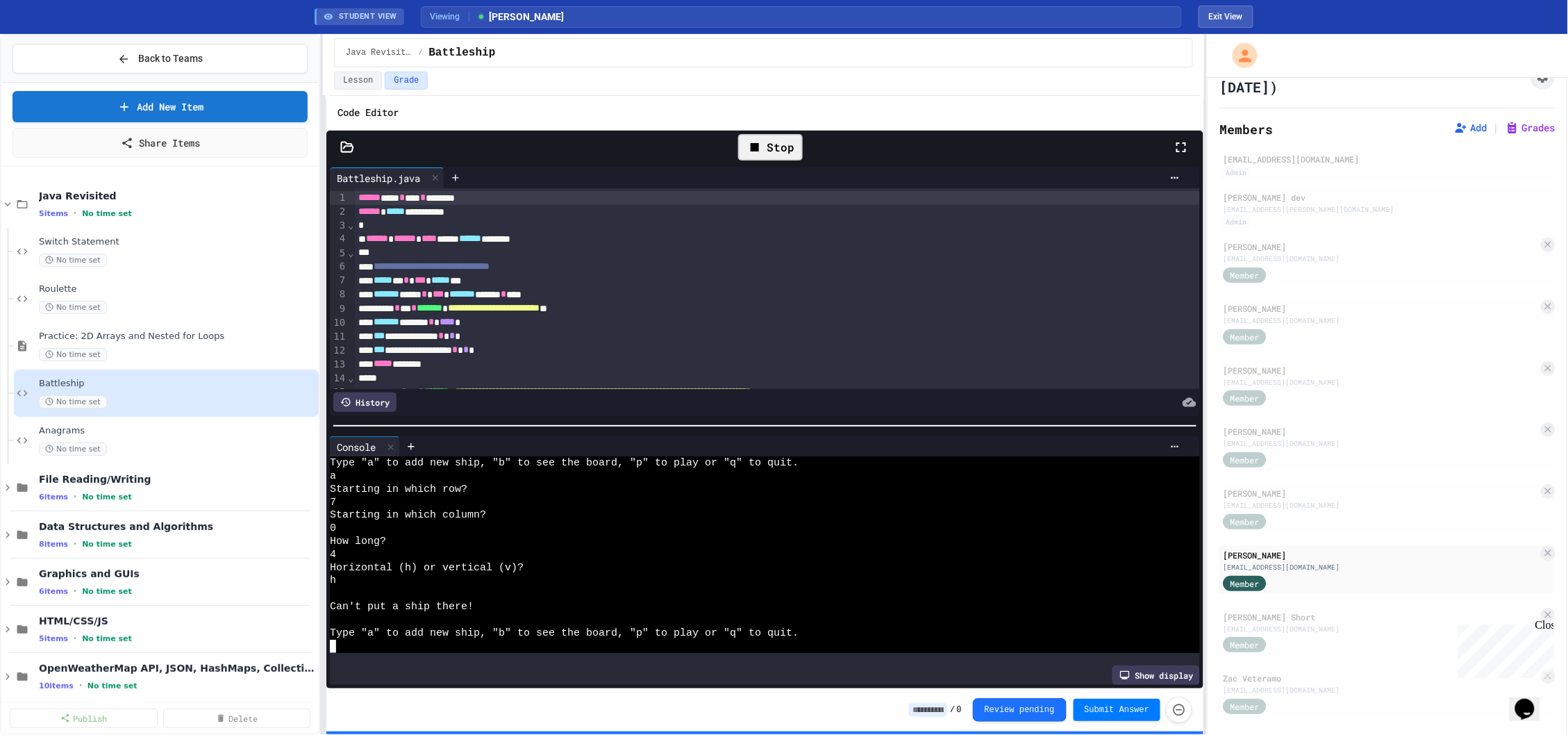
scroll to position [1555, 0]
click at [655, 642] on div at bounding box center [757, 646] width 856 height 13
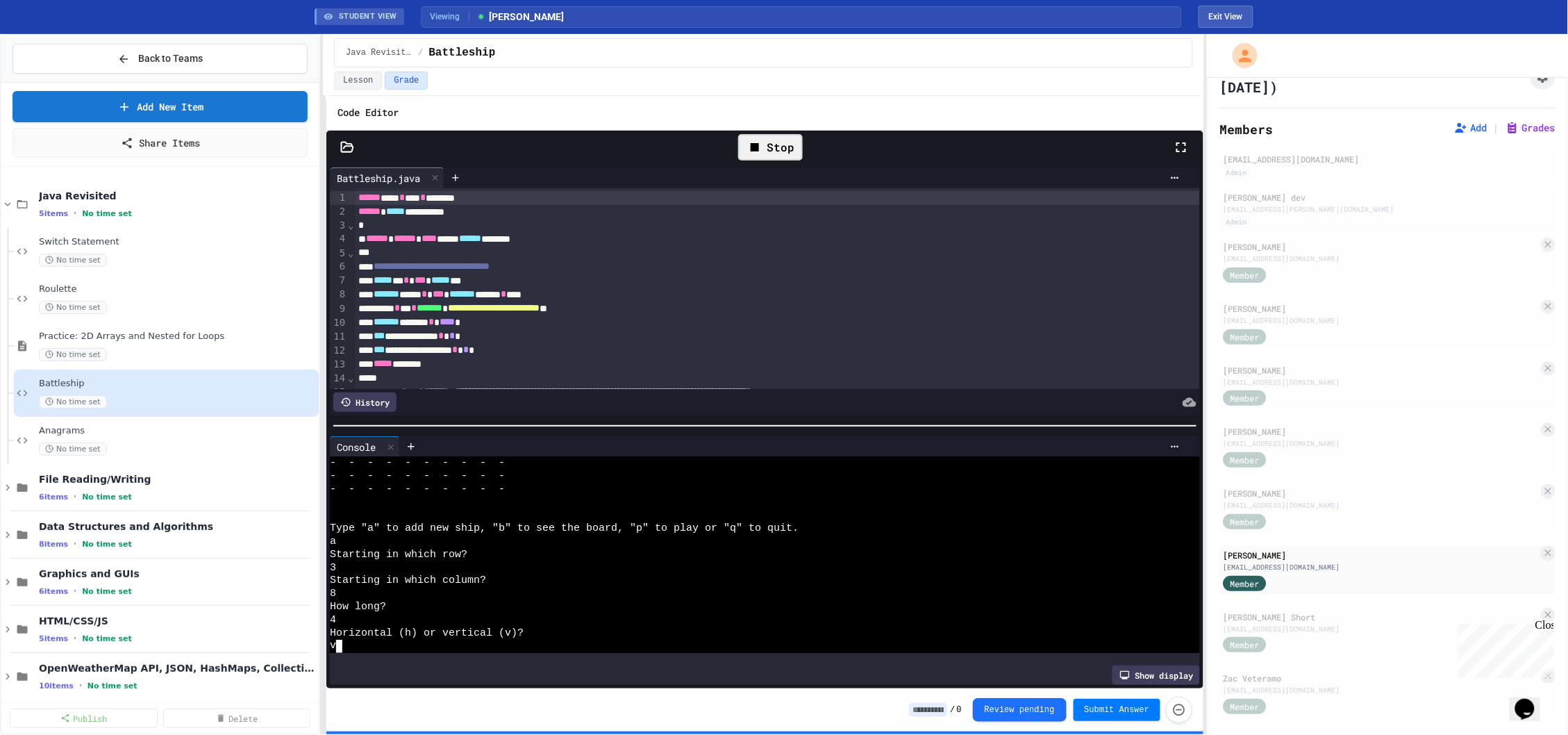
scroll to position [2824, 0]
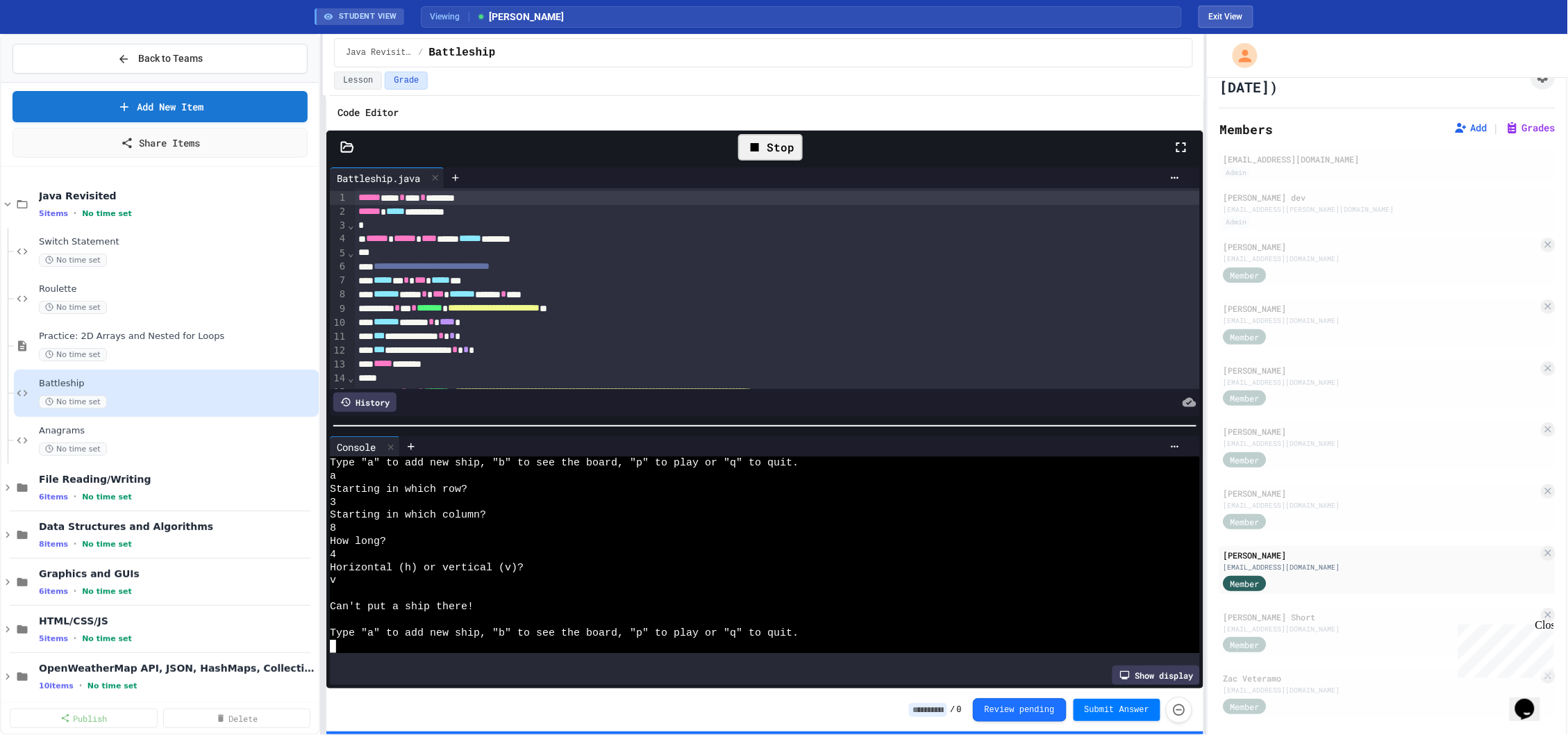
click at [579, 651] on div at bounding box center [757, 646] width 856 height 13
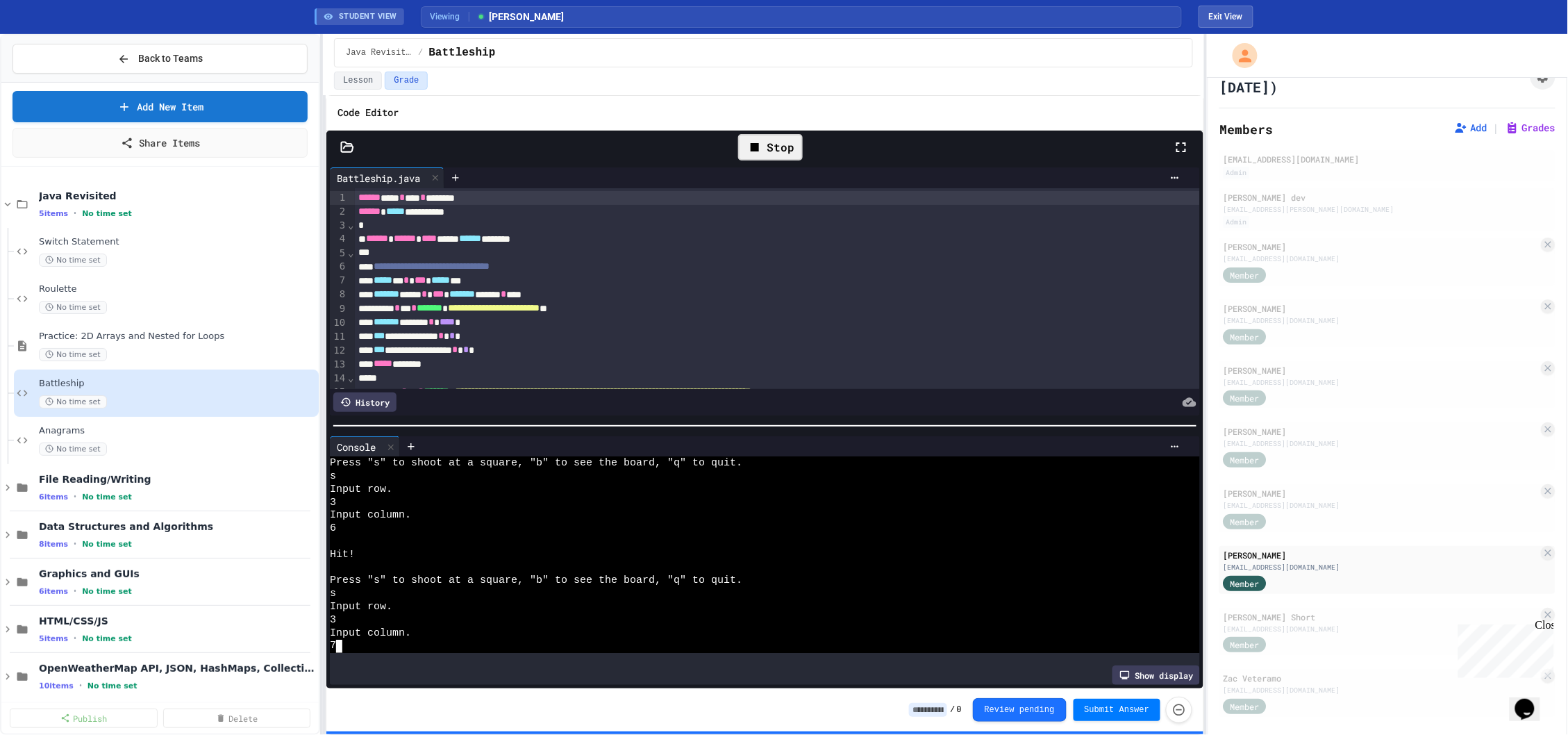
scroll to position [6276, 0]
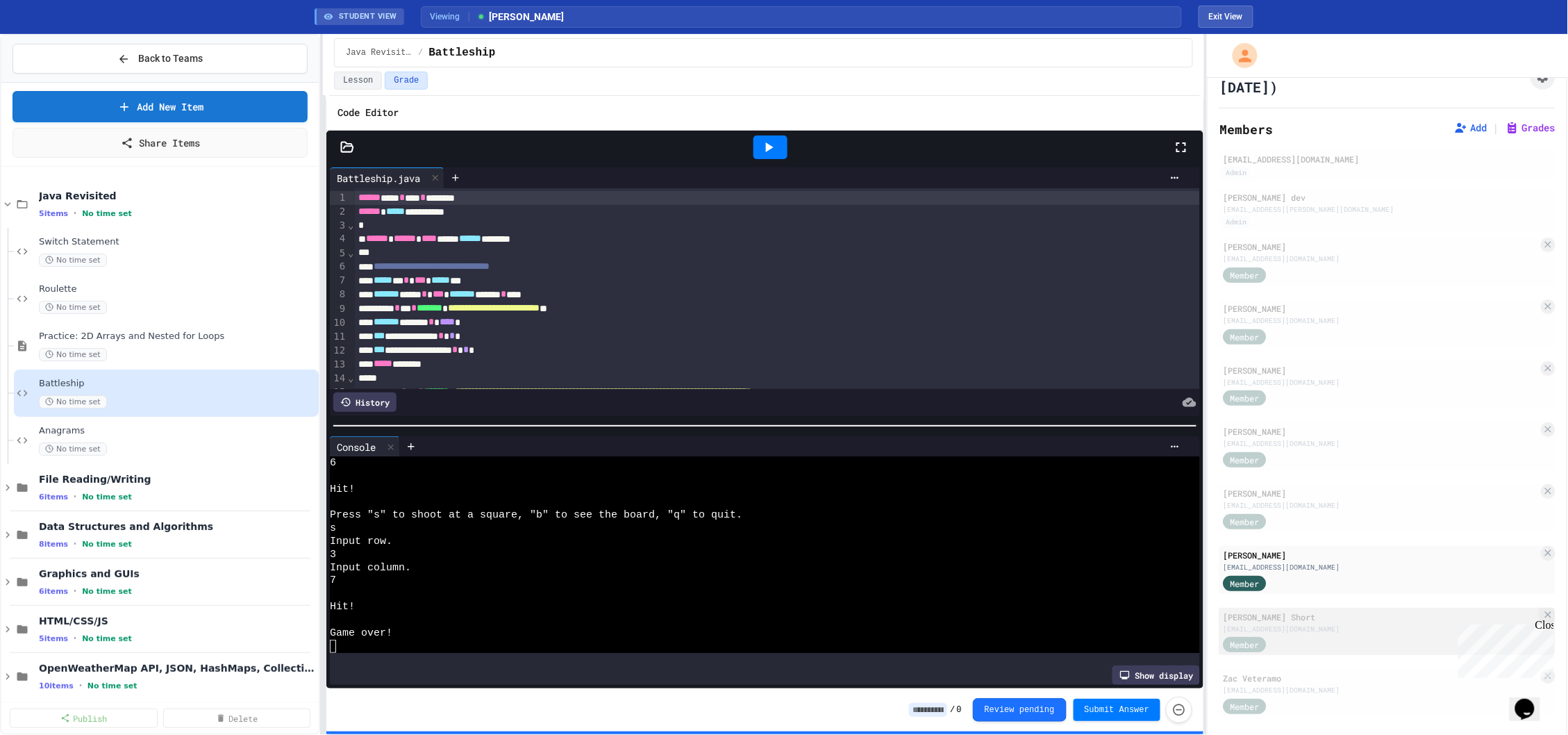
click at [1339, 610] on div "[PERSON_NAME] Short" at bounding box center [1382, 617] width 316 height 12
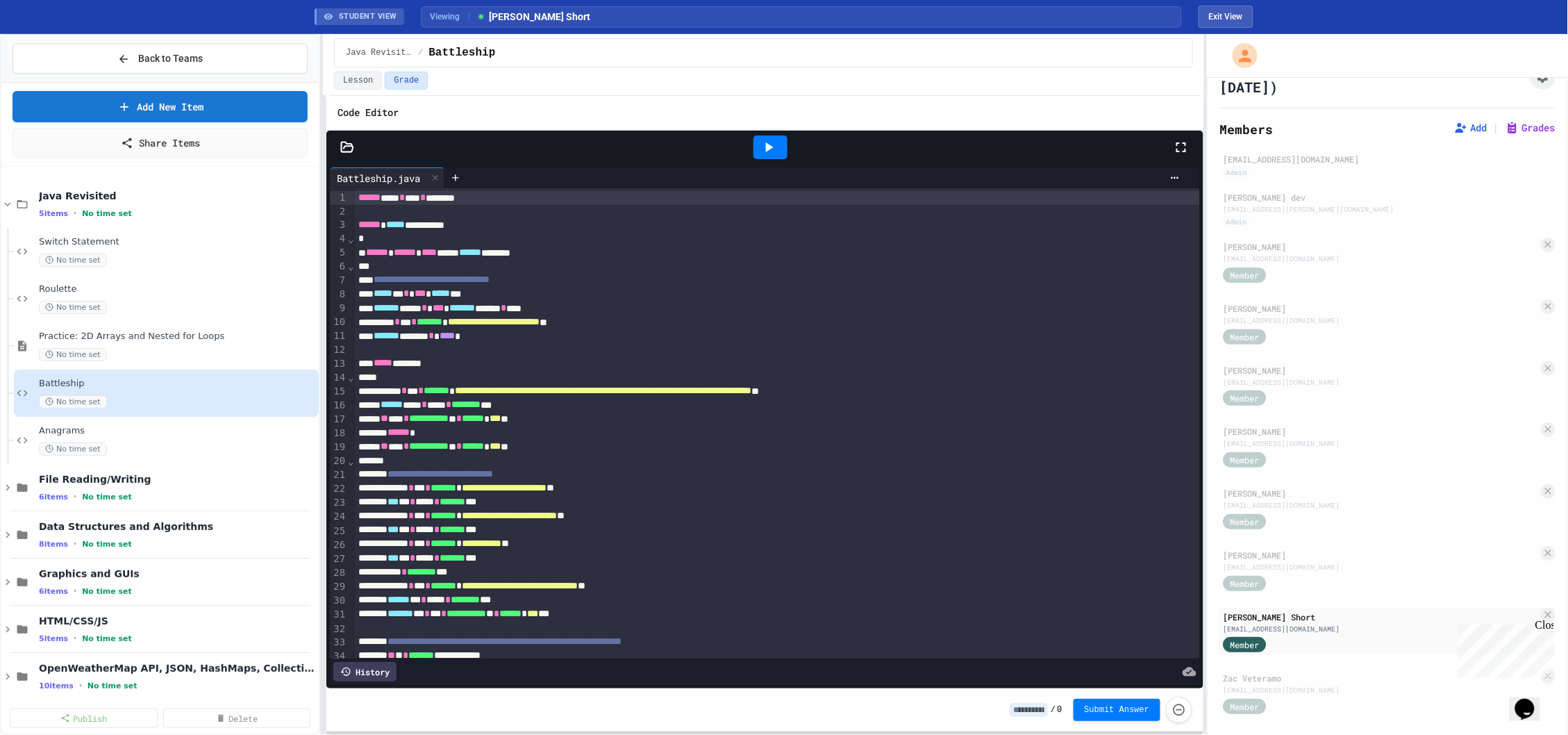
click at [776, 139] on icon at bounding box center [769, 148] width 17 height 17
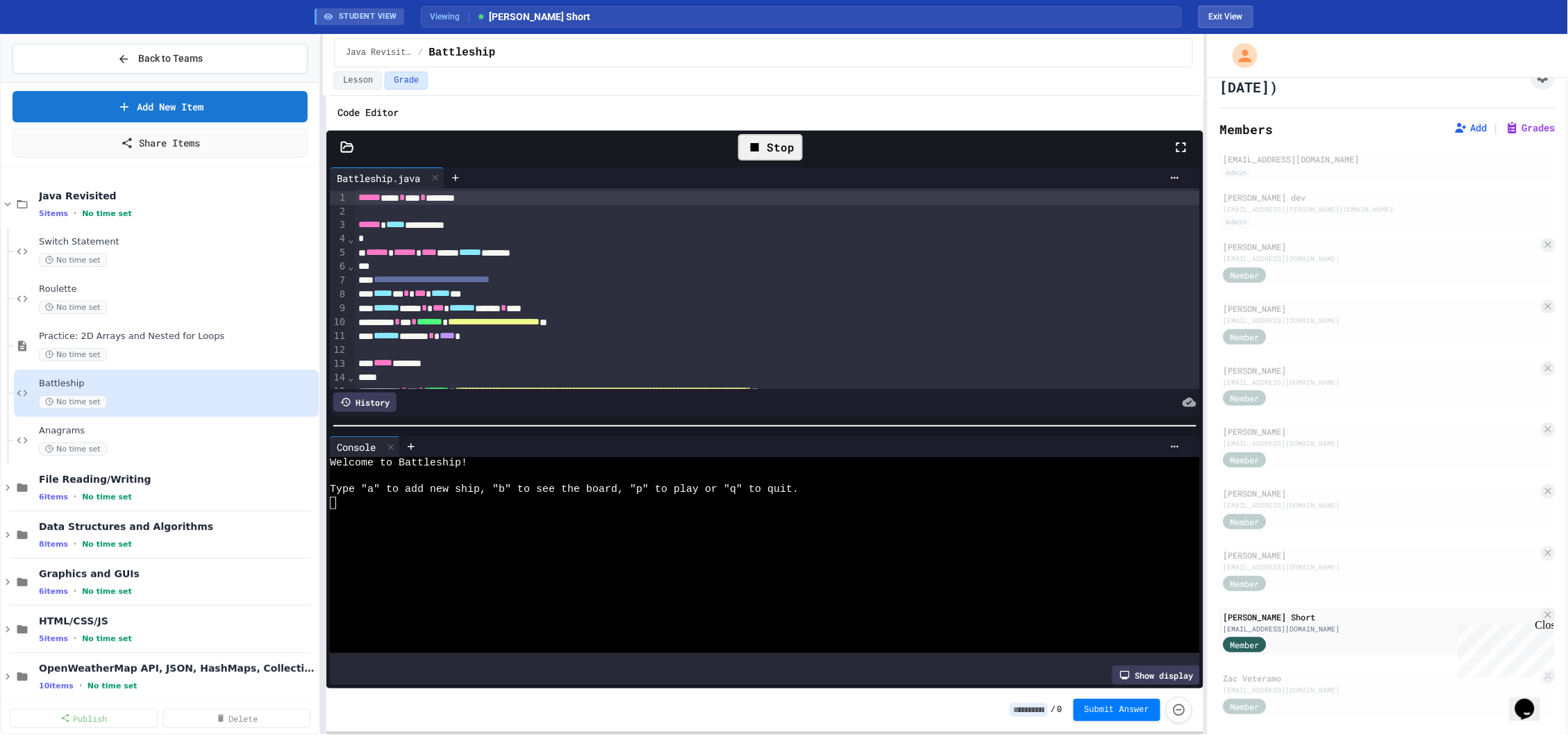
click at [697, 520] on div at bounding box center [757, 515] width 856 height 13
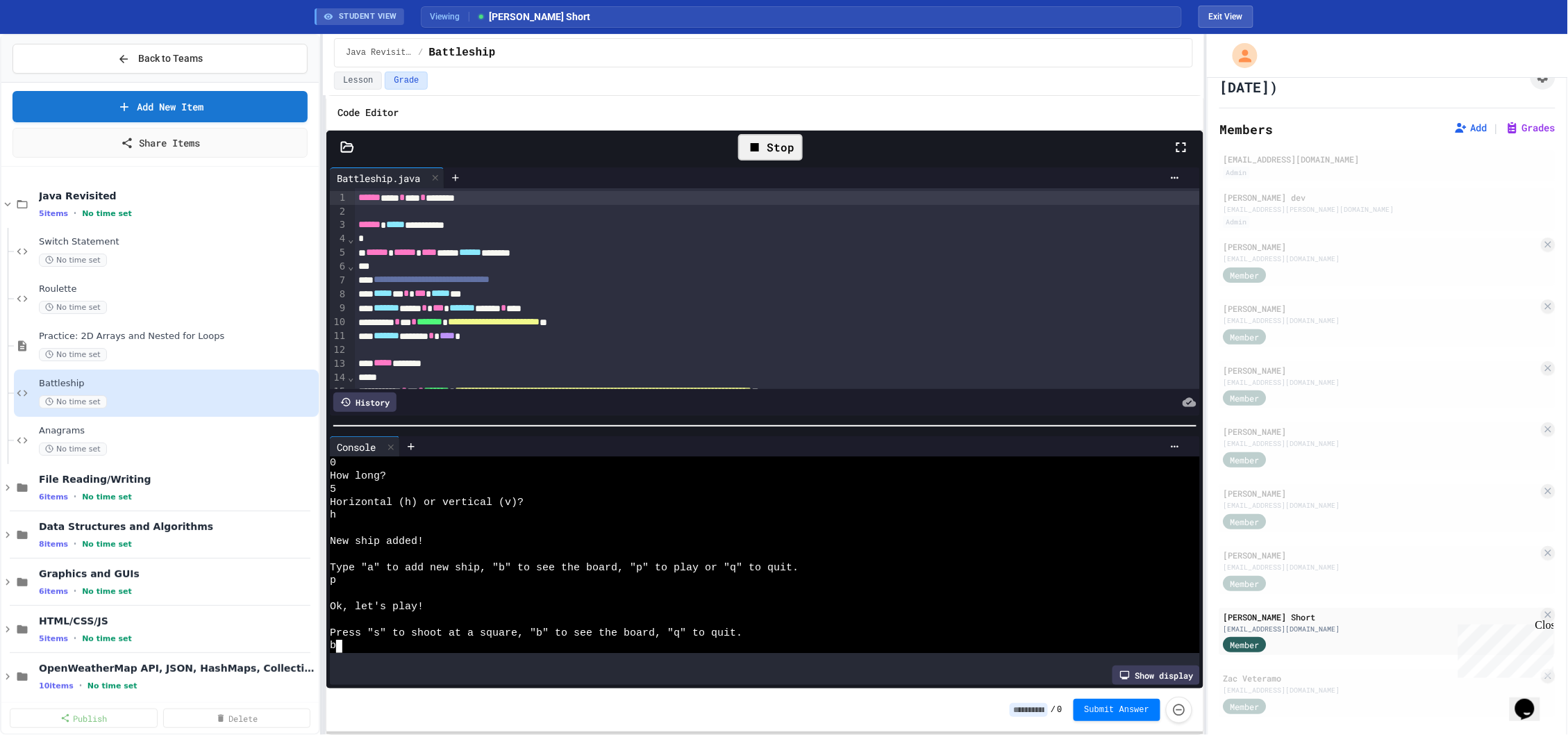
scroll to position [679, 0]
click at [782, 148] on div "Stop" at bounding box center [770, 147] width 65 height 26
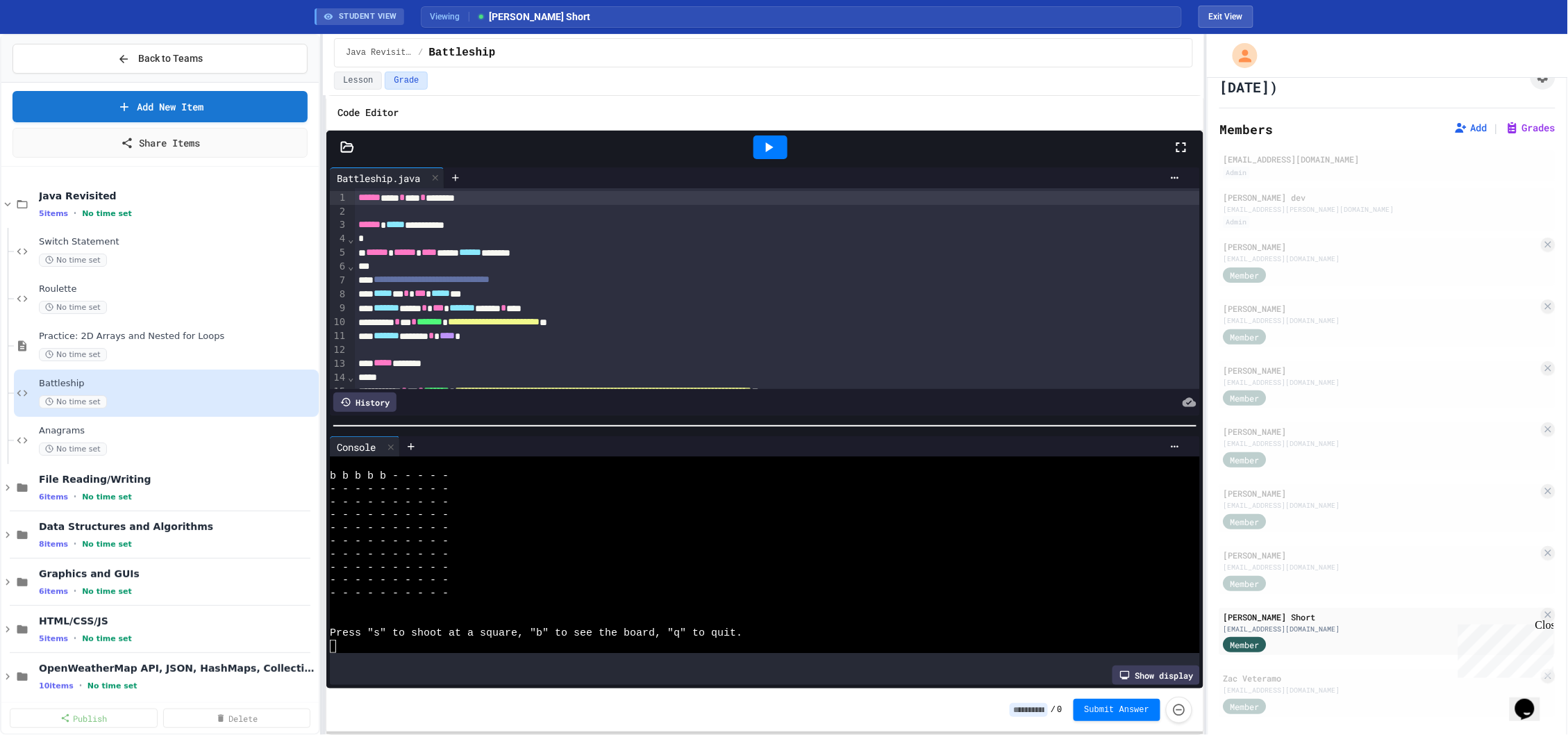
click at [776, 153] on icon at bounding box center [769, 148] width 17 height 17
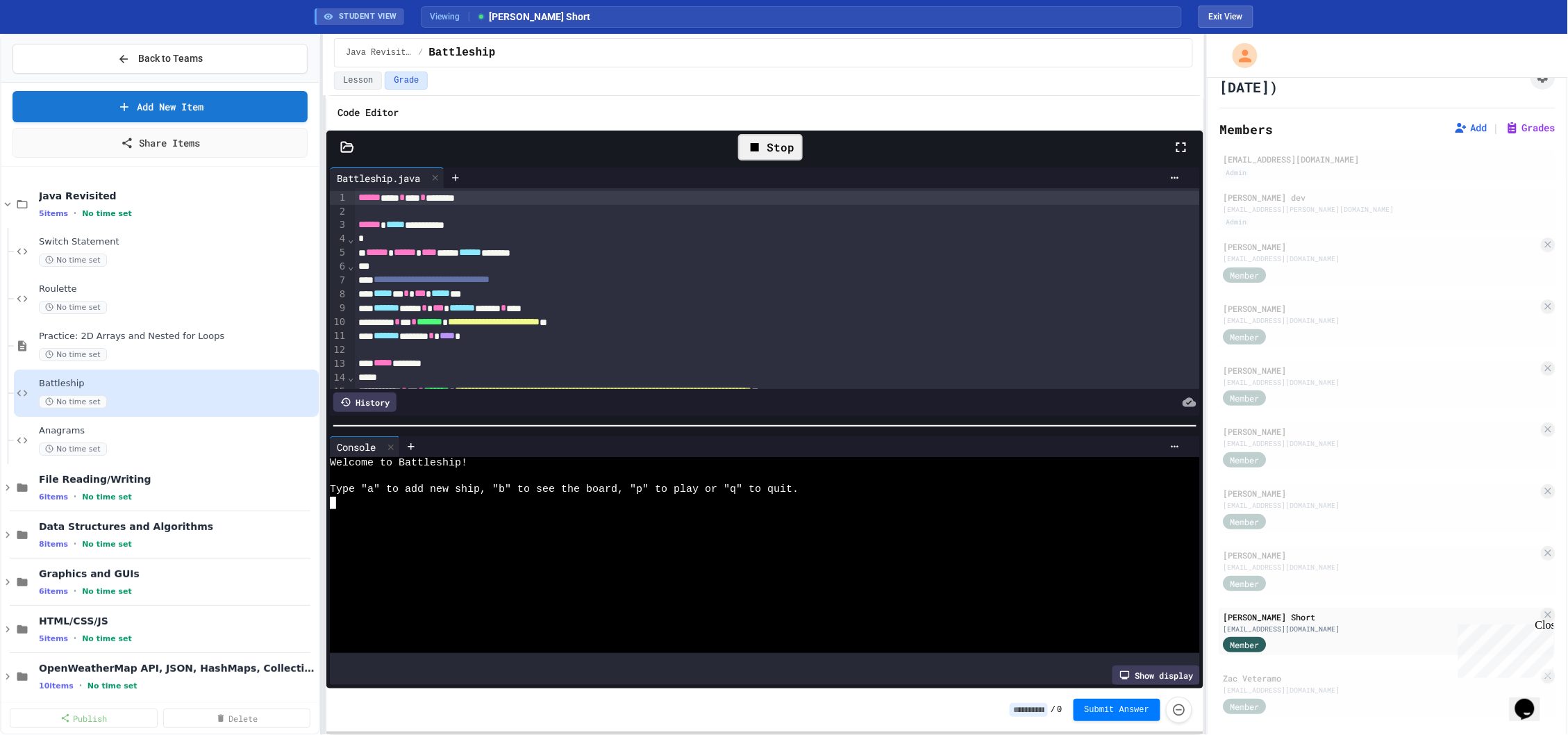
click at [631, 552] on div at bounding box center [757, 555] width 856 height 13
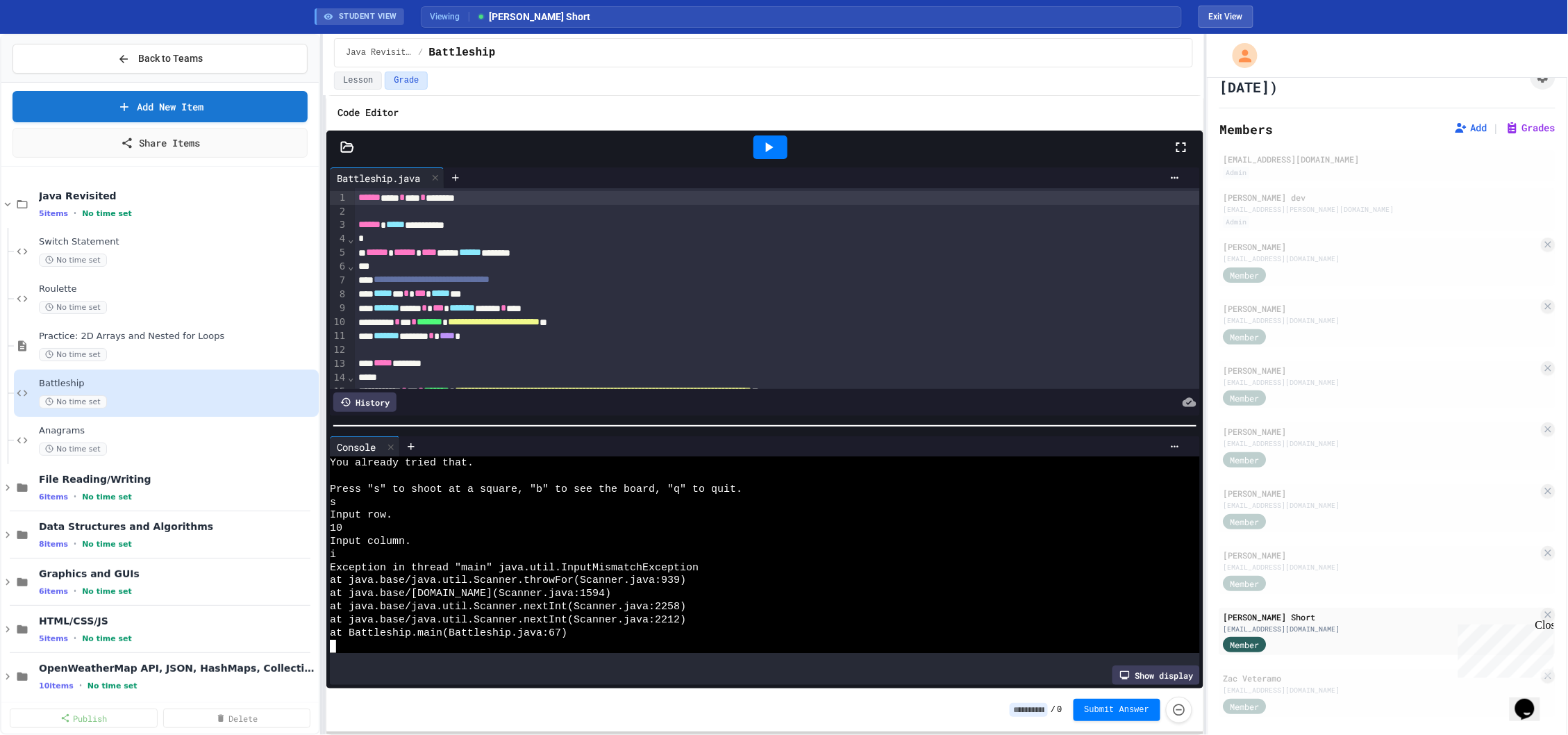
scroll to position [836, 0]
click at [774, 142] on icon at bounding box center [769, 148] width 17 height 17
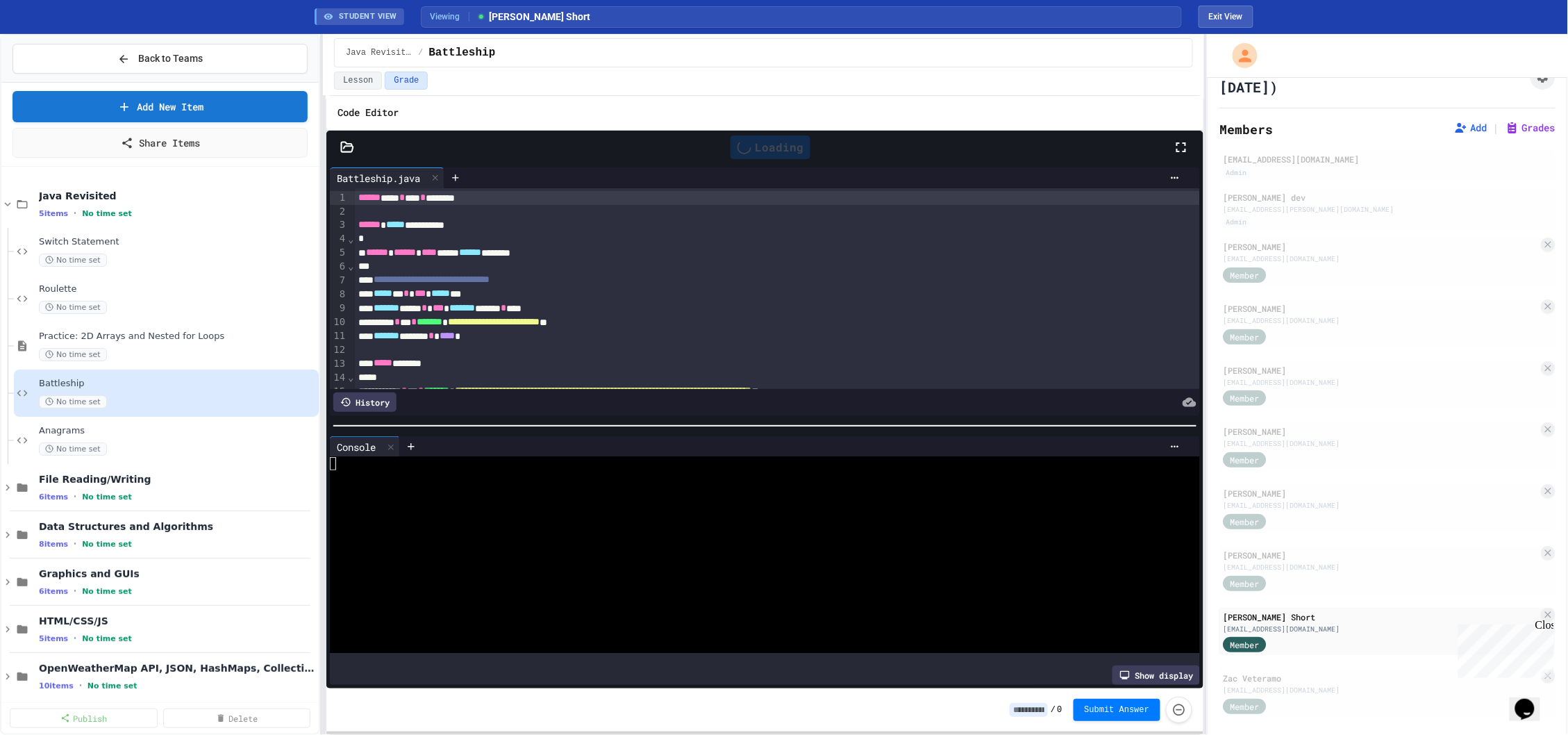
scroll to position [0, 0]
click at [713, 525] on div at bounding box center [757, 528] width 856 height 13
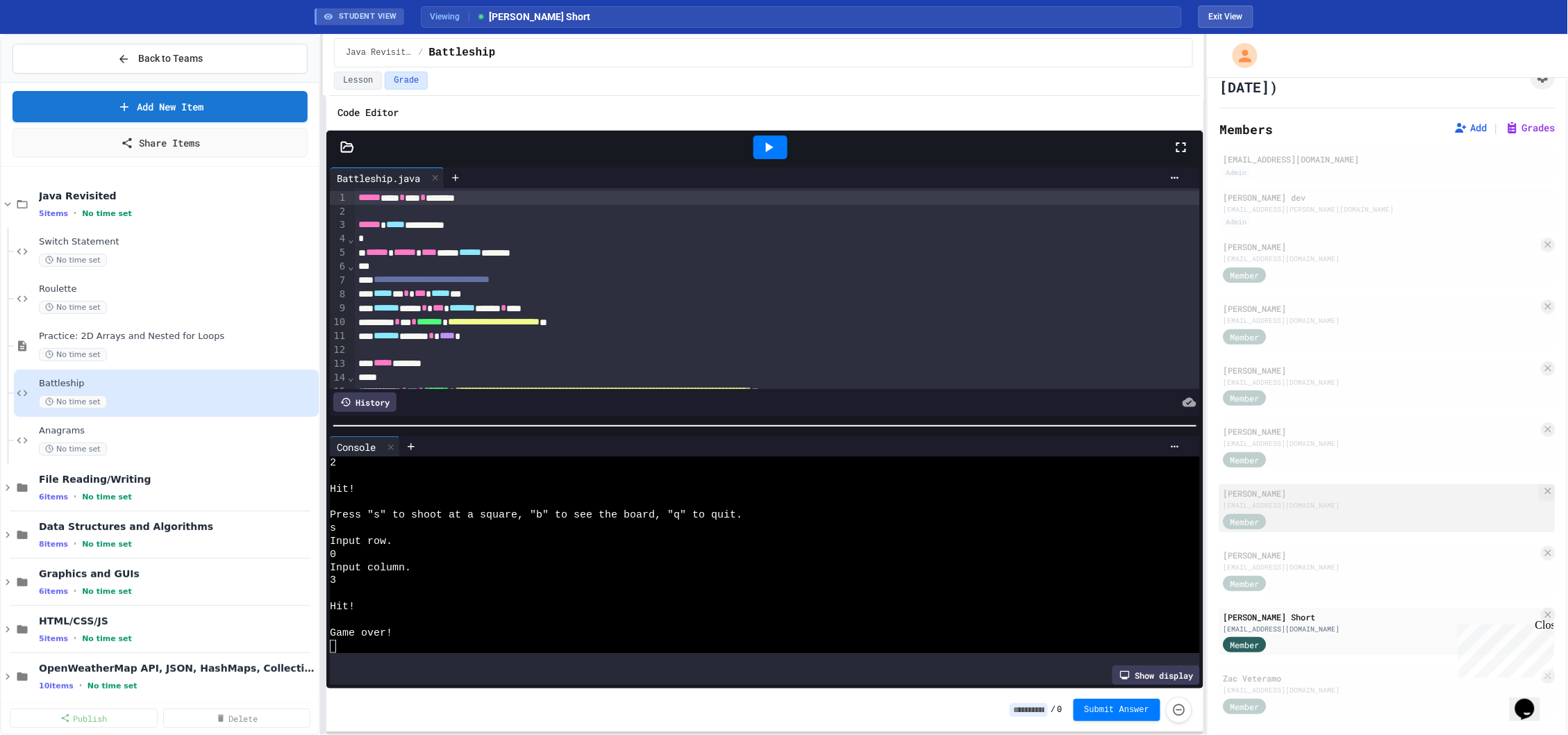
click at [1333, 500] on div "[EMAIL_ADDRESS][DOMAIN_NAME]" at bounding box center [1382, 504] width 316 height 10
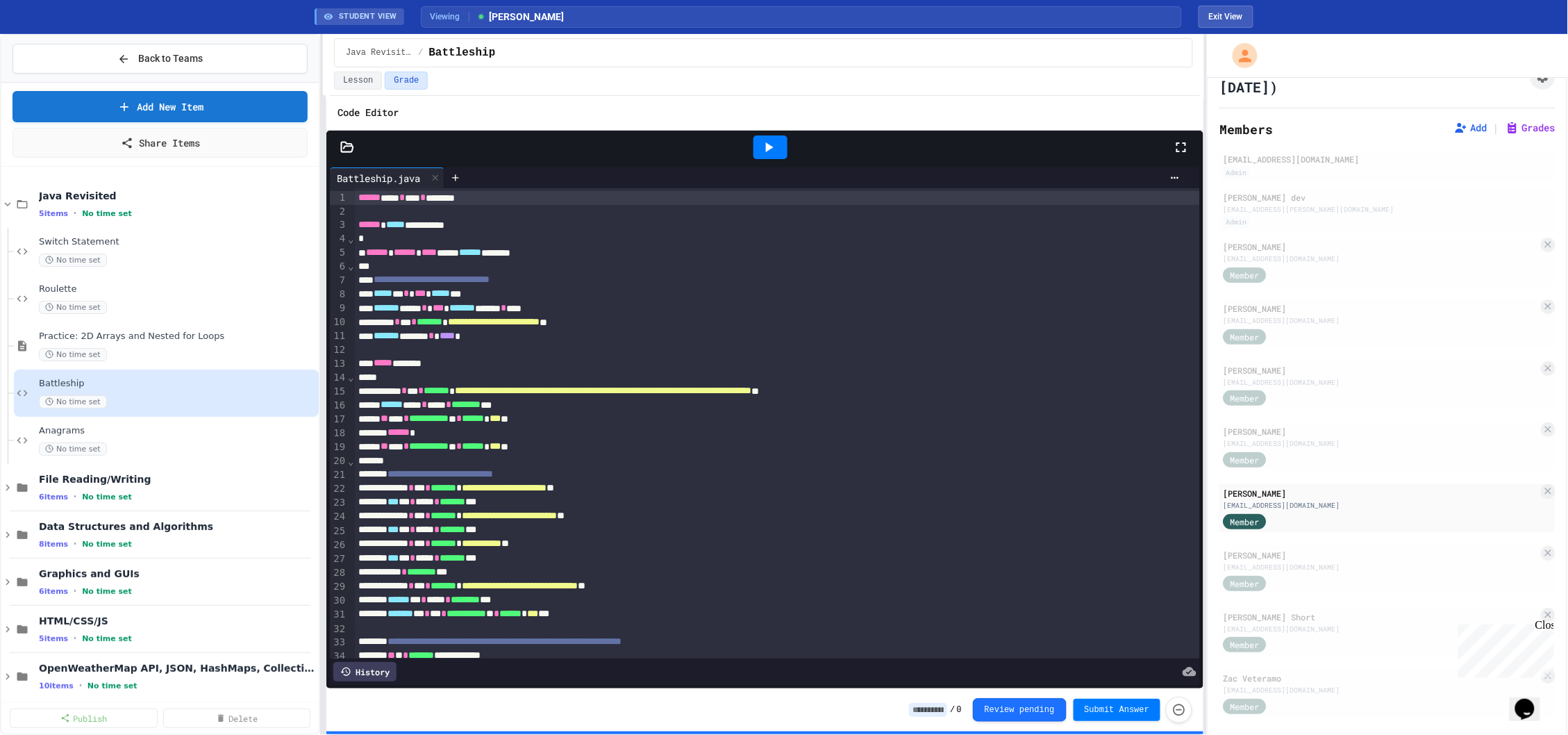
click at [766, 142] on icon at bounding box center [769, 148] width 17 height 17
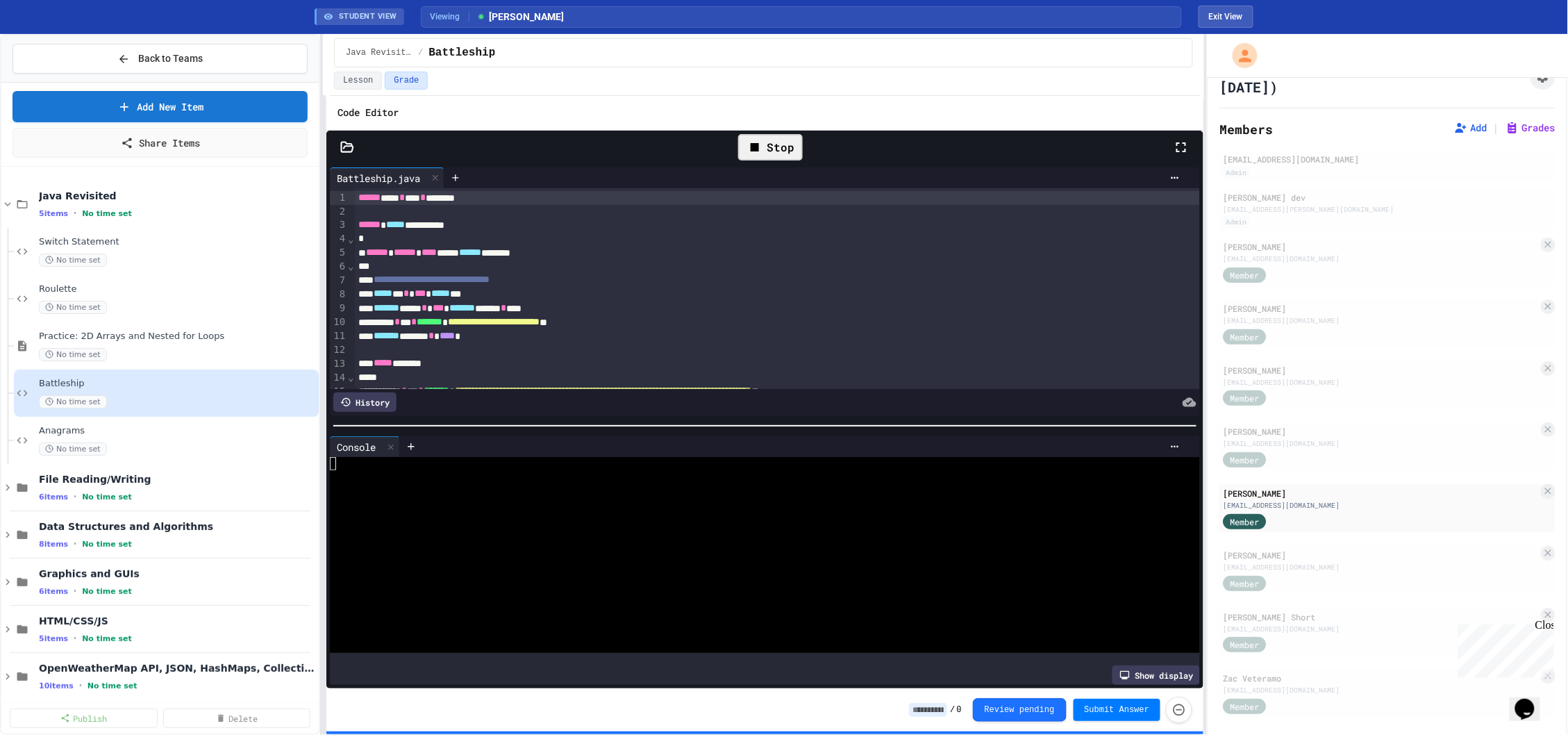
click at [662, 485] on div at bounding box center [757, 490] width 856 height 13
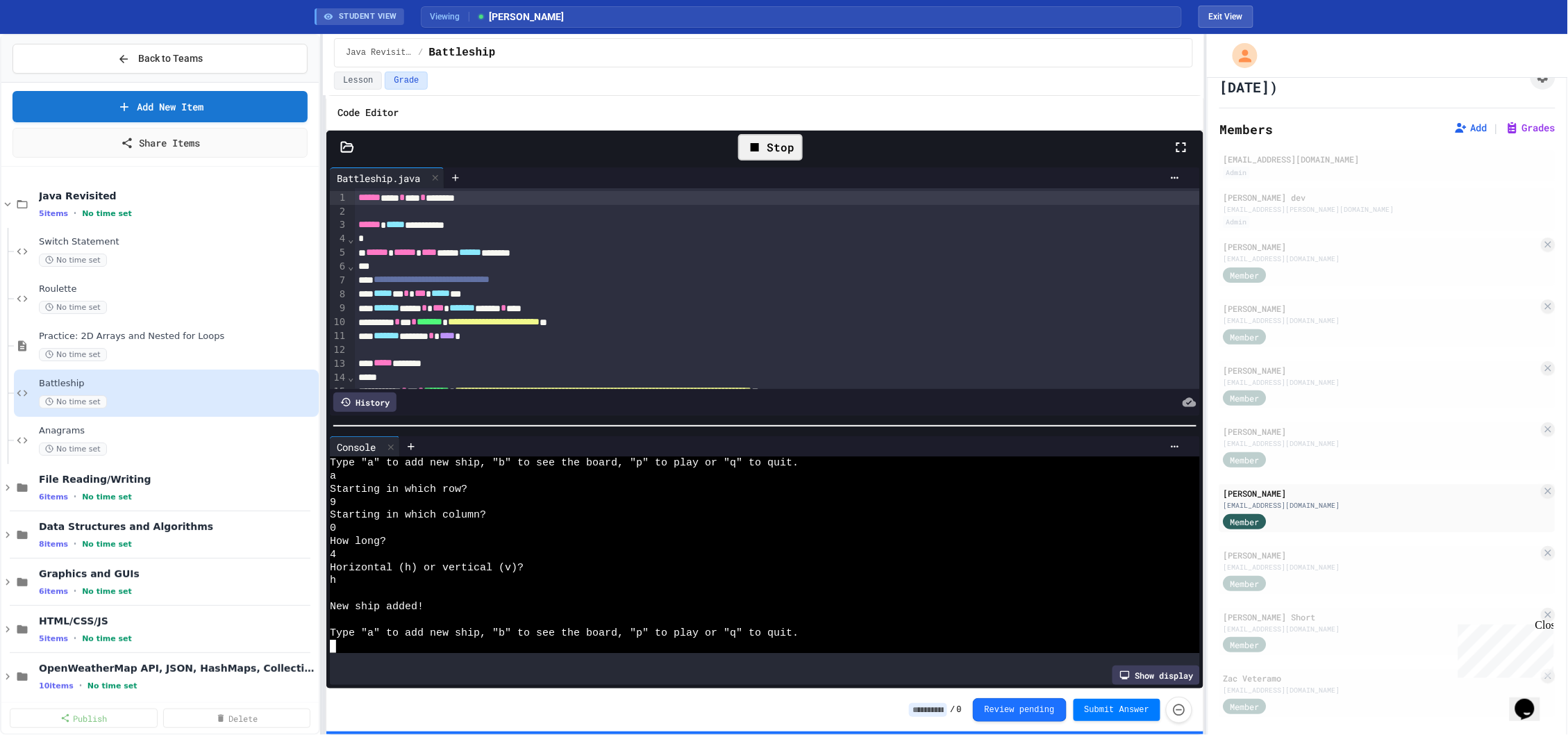
scroll to position [562, 0]
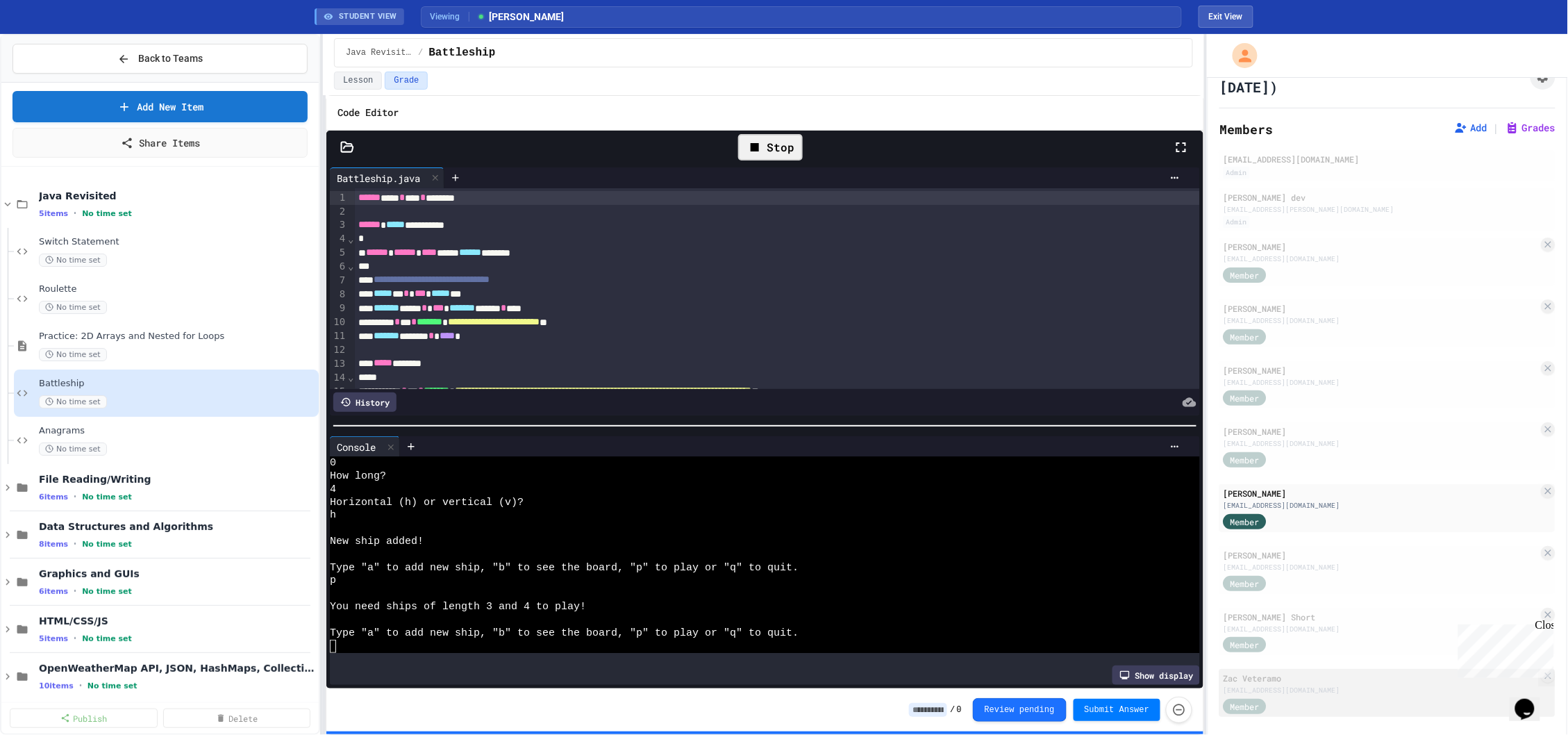
click at [1315, 685] on div "[EMAIL_ADDRESS][DOMAIN_NAME]" at bounding box center [1382, 689] width 316 height 10
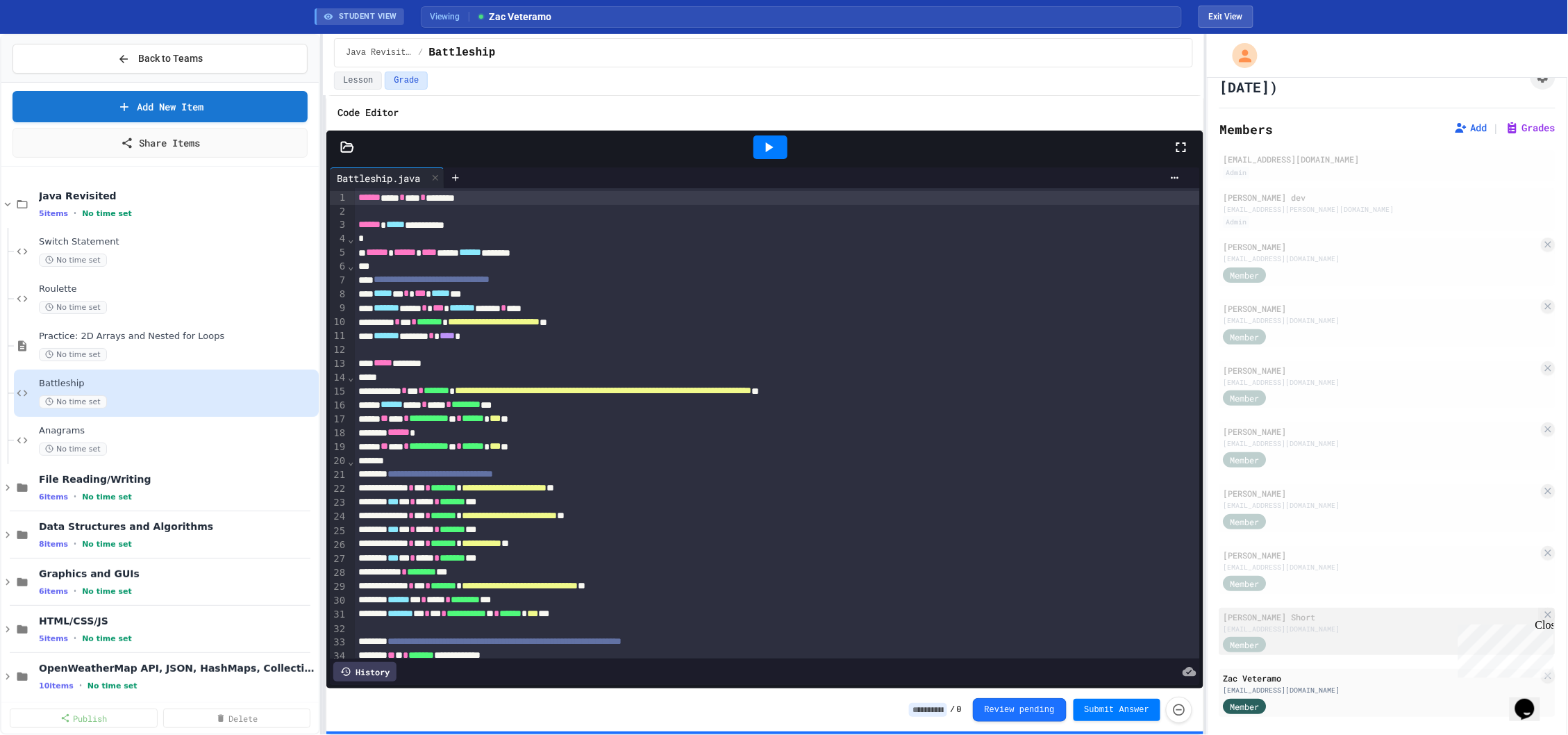
click at [1392, 636] on div "Member" at bounding box center [1382, 644] width 316 height 17
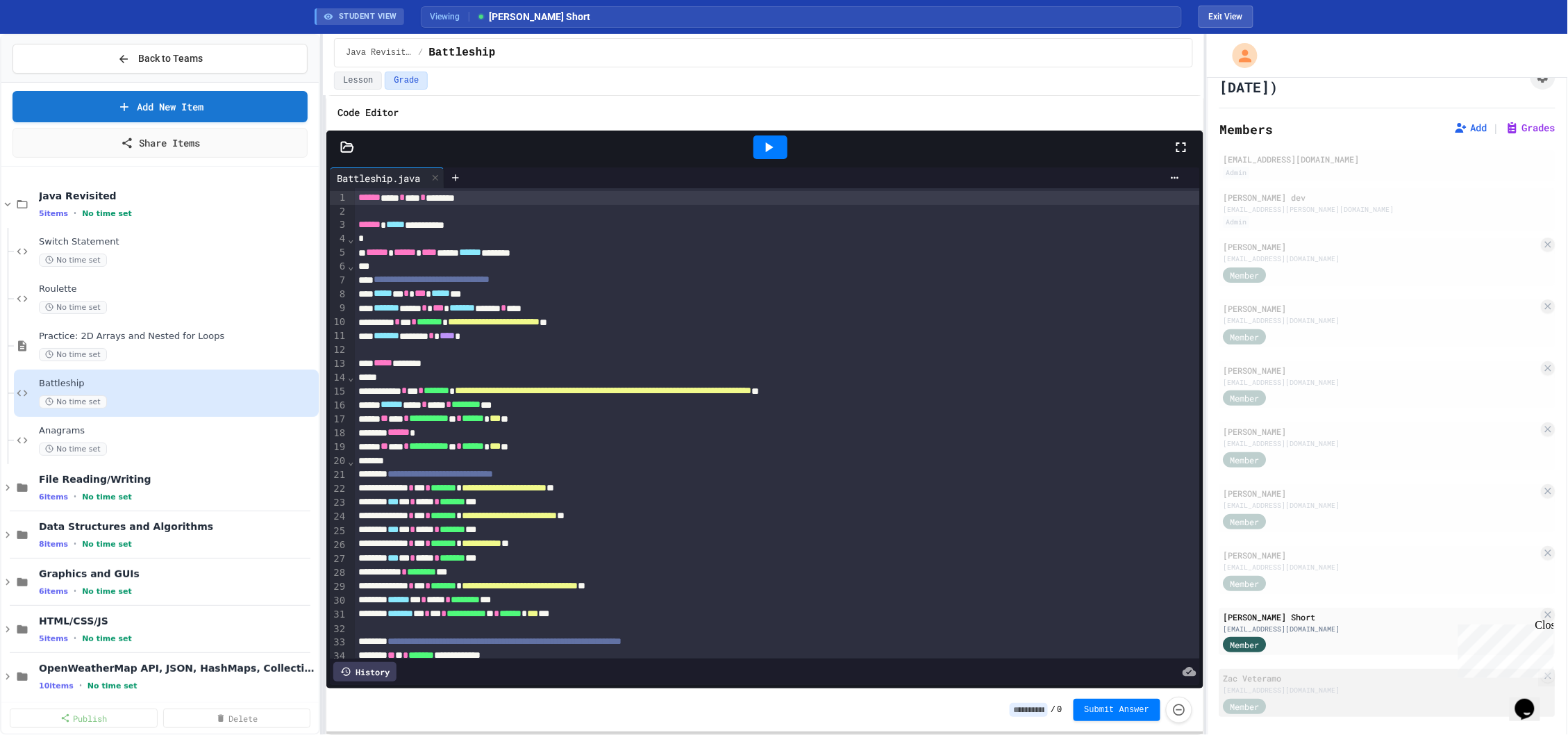
click at [1318, 697] on div "Member" at bounding box center [1382, 706] width 316 height 17
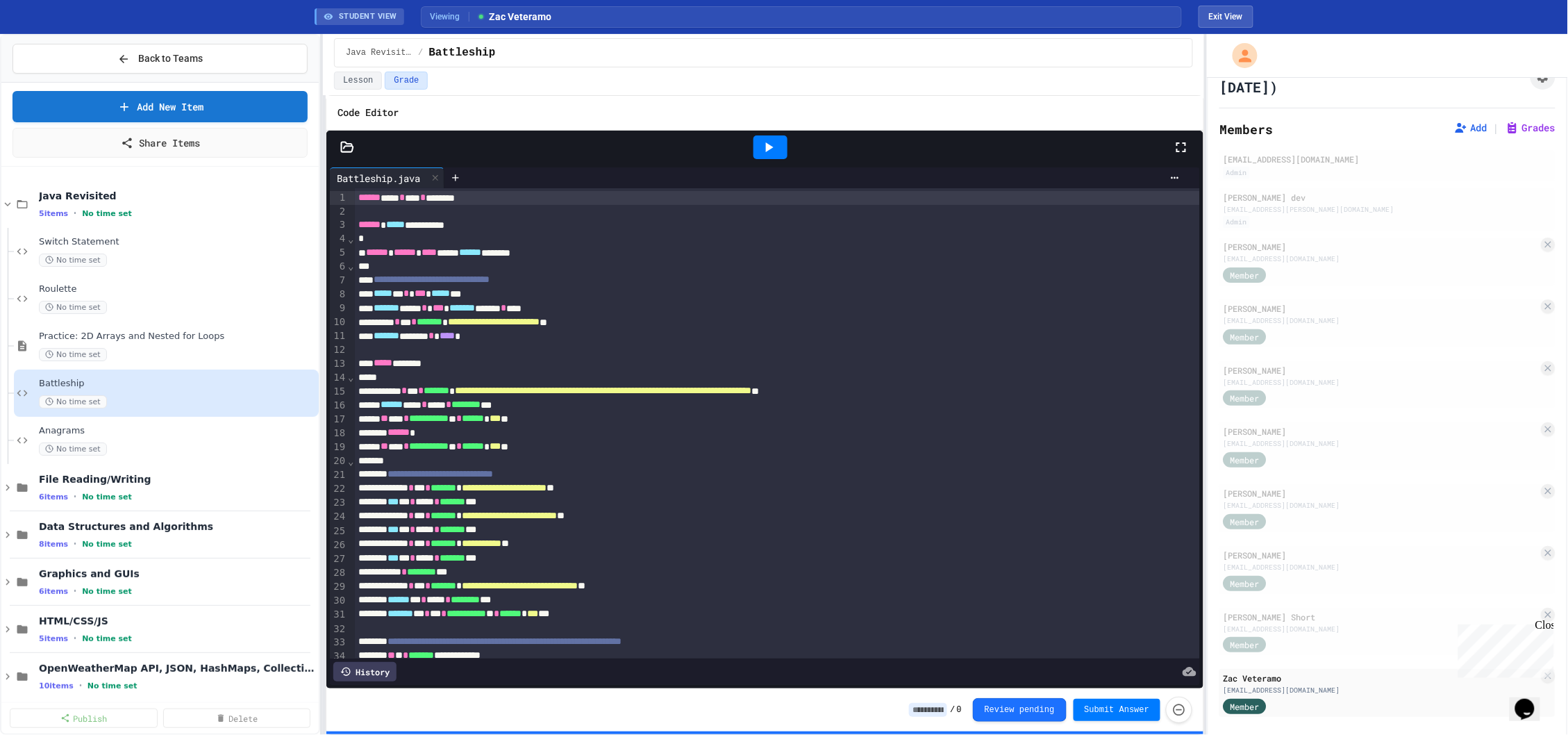
click at [774, 162] on div at bounding box center [770, 147] width 48 height 37
click at [767, 149] on icon at bounding box center [770, 147] width 8 height 10
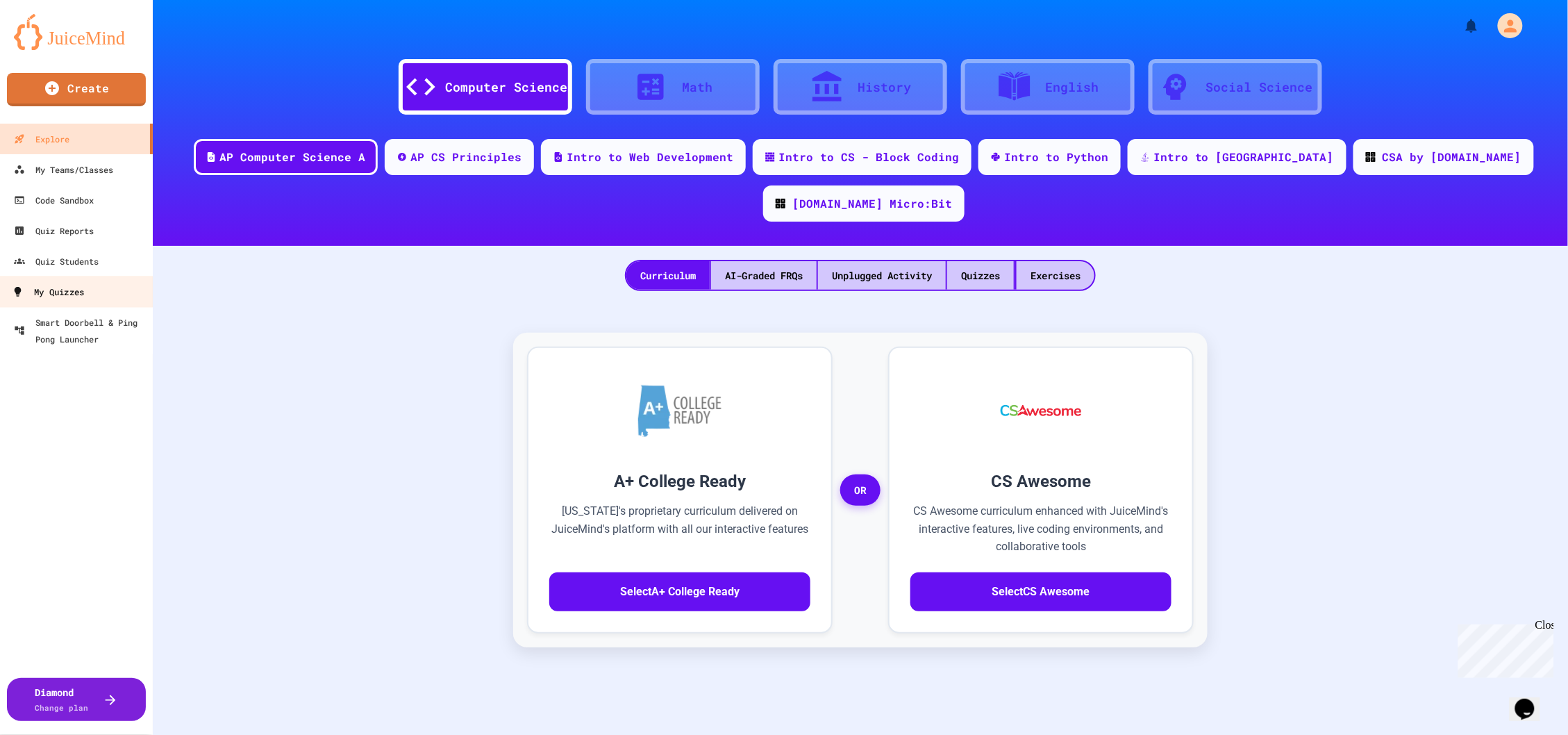
click at [94, 282] on link "My Quizzes" at bounding box center [77, 291] width 158 height 31
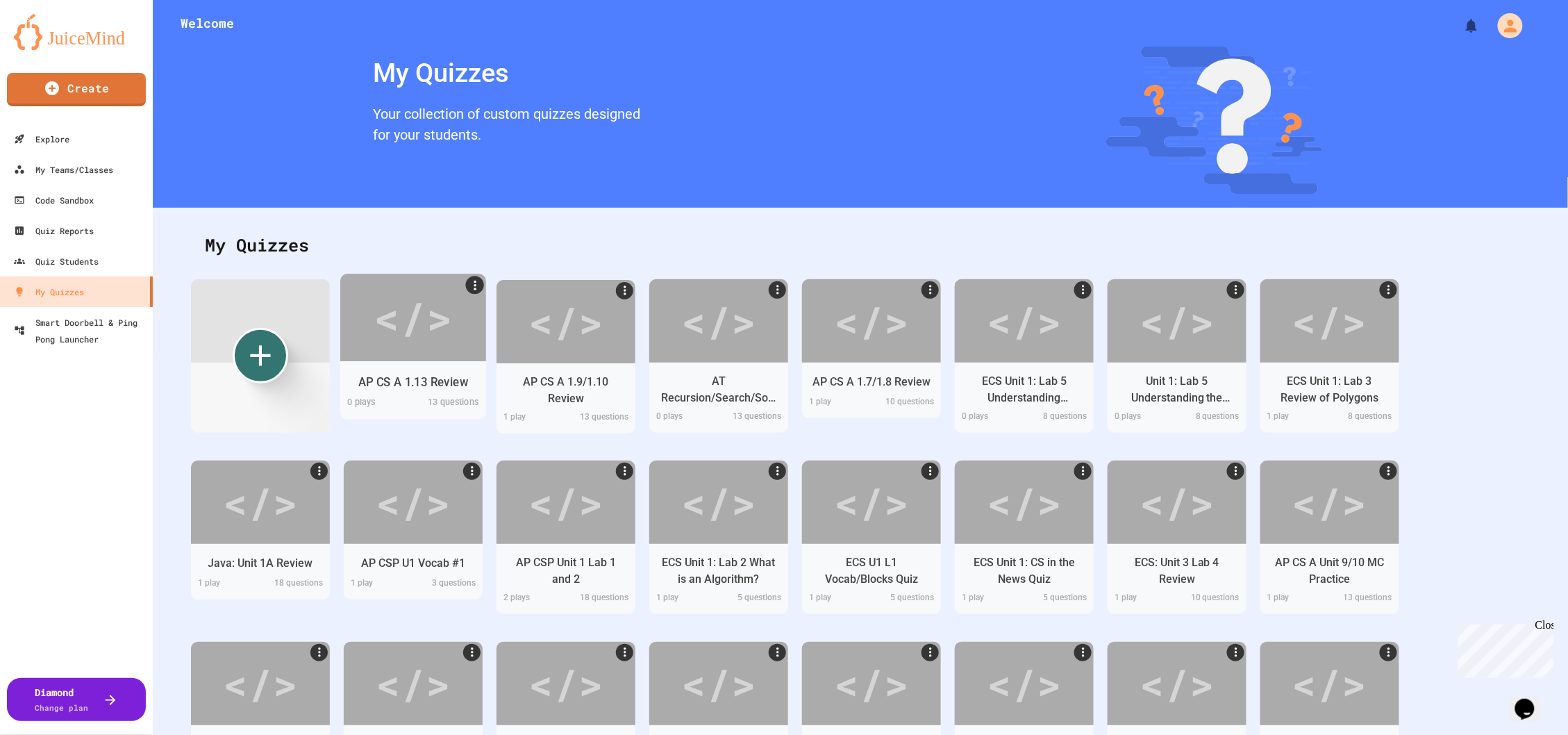
click at [410, 336] on div "</>" at bounding box center [412, 316] width 78 height 66
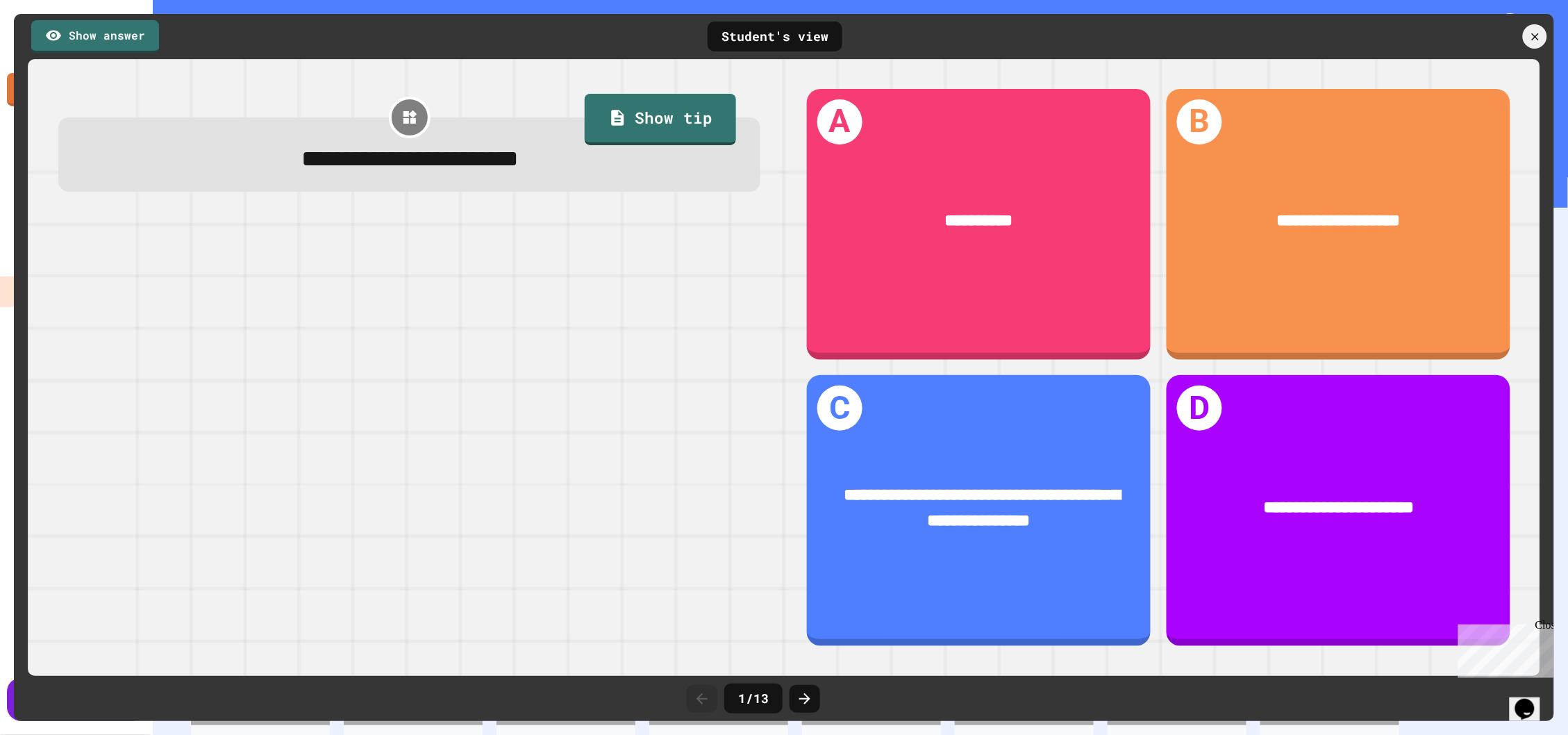
click at [820, 685] on div "1 / 13" at bounding box center [784, 699] width 208 height 42
click at [815, 689] on div at bounding box center [805, 699] width 31 height 28
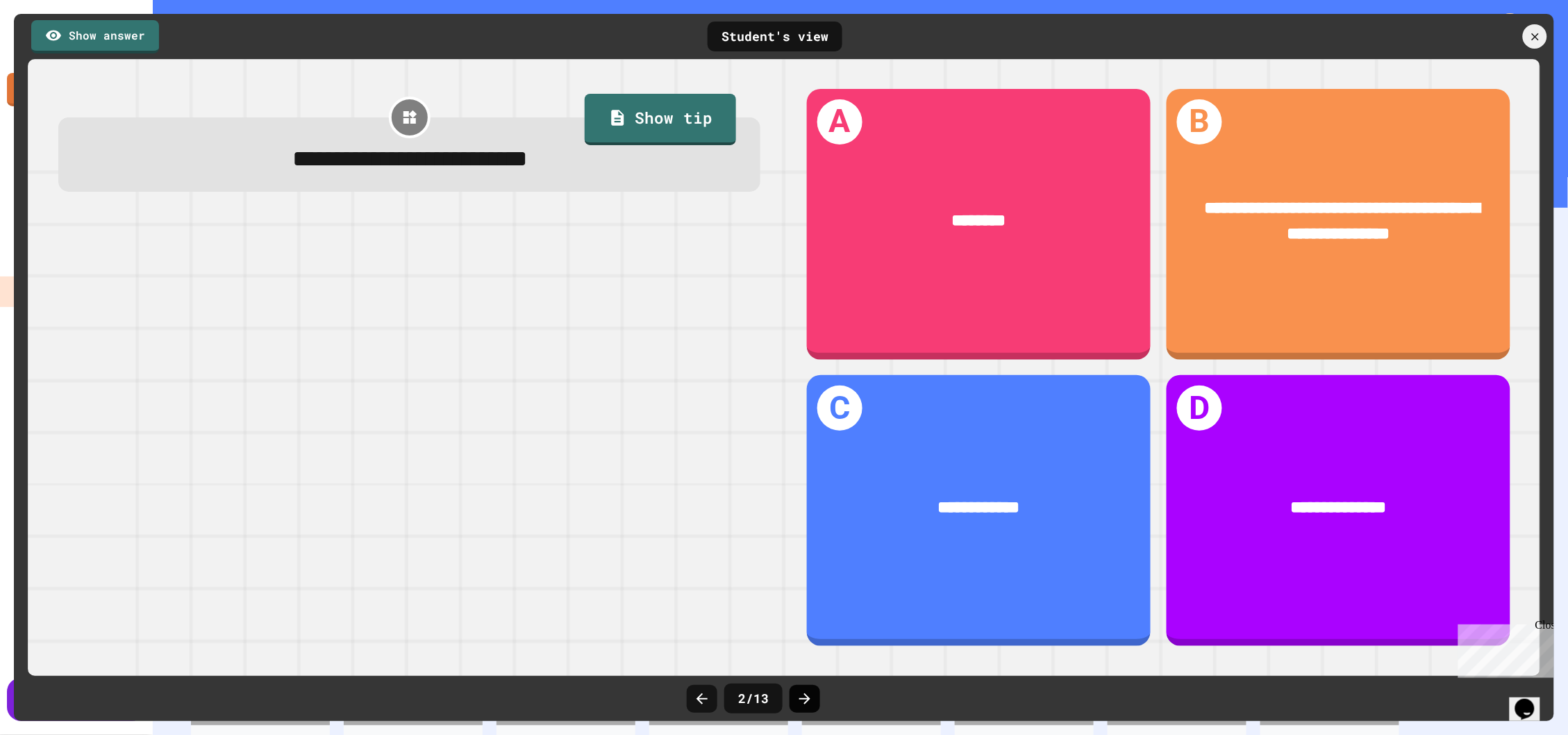
click at [811, 695] on icon at bounding box center [805, 699] width 17 height 17
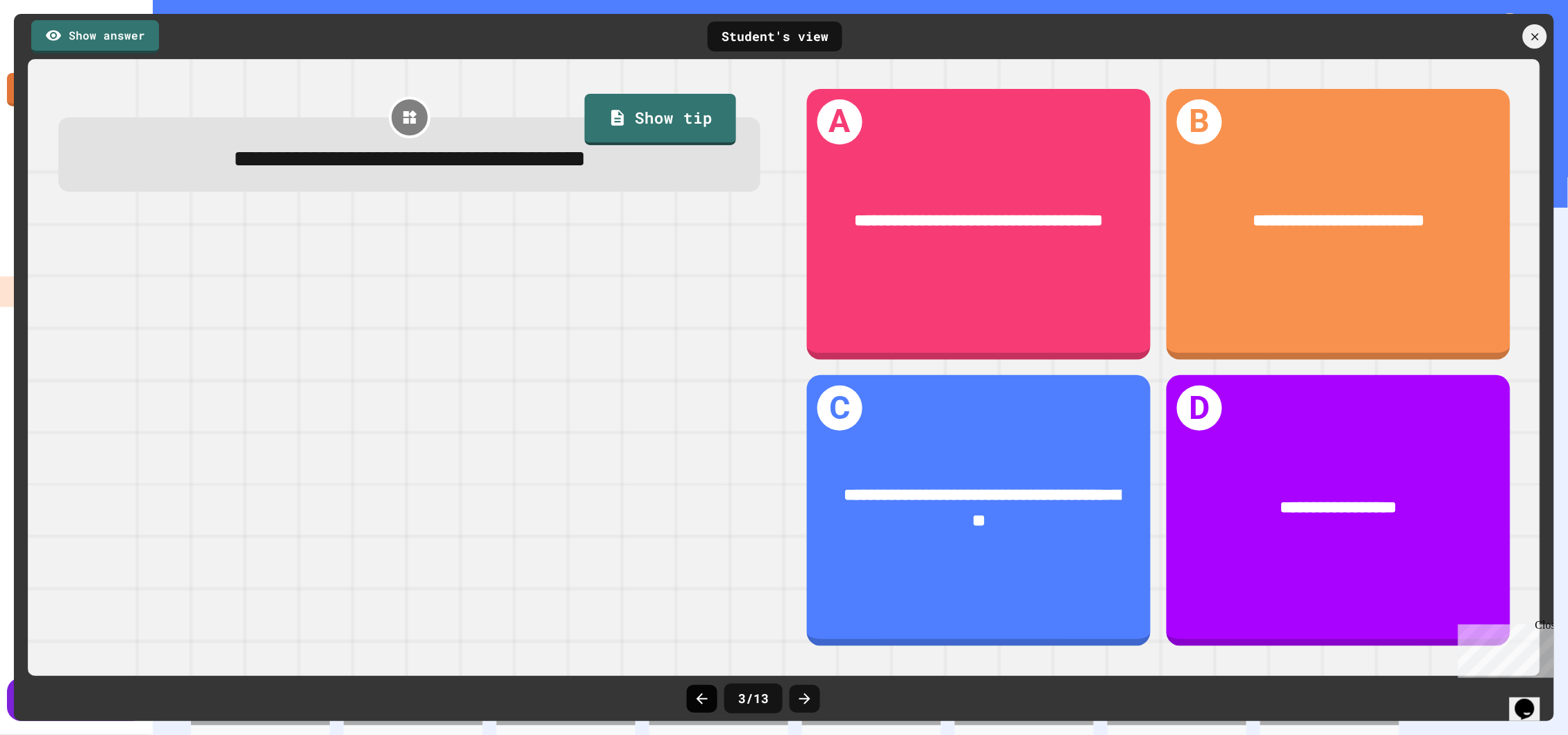
click at [717, 699] on div at bounding box center [702, 699] width 31 height 28
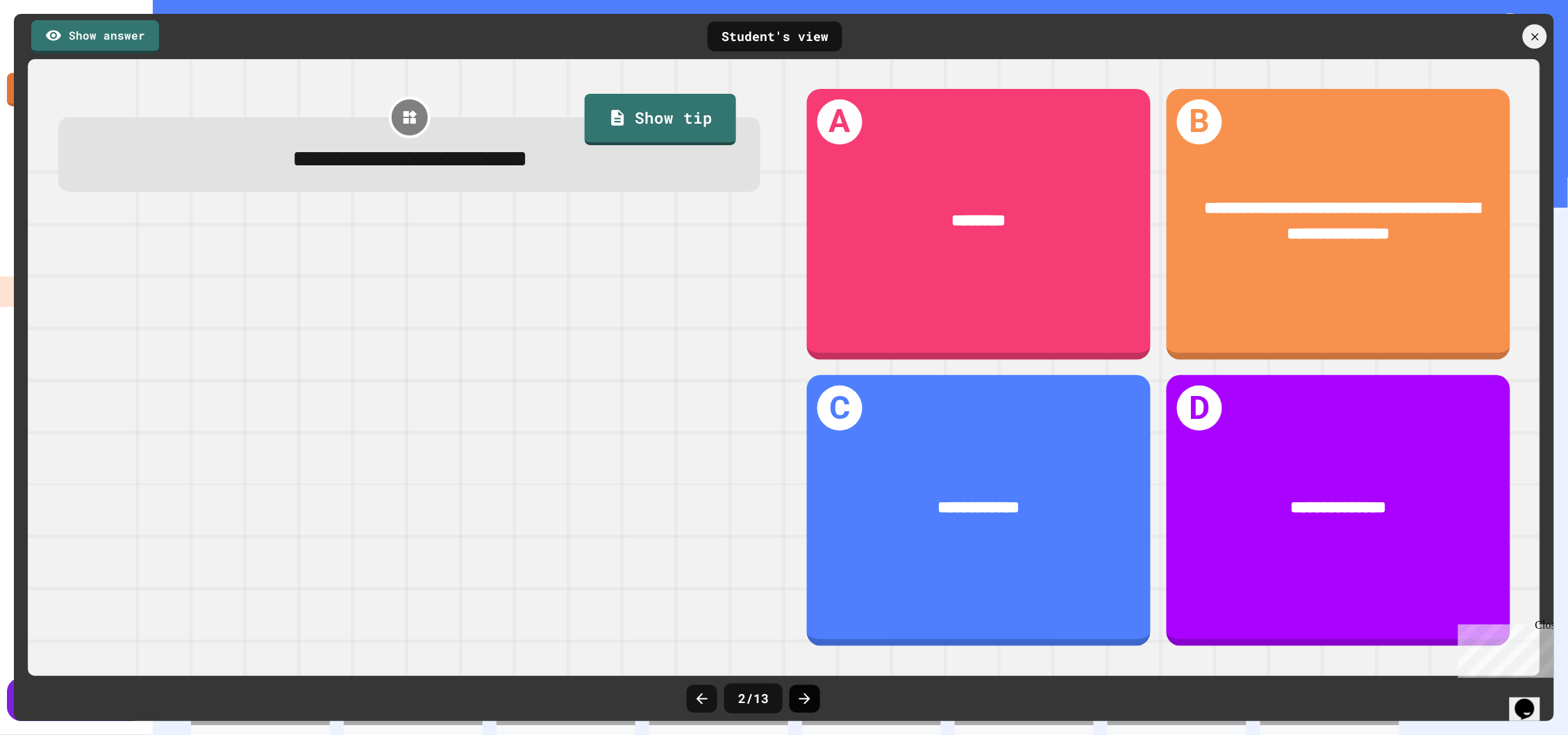
click at [806, 703] on icon at bounding box center [804, 699] width 11 height 11
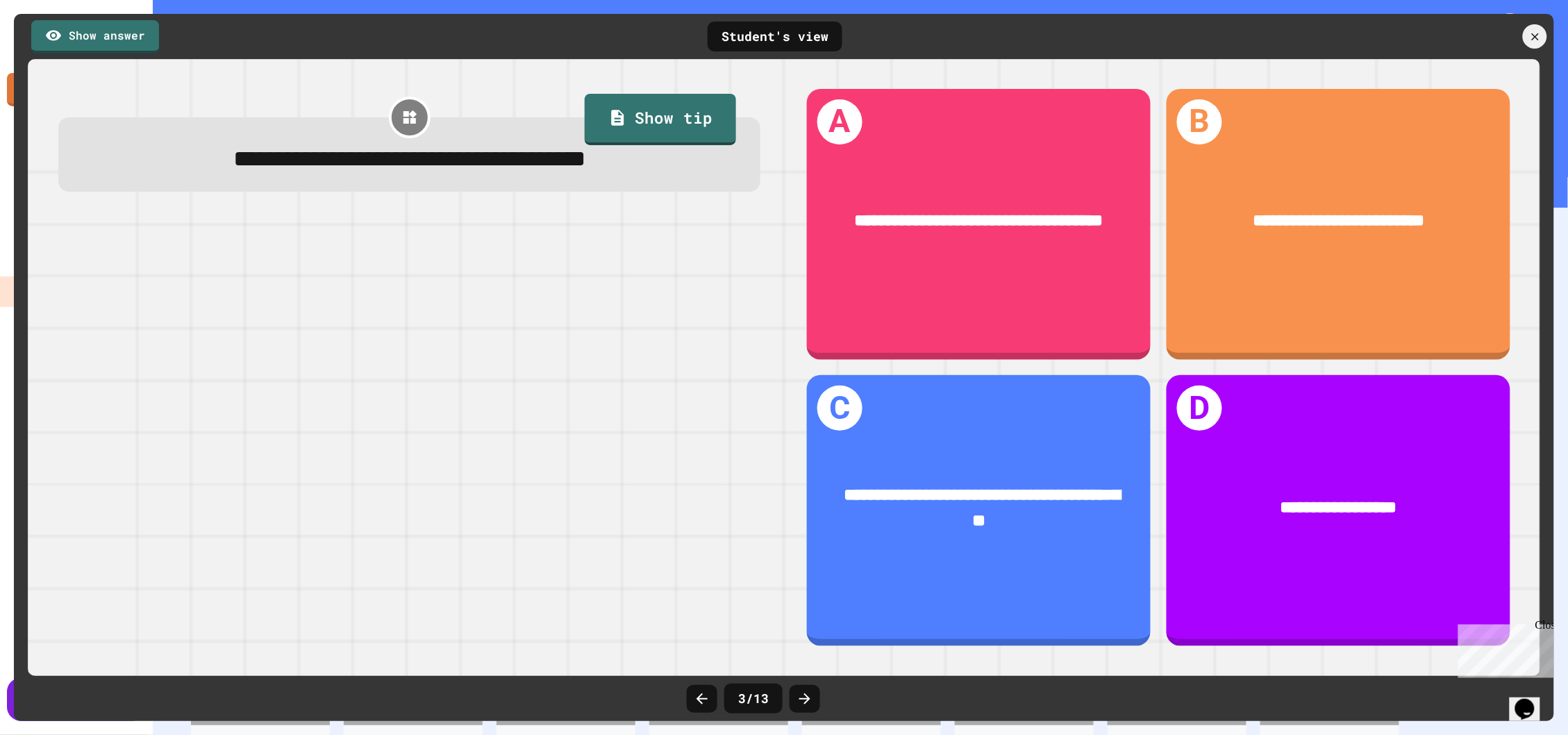
click at [806, 703] on icon at bounding box center [804, 699] width 11 height 11
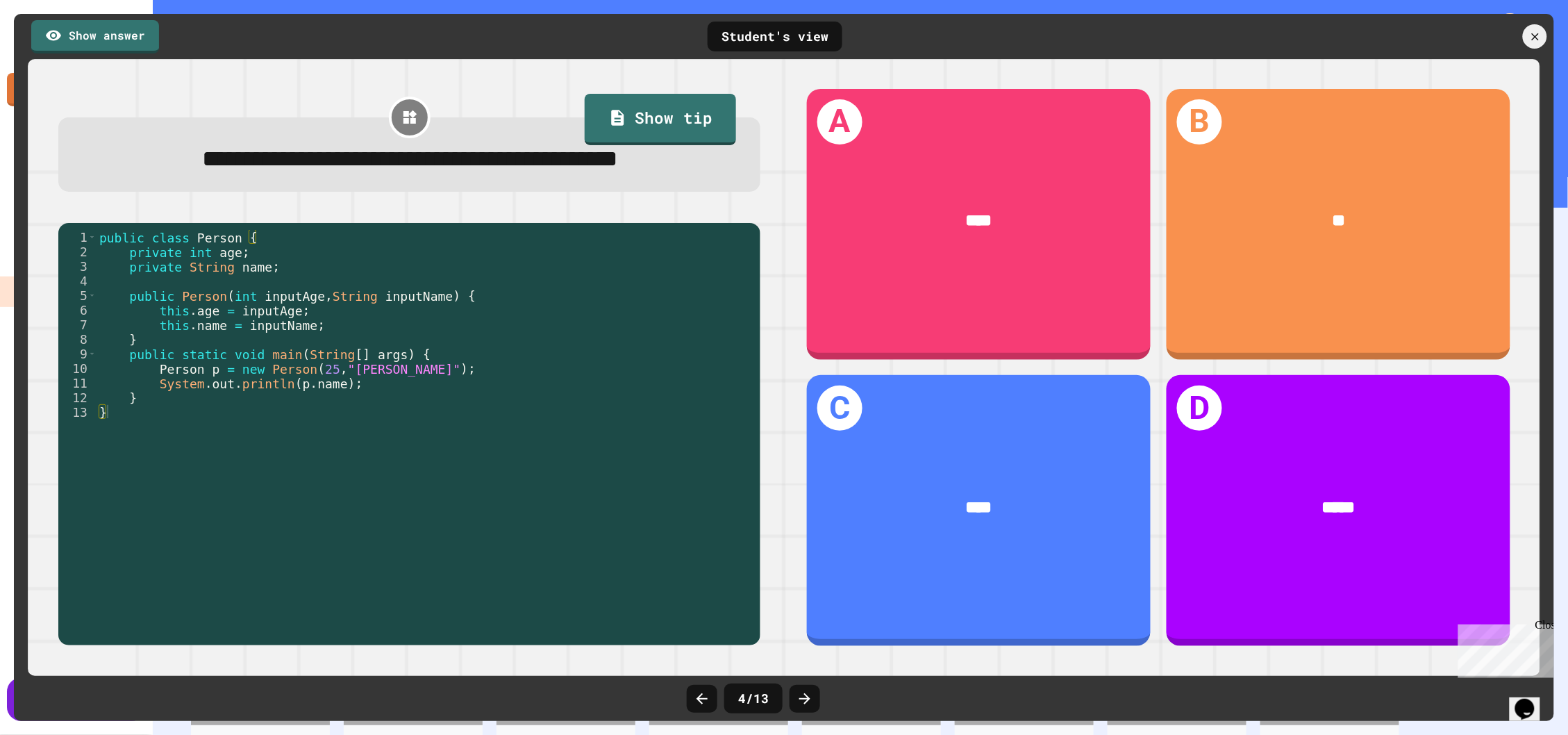
click at [806, 703] on icon at bounding box center [804, 699] width 11 height 11
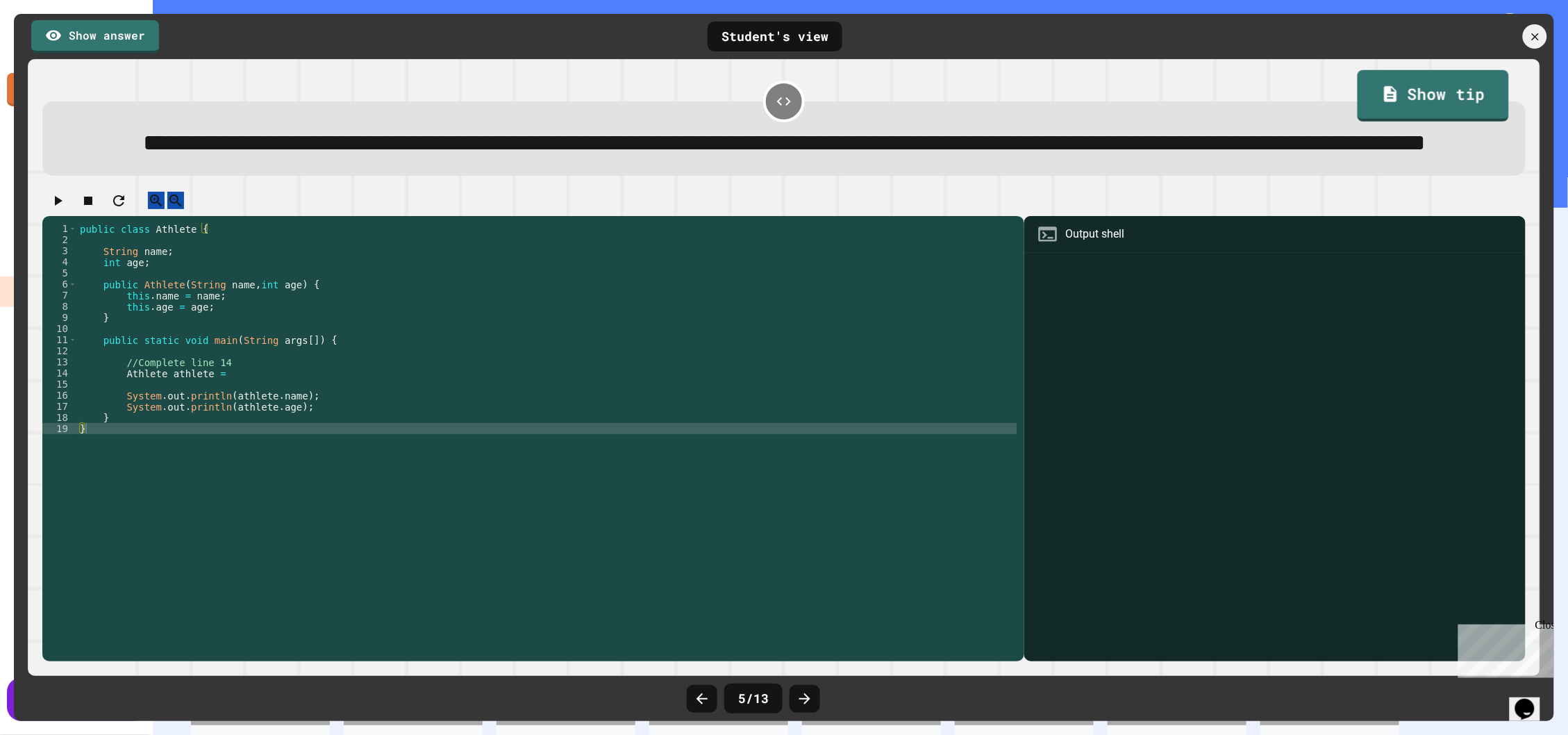
click at [1529, 25] on div at bounding box center [1478, 36] width 153 height 24
click at [1530, 29] on icon at bounding box center [1536, 37] width 15 height 15
